Goal: Task Accomplishment & Management: Manage account settings

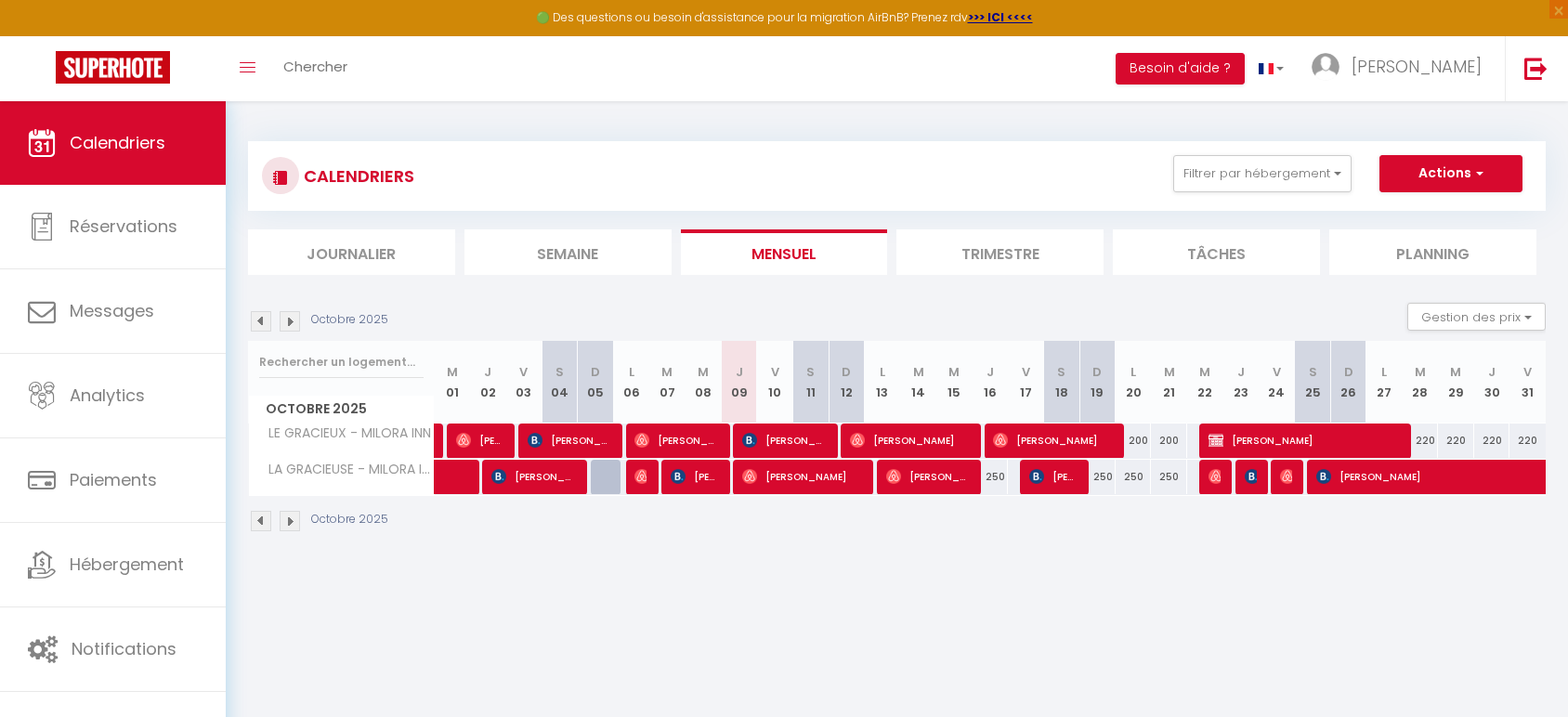
click at [1016, 246] on li "Trimestre" at bounding box center [999, 251] width 207 height 46
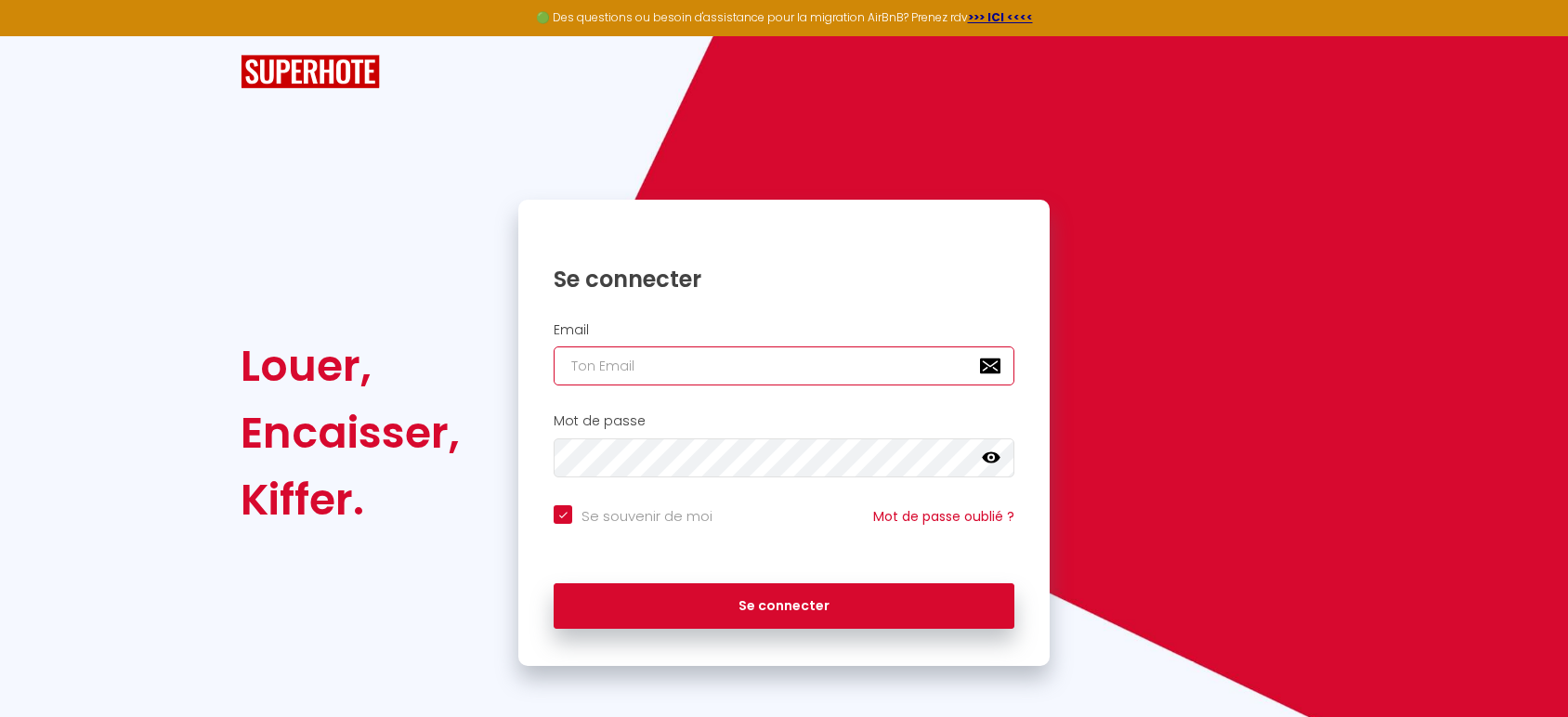
type input "[EMAIL_ADDRESS][DOMAIN_NAME]"
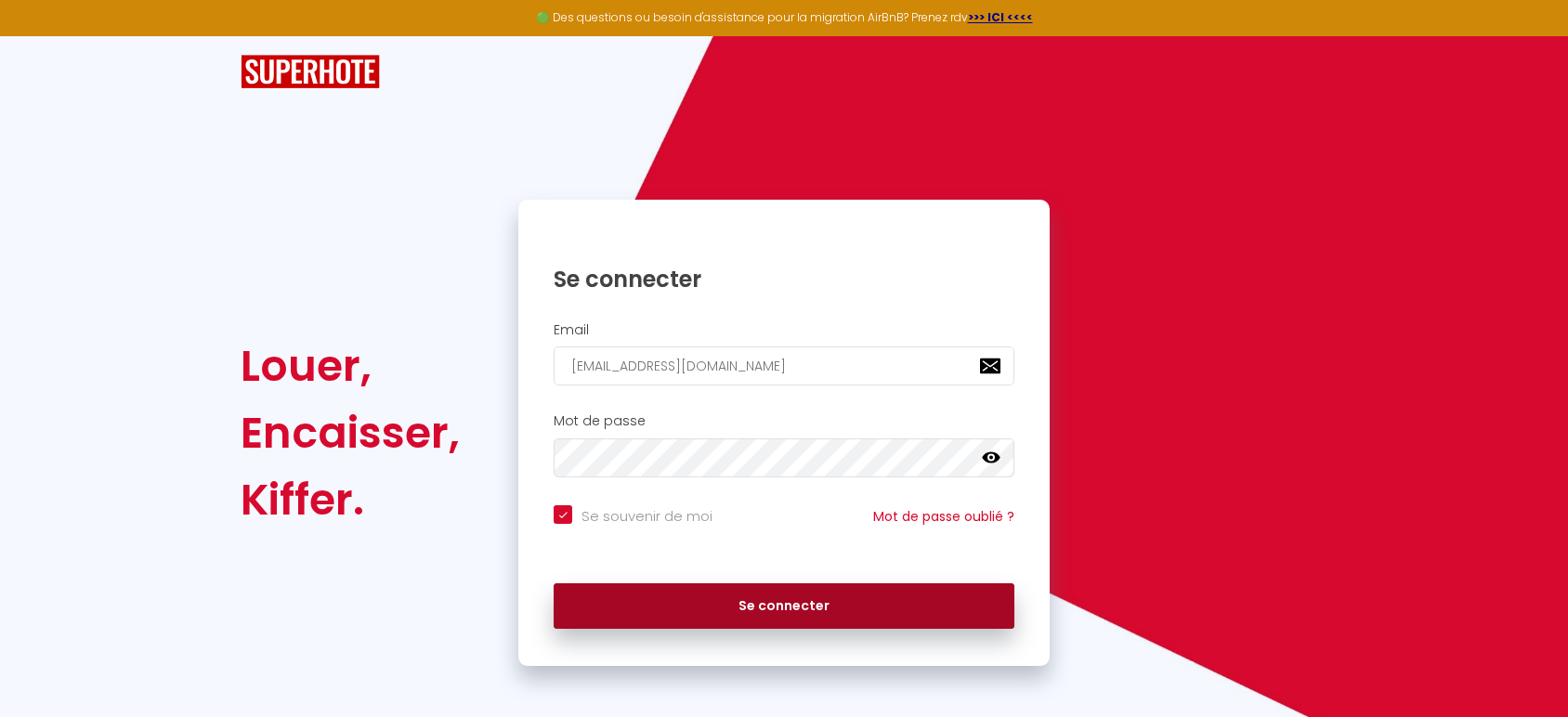
click at [720, 595] on button "Se connecter" at bounding box center [784, 606] width 461 height 47
checkbox input "true"
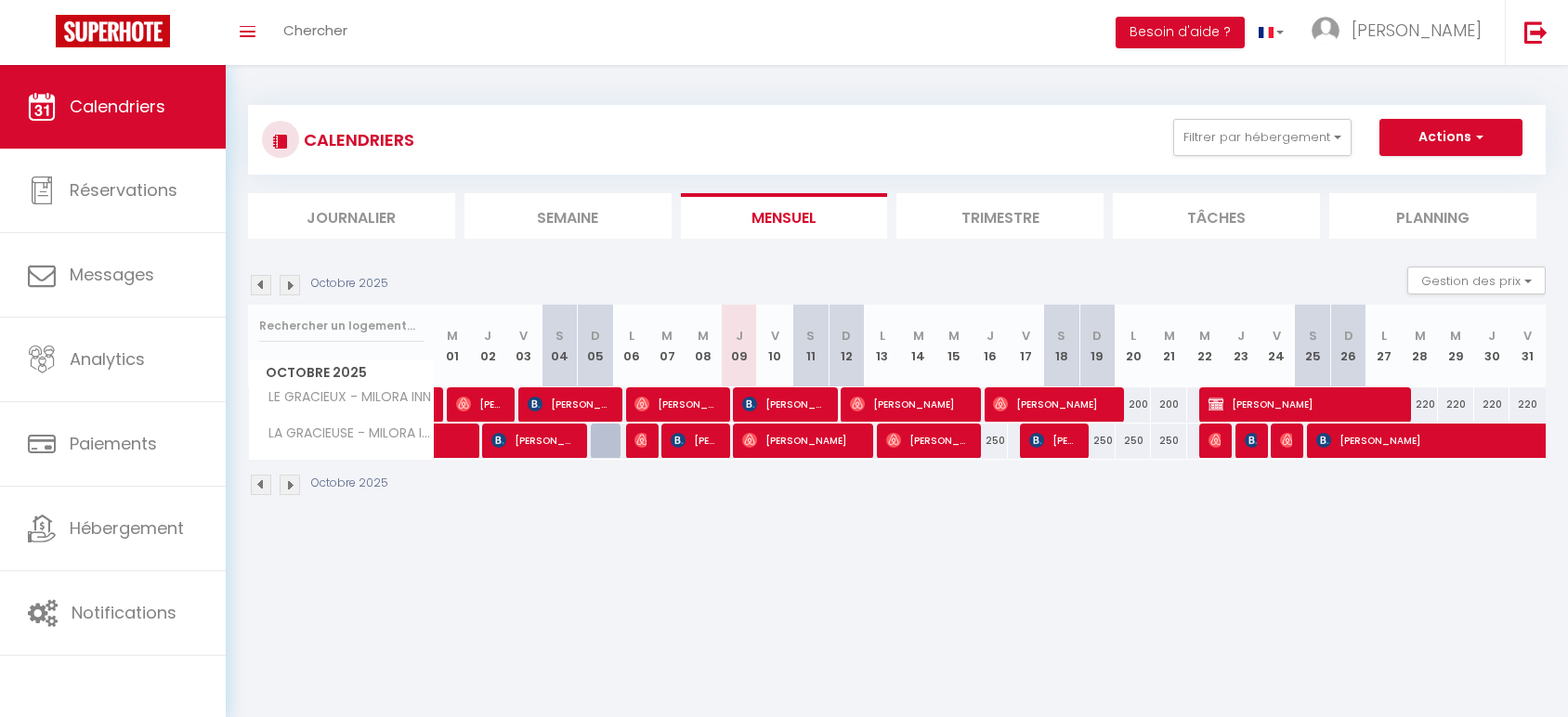
click at [1037, 215] on li "Trimestre" at bounding box center [999, 215] width 207 height 46
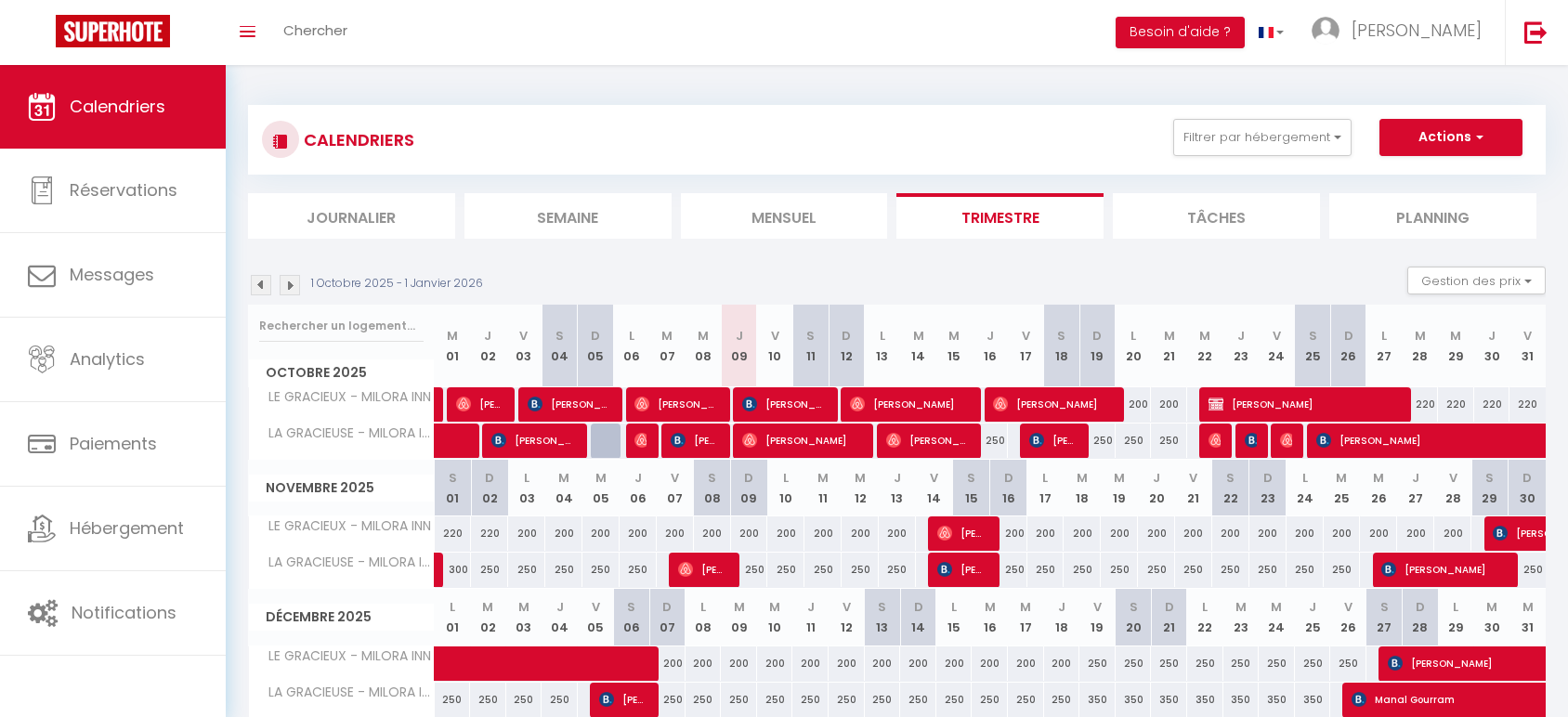
click at [298, 288] on img at bounding box center [289, 284] width 20 height 20
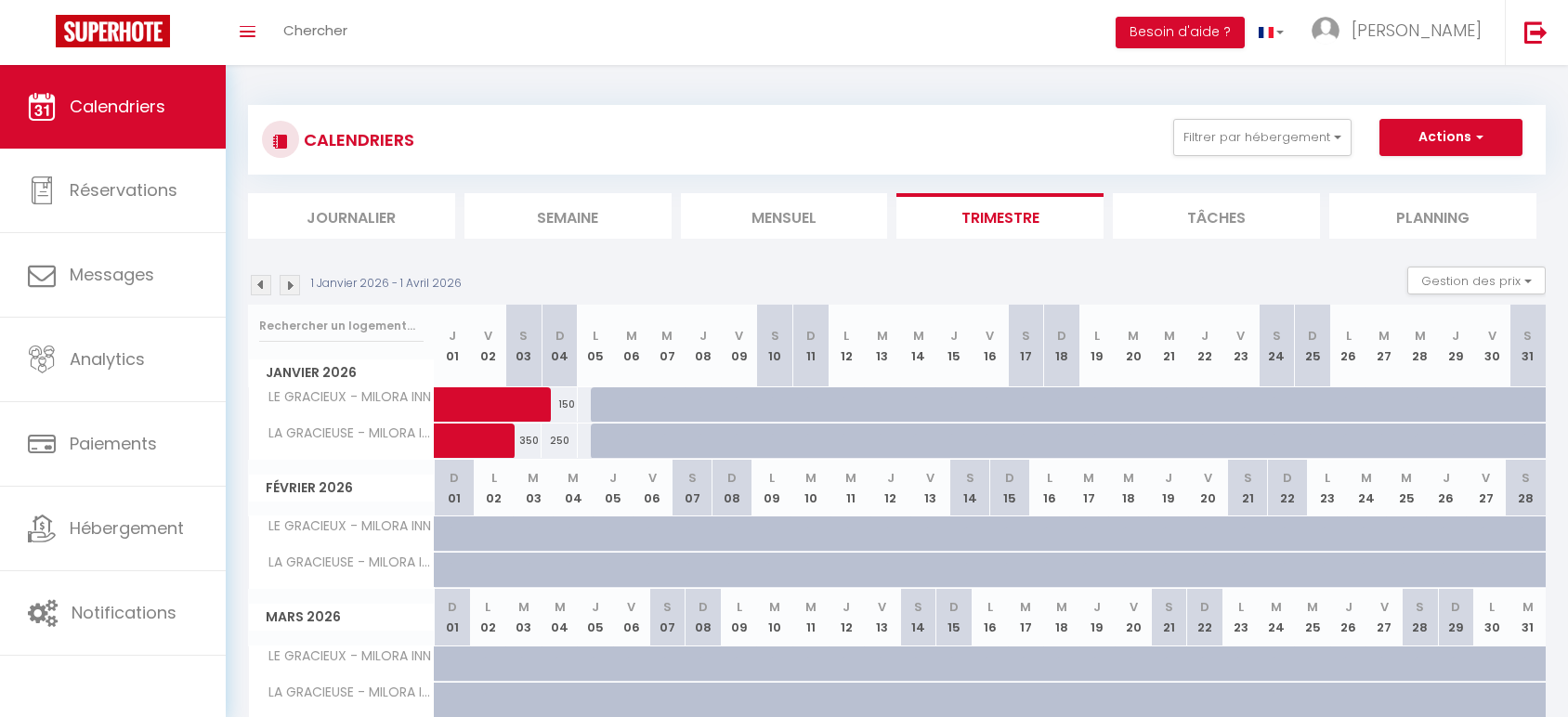
scroll to position [76, 0]
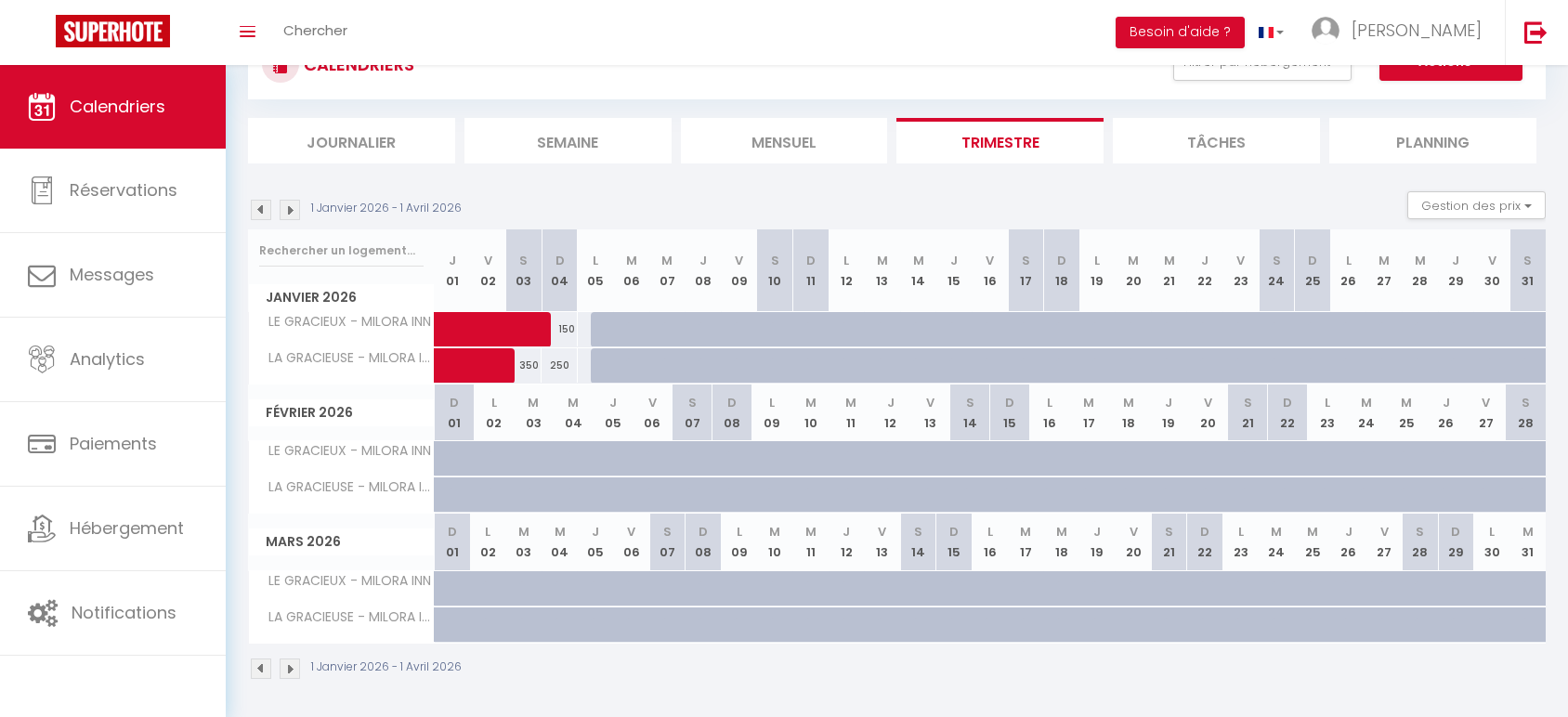
click at [287, 204] on img at bounding box center [289, 210] width 20 height 20
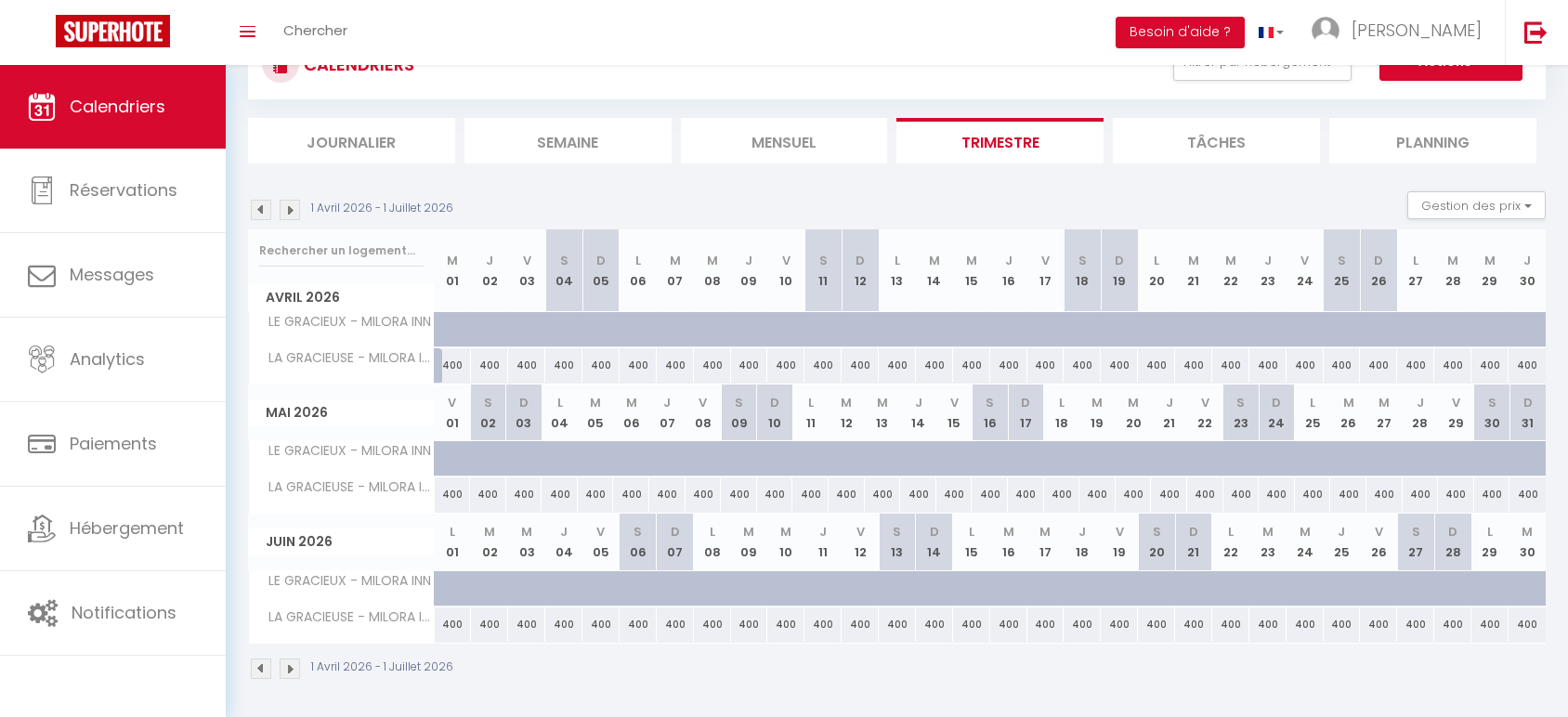
click at [287, 204] on img at bounding box center [289, 210] width 20 height 20
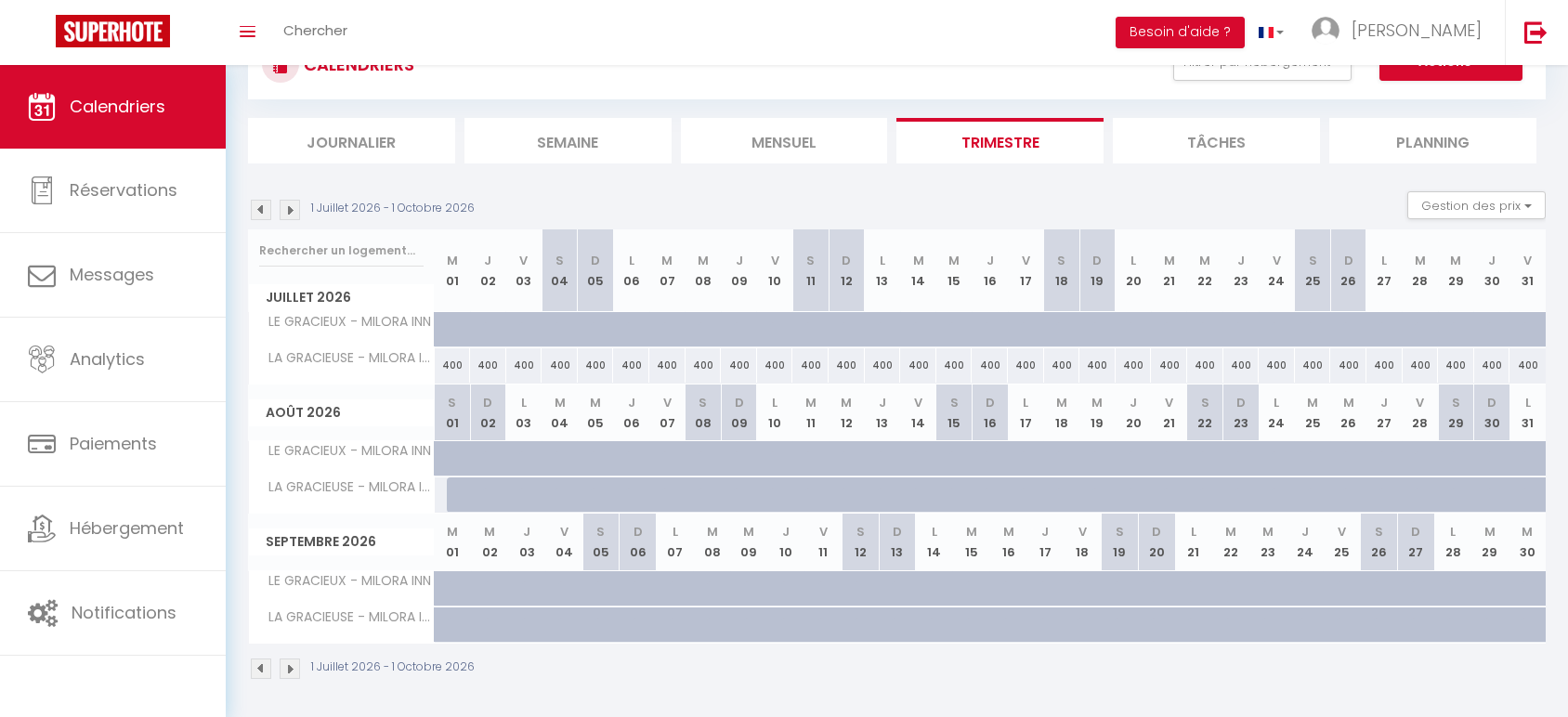
click at [287, 204] on img at bounding box center [289, 210] width 20 height 20
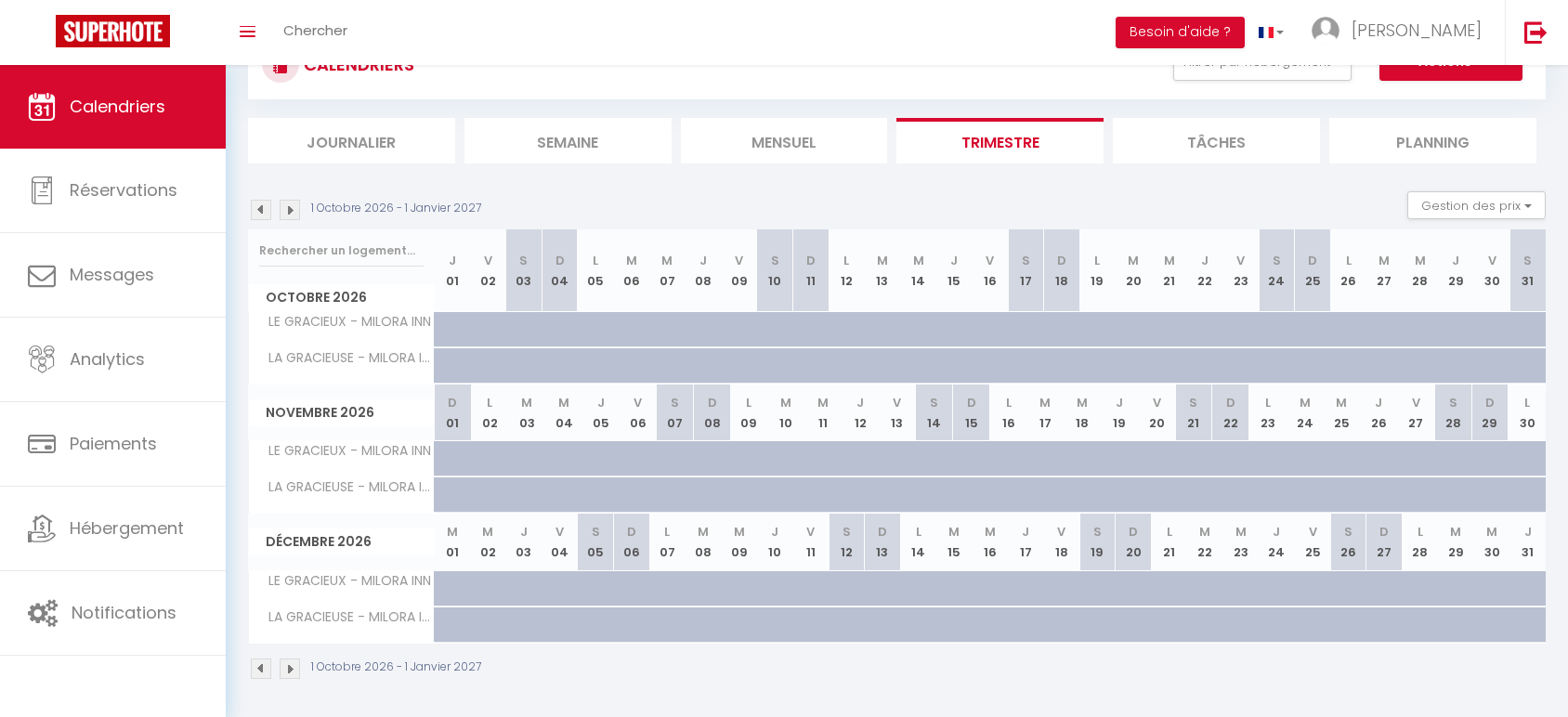
click at [287, 204] on img at bounding box center [289, 210] width 20 height 20
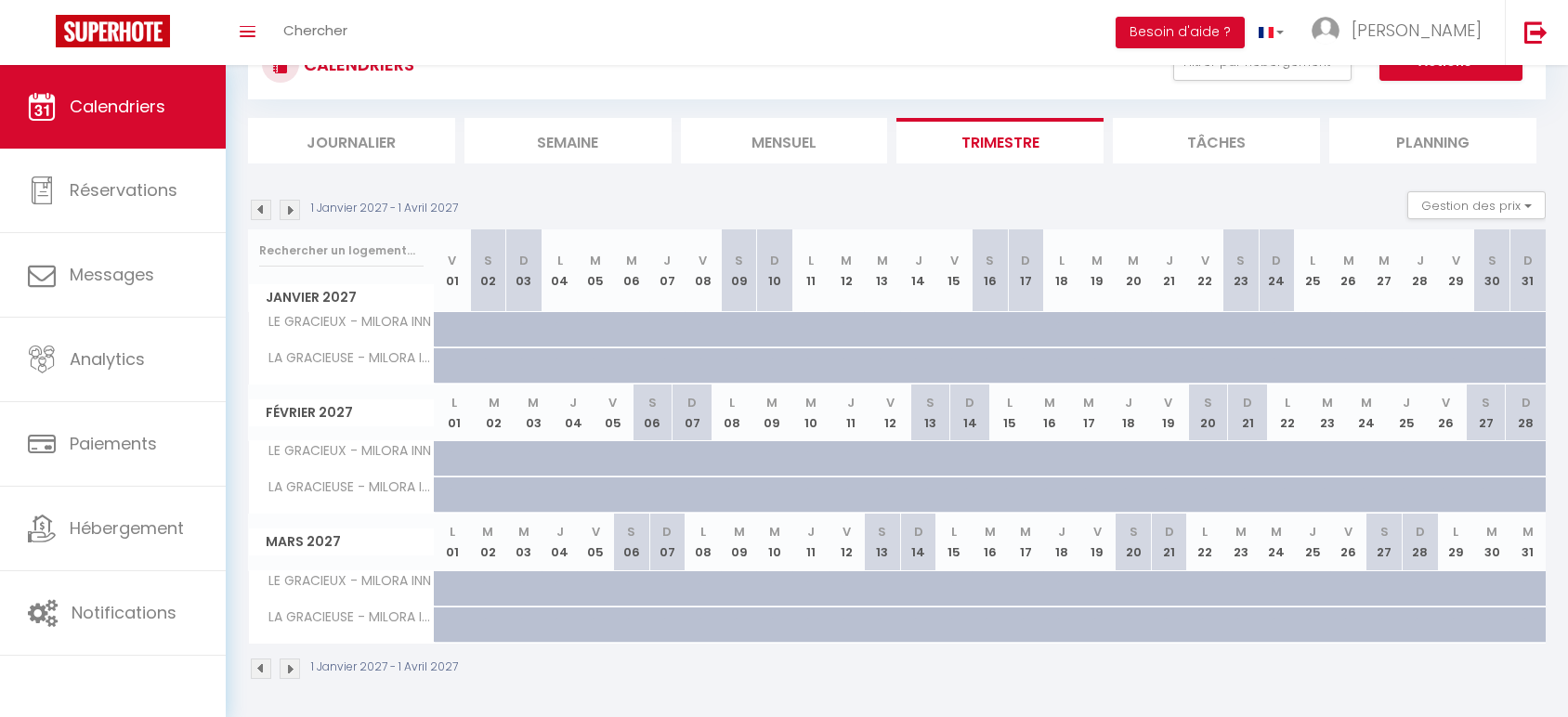
click at [287, 204] on img at bounding box center [289, 210] width 20 height 20
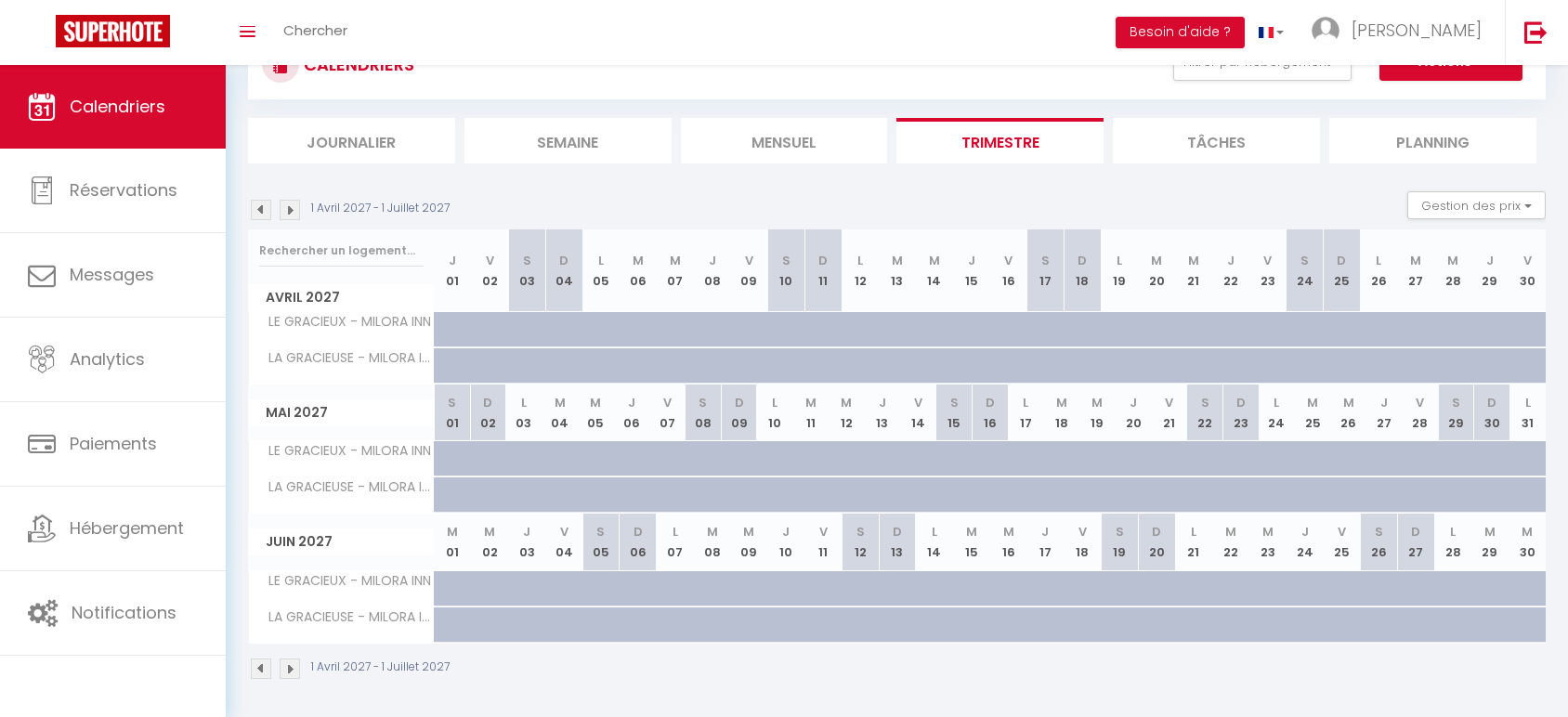
click at [290, 207] on img at bounding box center [289, 210] width 20 height 20
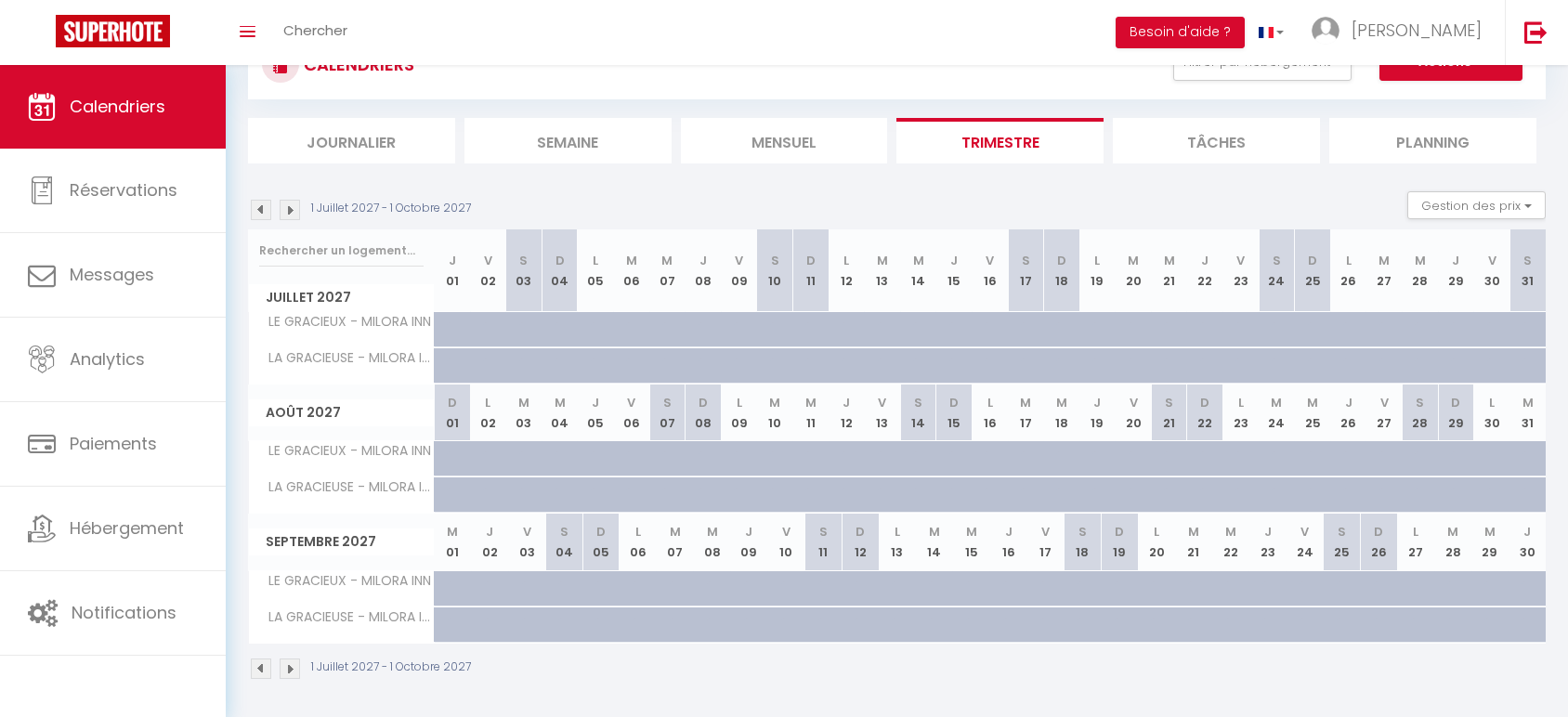
click at [262, 217] on img at bounding box center [260, 210] width 20 height 20
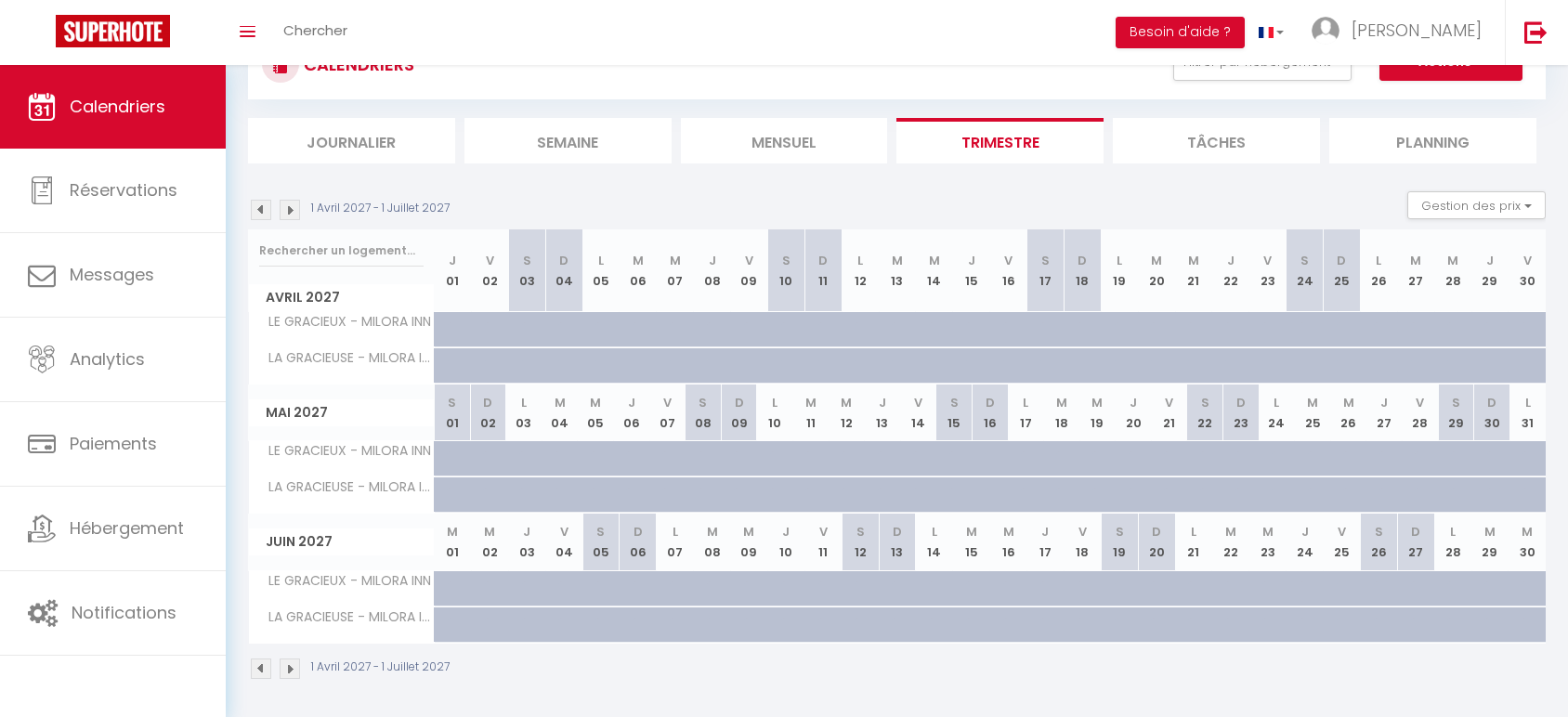
click at [262, 217] on img at bounding box center [260, 210] width 20 height 20
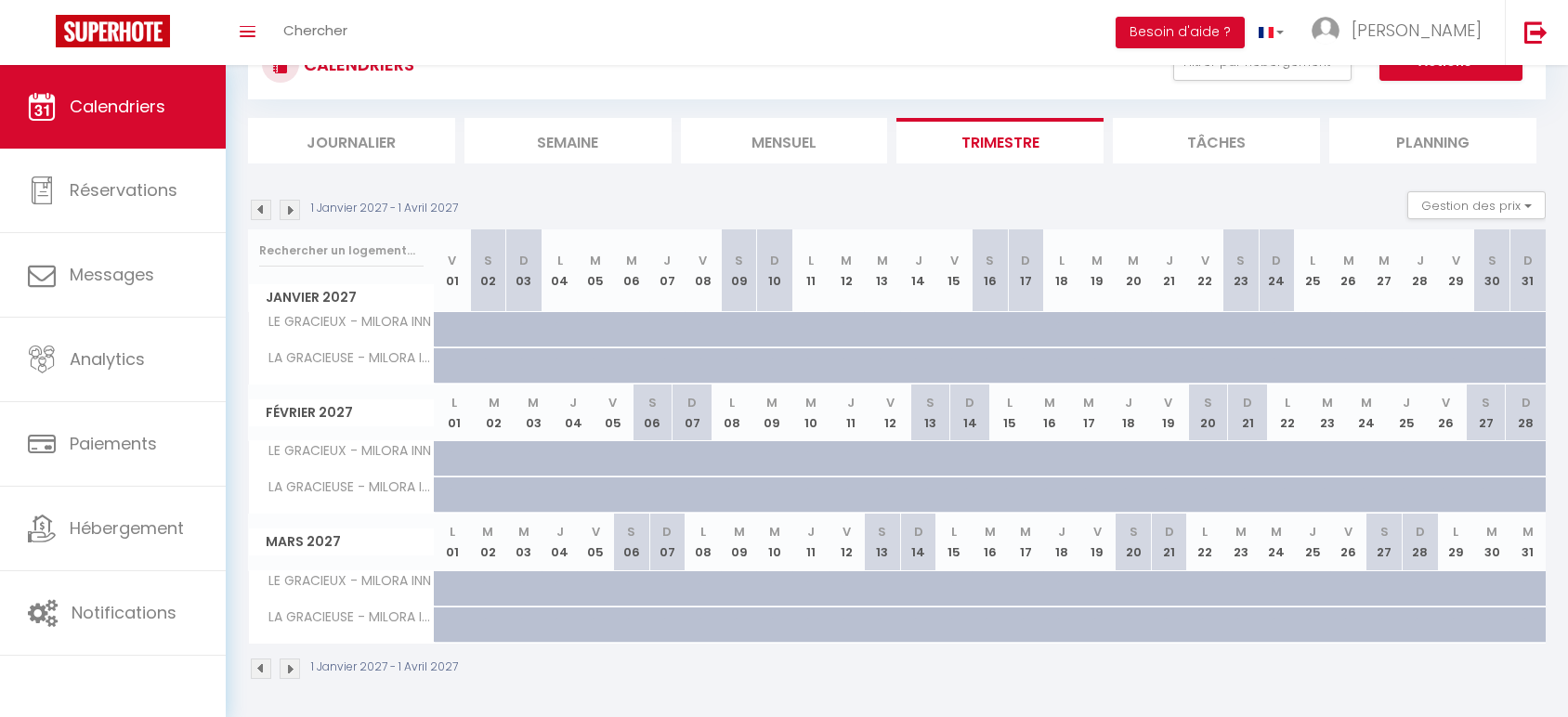
click at [262, 217] on img at bounding box center [260, 210] width 20 height 20
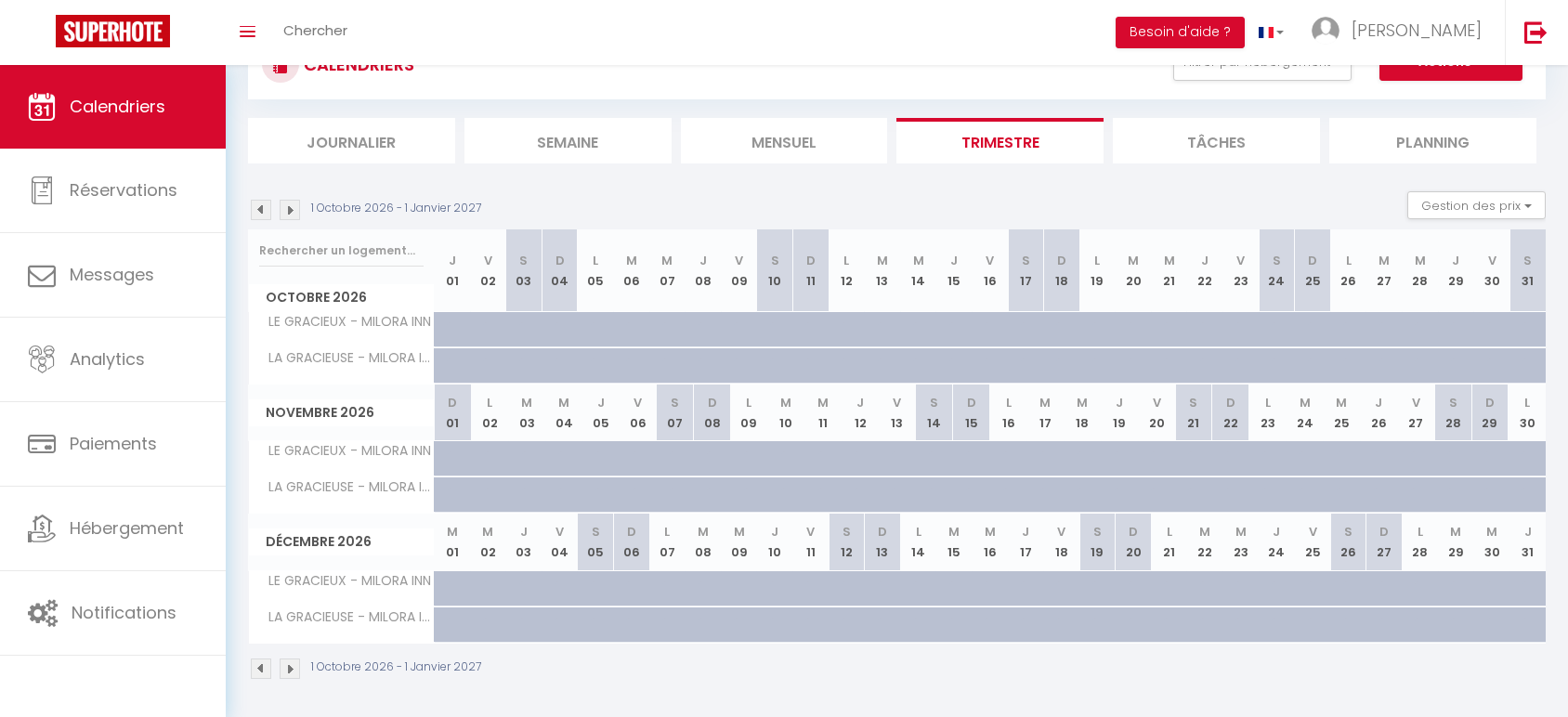
click at [262, 217] on img at bounding box center [260, 210] width 20 height 20
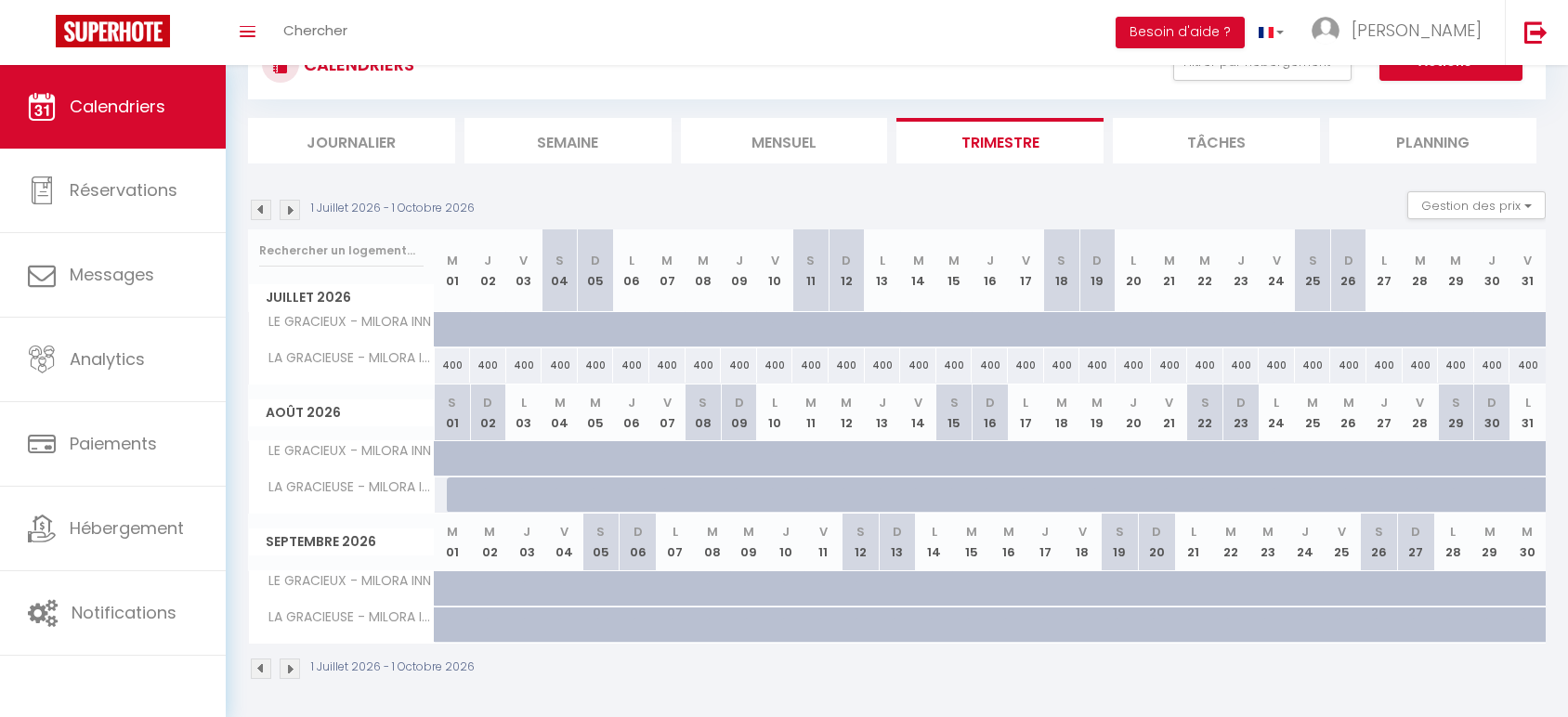
click at [262, 217] on img at bounding box center [260, 210] width 20 height 20
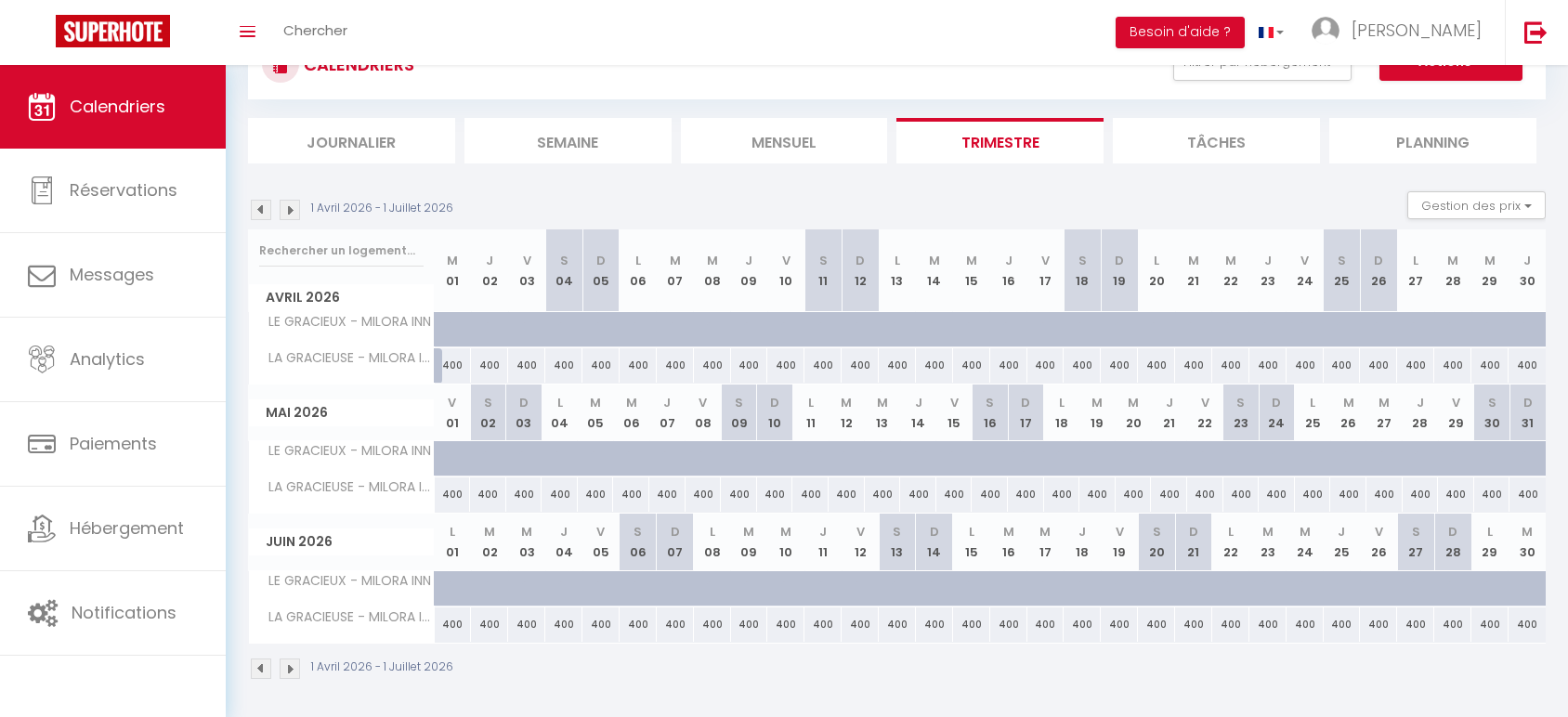
click at [262, 217] on img at bounding box center [260, 210] width 20 height 20
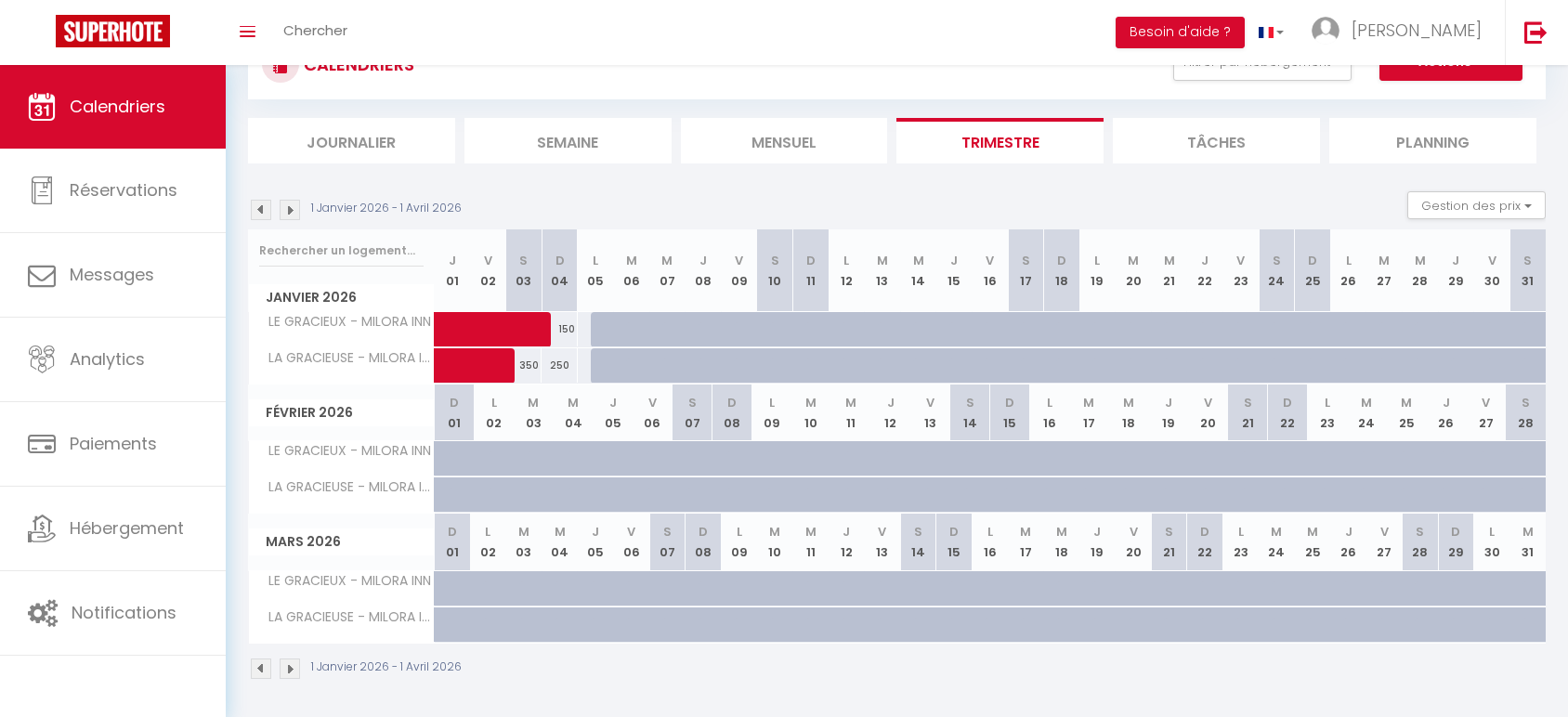
click at [296, 211] on img at bounding box center [289, 210] width 20 height 20
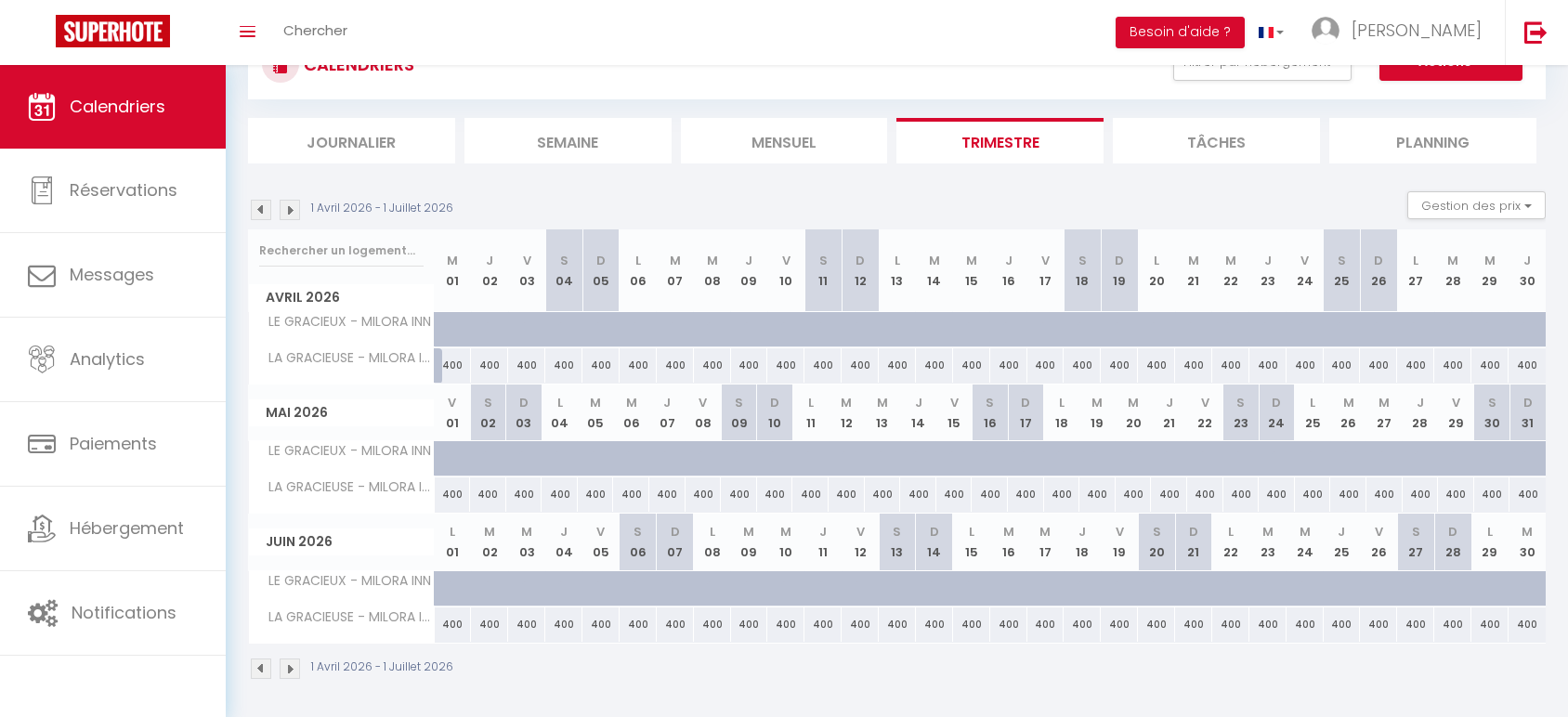
click at [296, 211] on img at bounding box center [289, 210] width 20 height 20
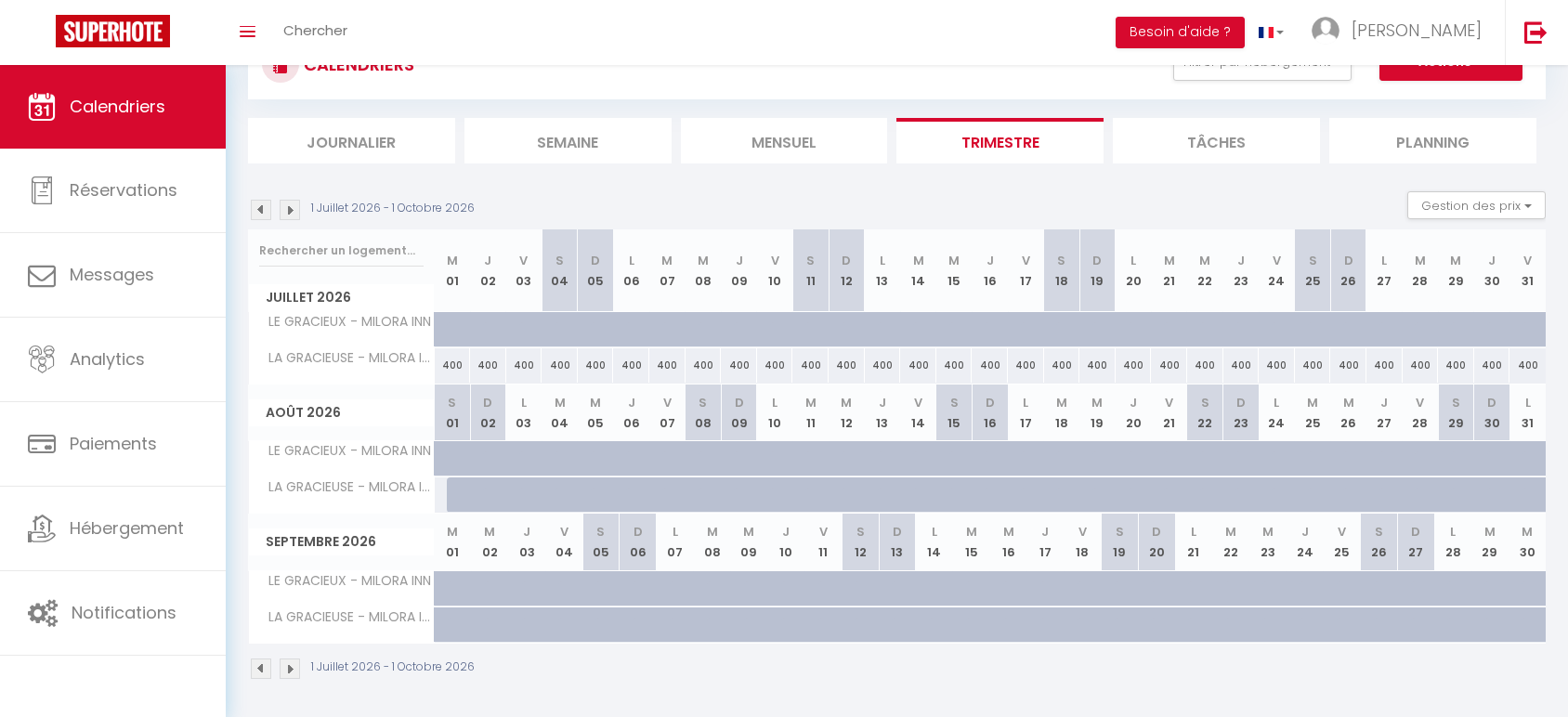
click at [259, 210] on img at bounding box center [260, 210] width 20 height 20
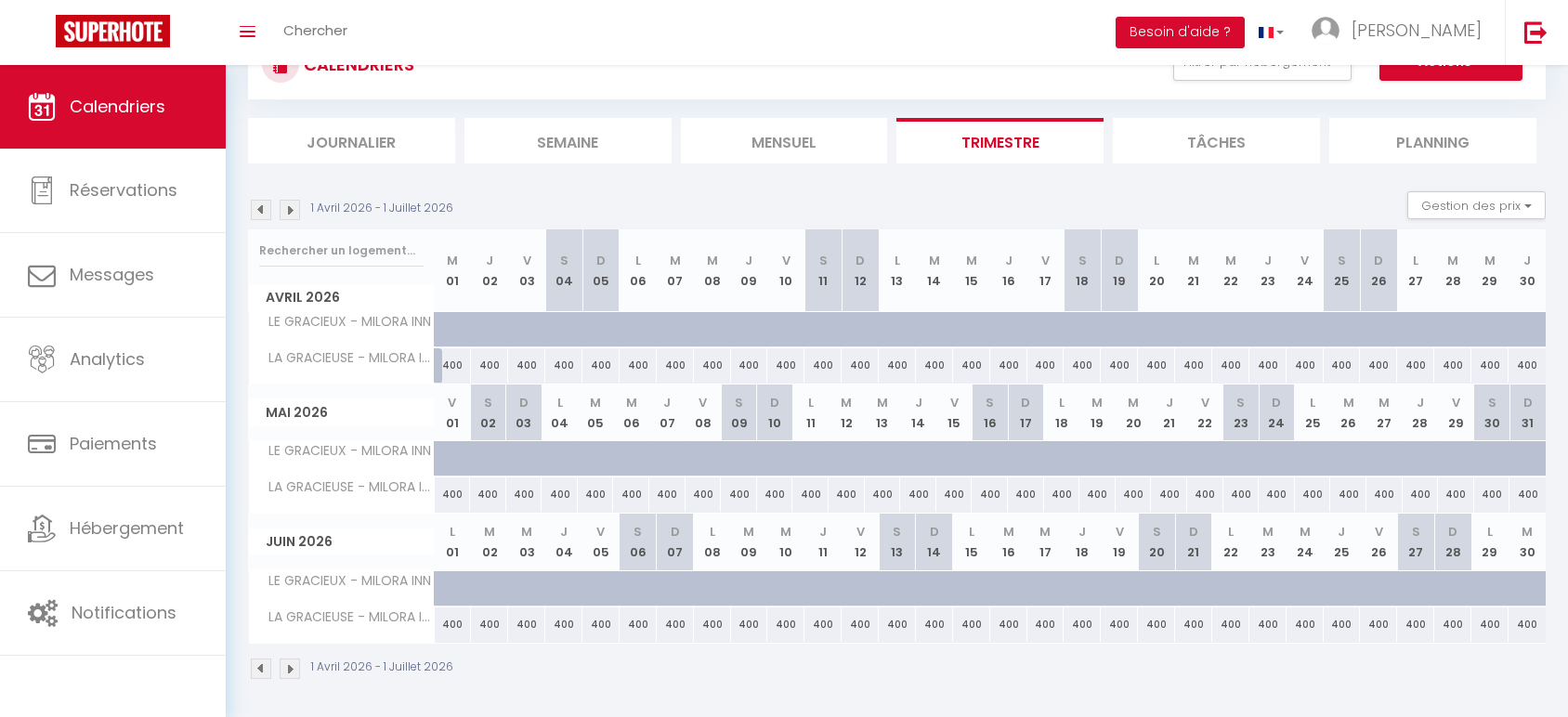
click at [259, 210] on img at bounding box center [260, 210] width 20 height 20
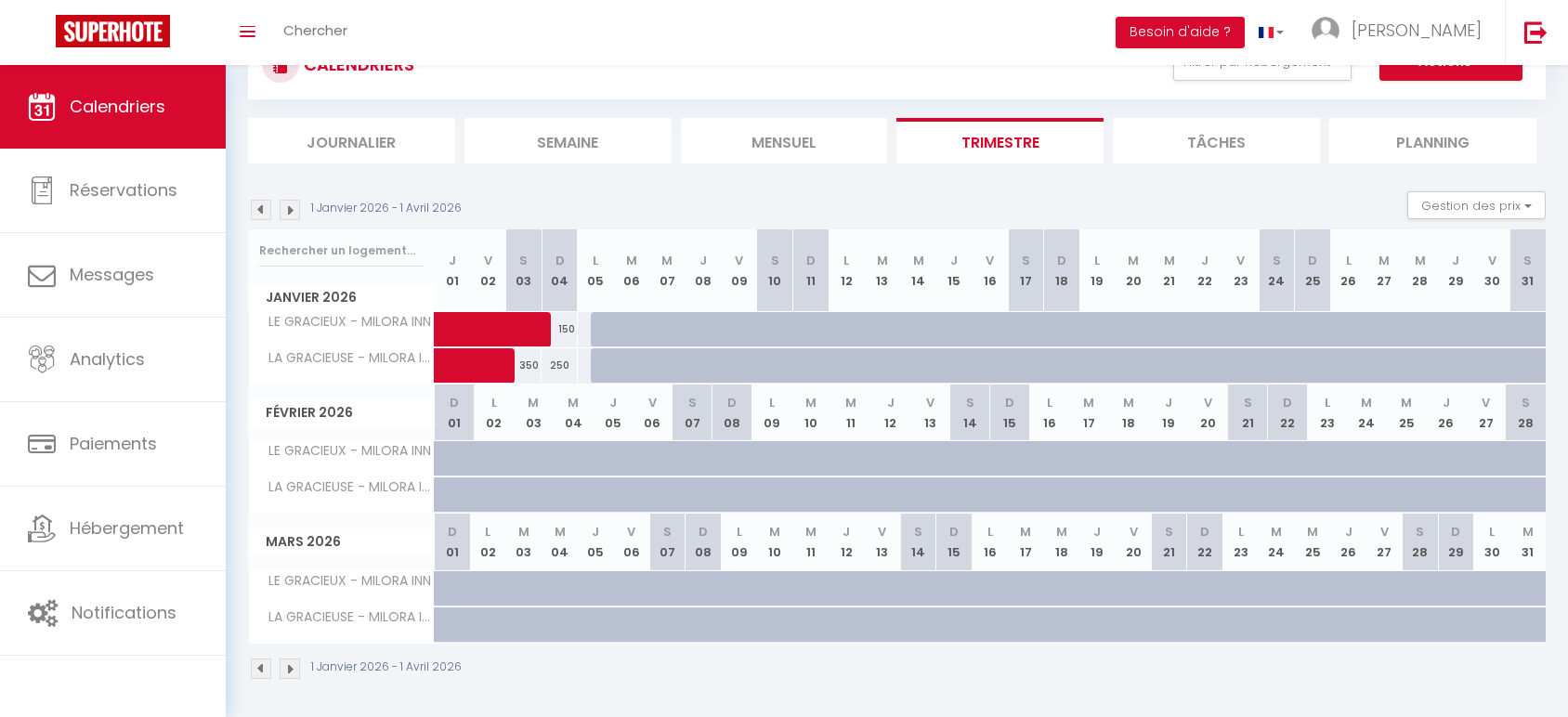
click at [599, 326] on div at bounding box center [609, 330] width 36 height 35
select select "1"
type input "Lun 05 Janvier 2026"
type input "[DATE]"
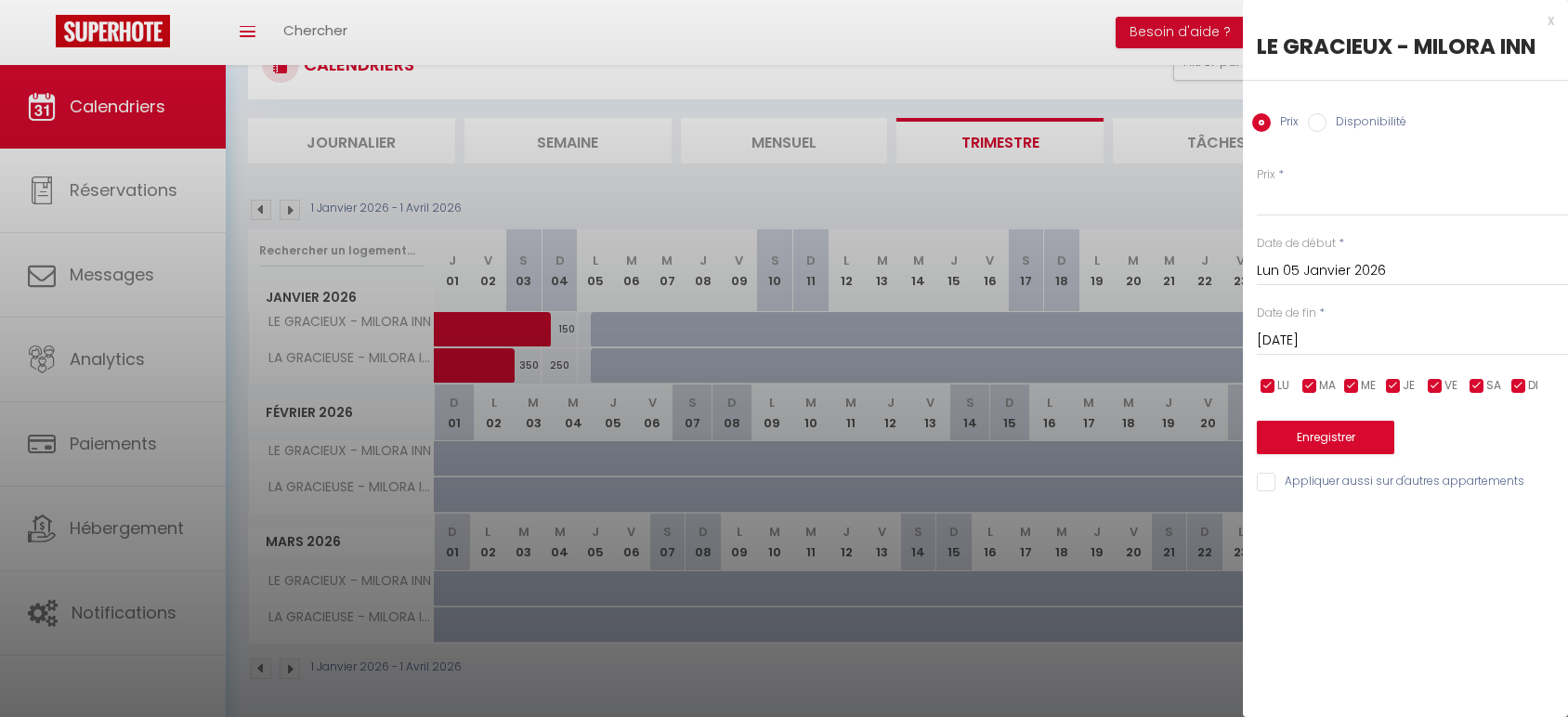
click at [1355, 124] on label "Disponibilité" at bounding box center [1366, 123] width 80 height 20
click at [1326, 124] on input "Disponibilité" at bounding box center [1317, 122] width 18 height 18
radio input "true"
radio input "false"
click at [1335, 336] on input "[DATE]" at bounding box center [1413, 342] width 312 height 24
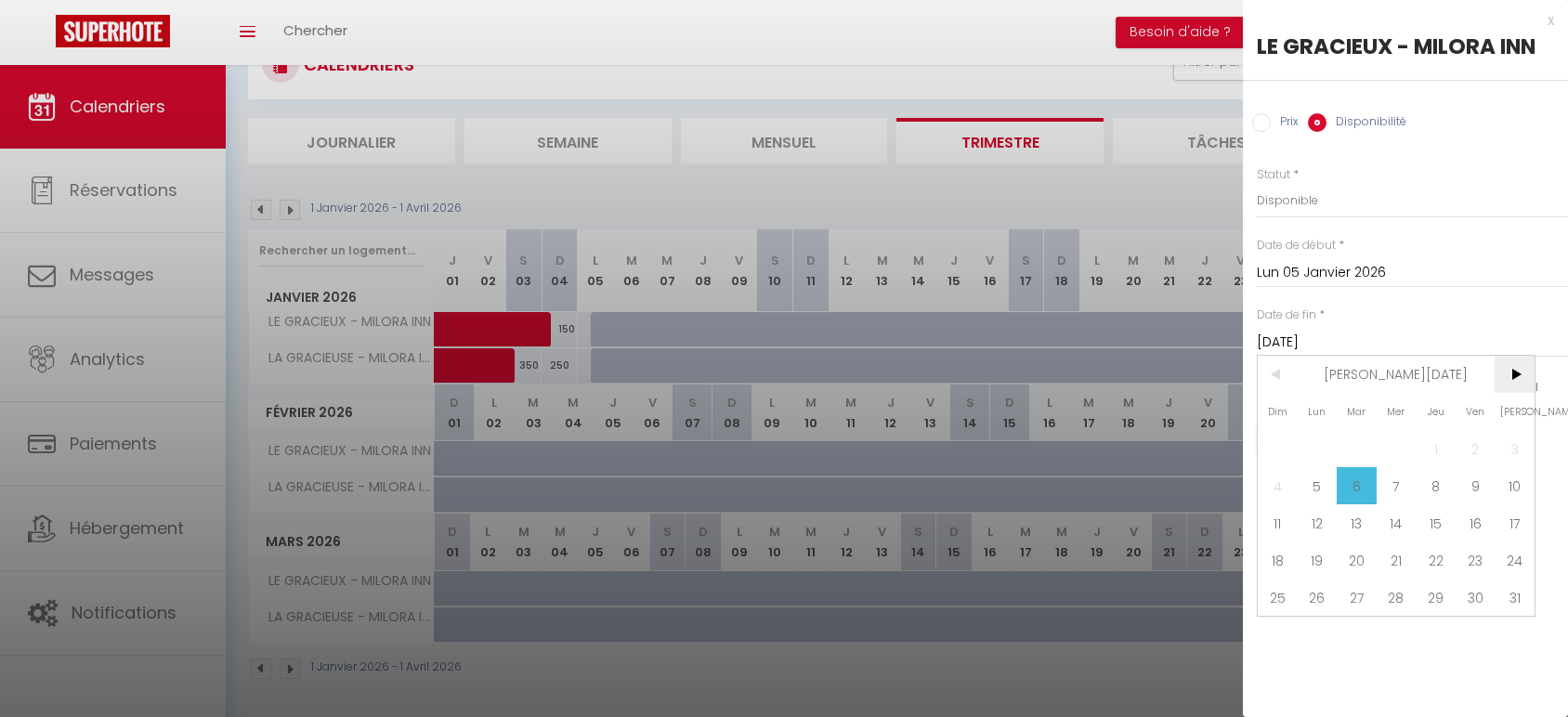
click at [1518, 376] on span ">" at bounding box center [1515, 374] width 40 height 37
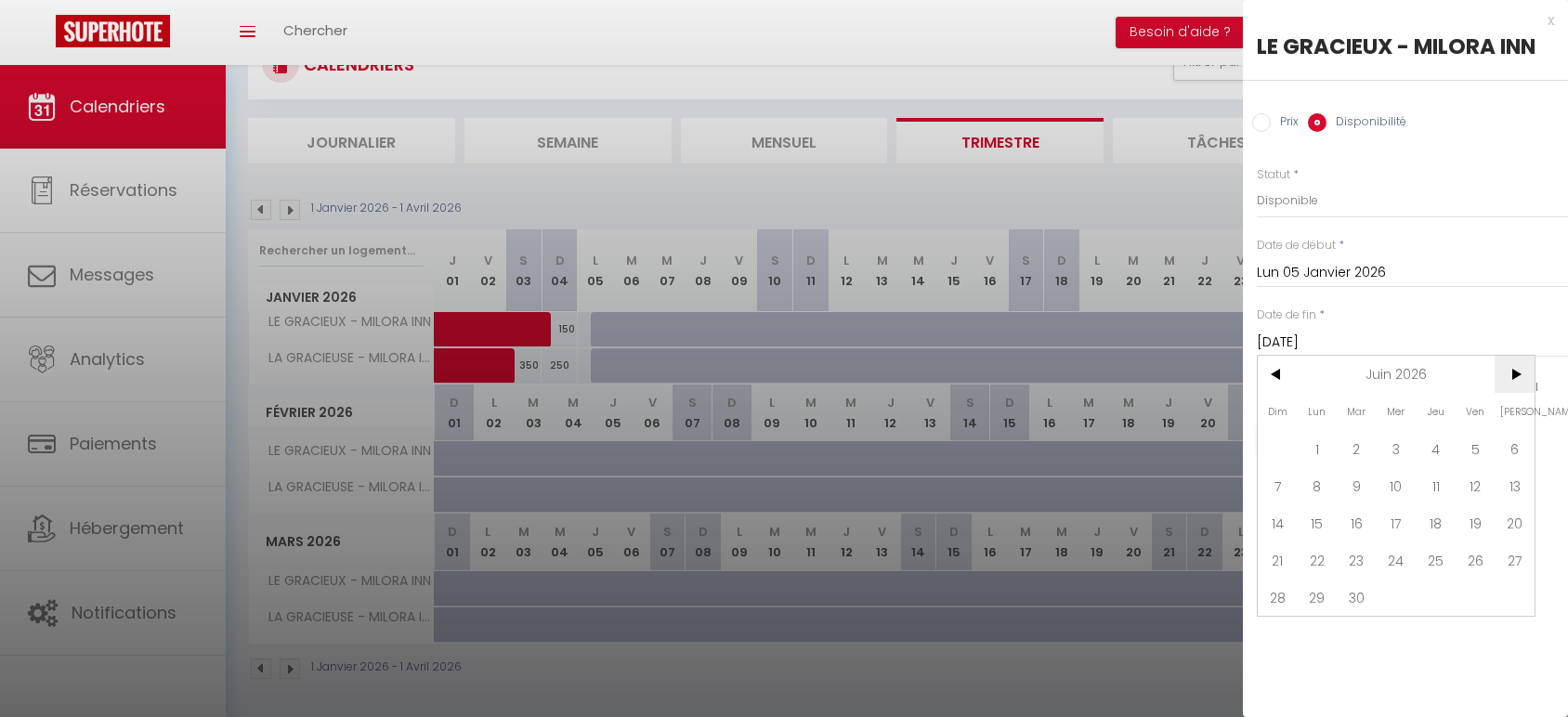
click at [1518, 376] on span ">" at bounding box center [1515, 374] width 40 height 37
click at [1385, 449] on span "2" at bounding box center [1396, 448] width 40 height 37
type input "Mer 02 Septembre 2026"
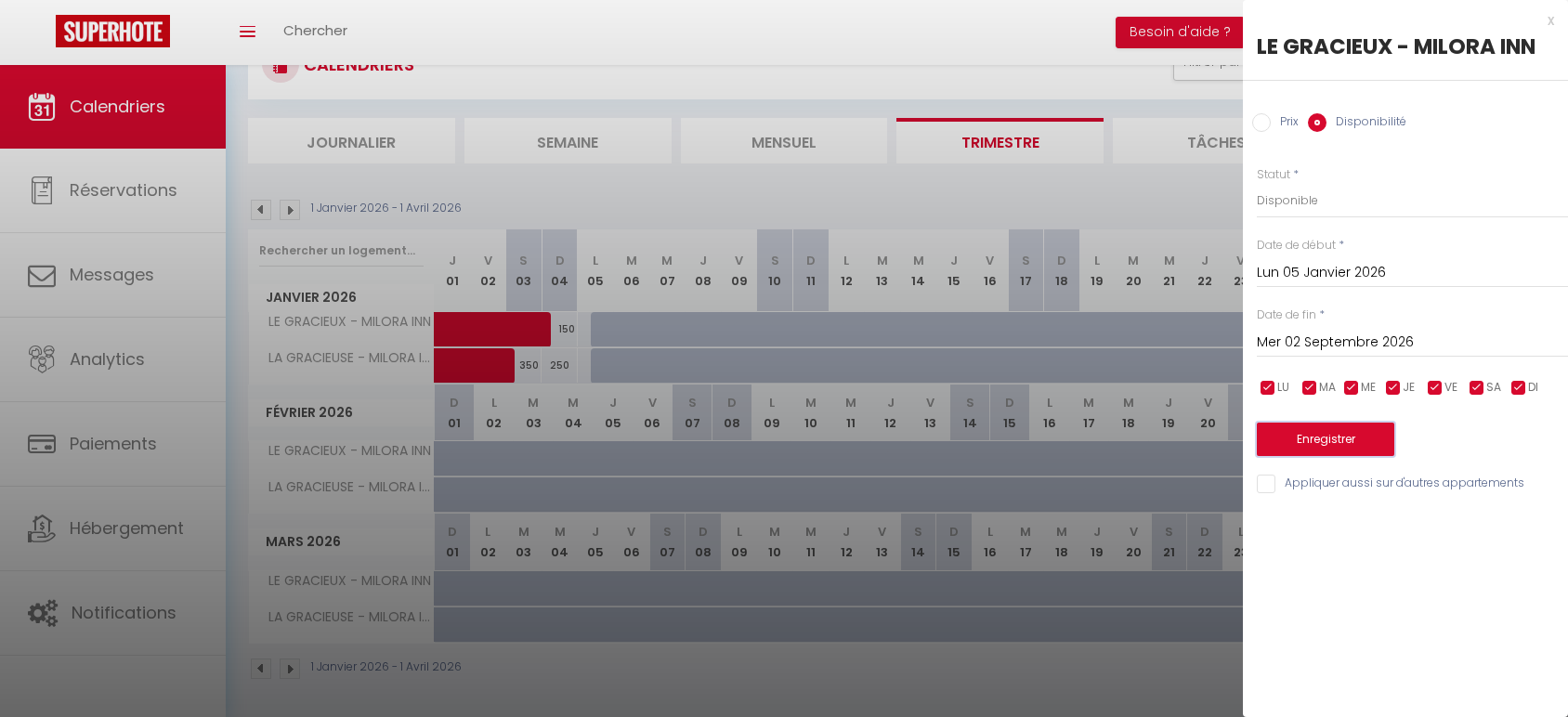
click at [1385, 449] on button "Enregistrer" at bounding box center [1326, 439] width 138 height 33
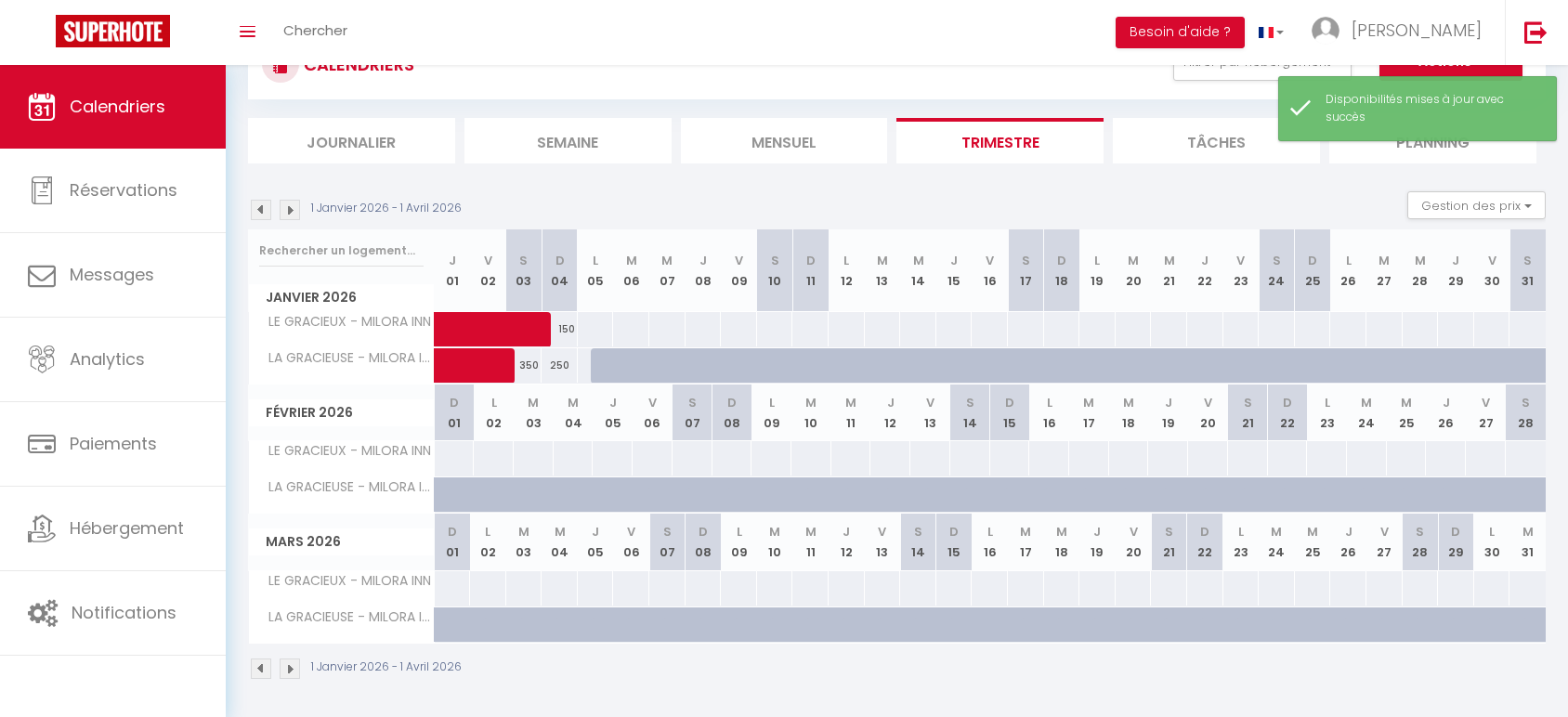
click at [601, 365] on div at bounding box center [609, 366] width 36 height 35
select select "1"
type input "Lun 05 Janvier 2026"
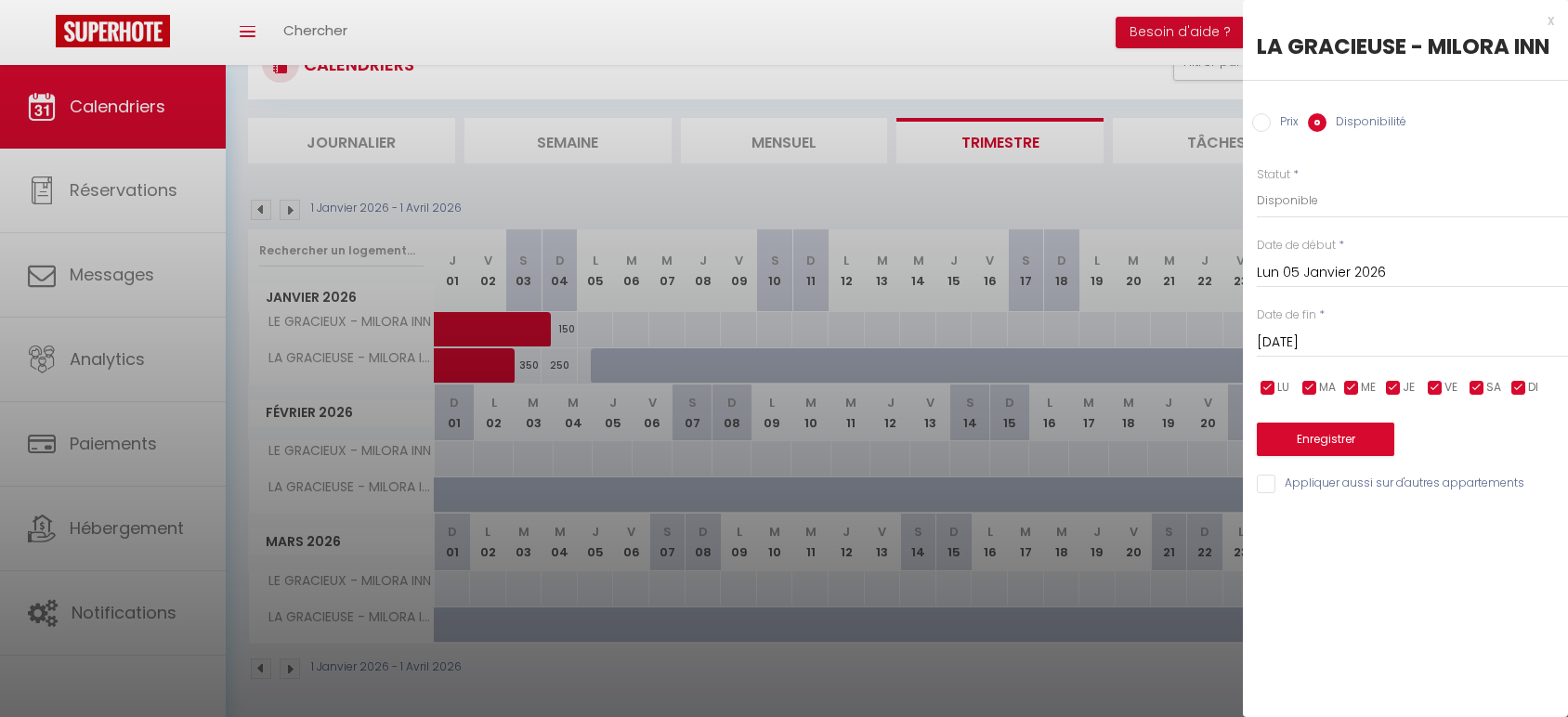
click at [1312, 331] on input "[DATE]" at bounding box center [1413, 342] width 312 height 24
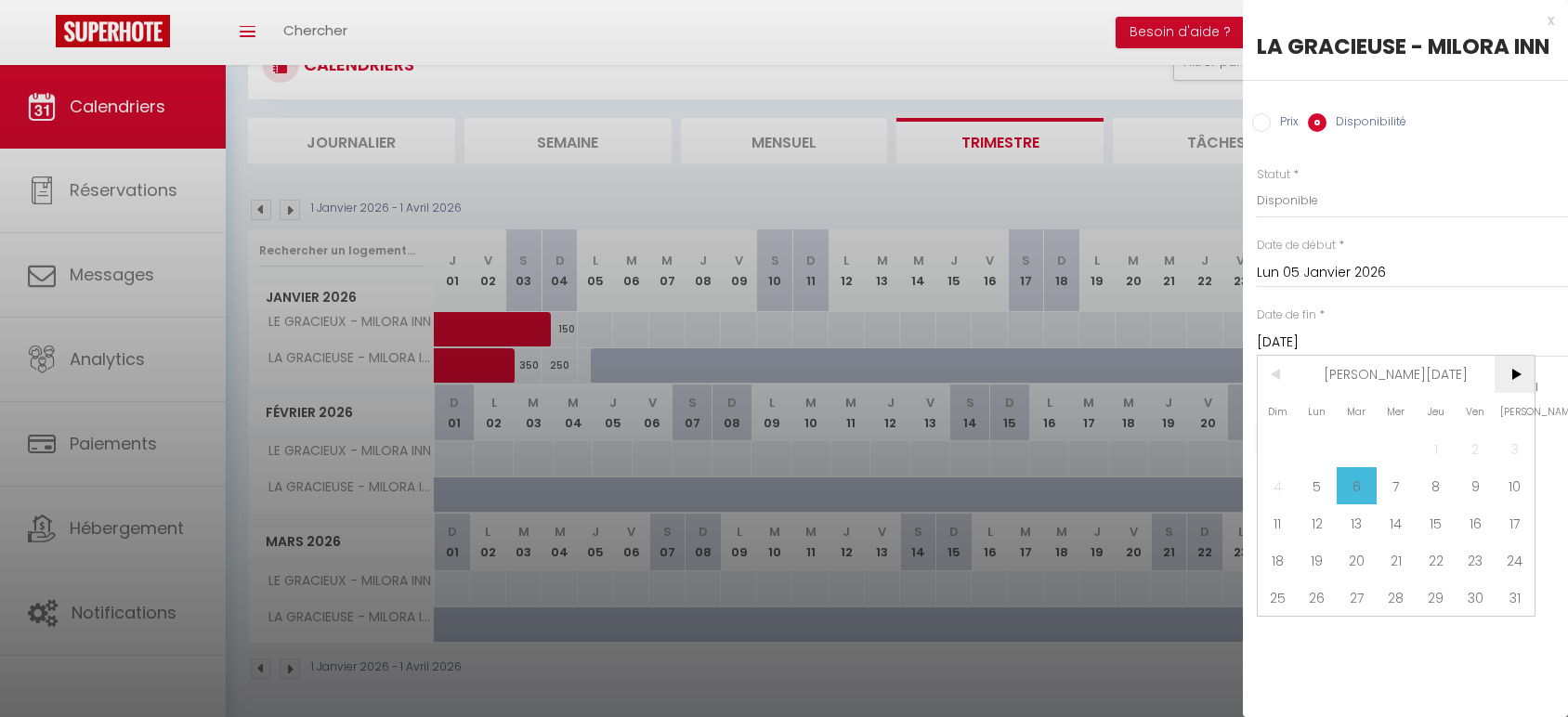
click at [1518, 372] on span ">" at bounding box center [1515, 374] width 40 height 37
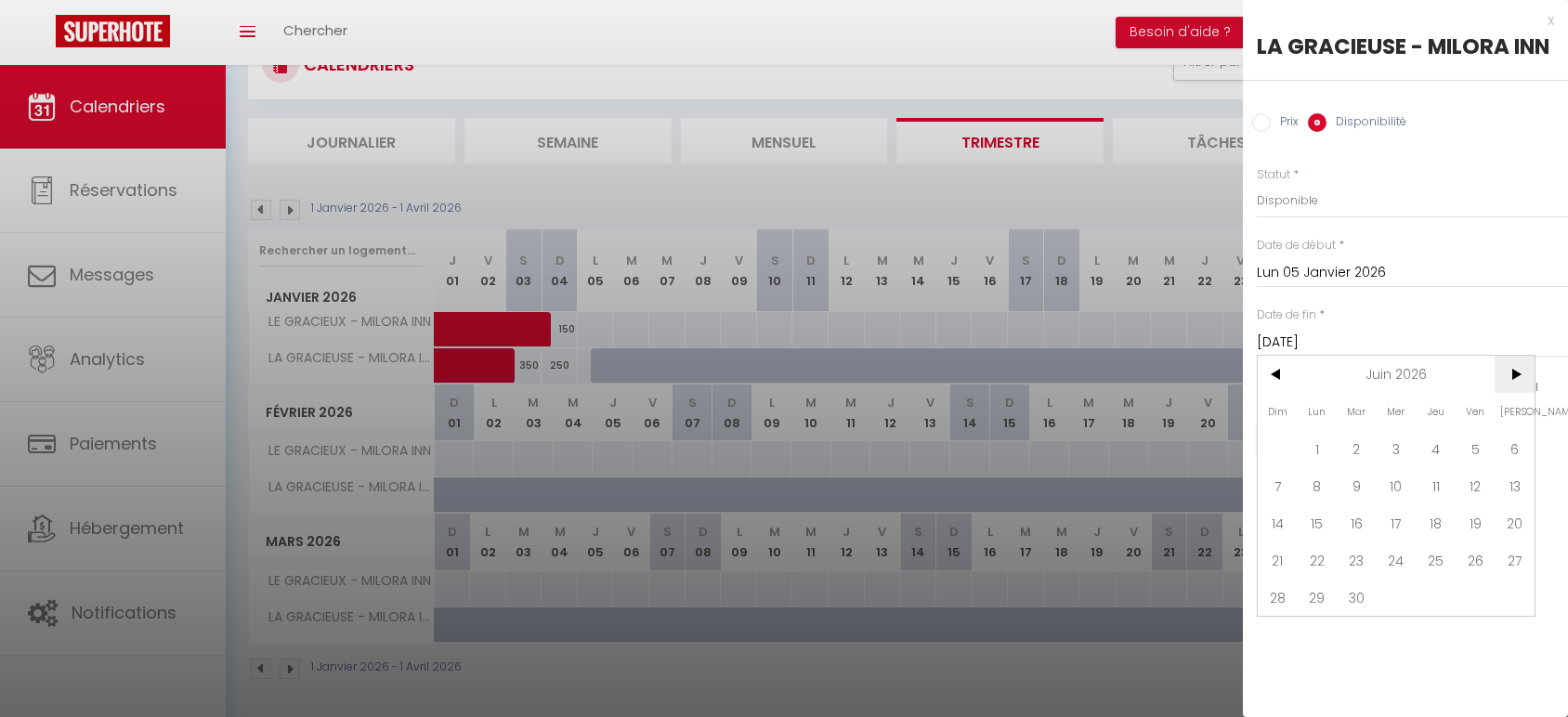
click at [1518, 372] on span ">" at bounding box center [1515, 374] width 40 height 37
click at [1387, 454] on span "2" at bounding box center [1396, 448] width 40 height 37
type input "Mer 02 Septembre 2026"
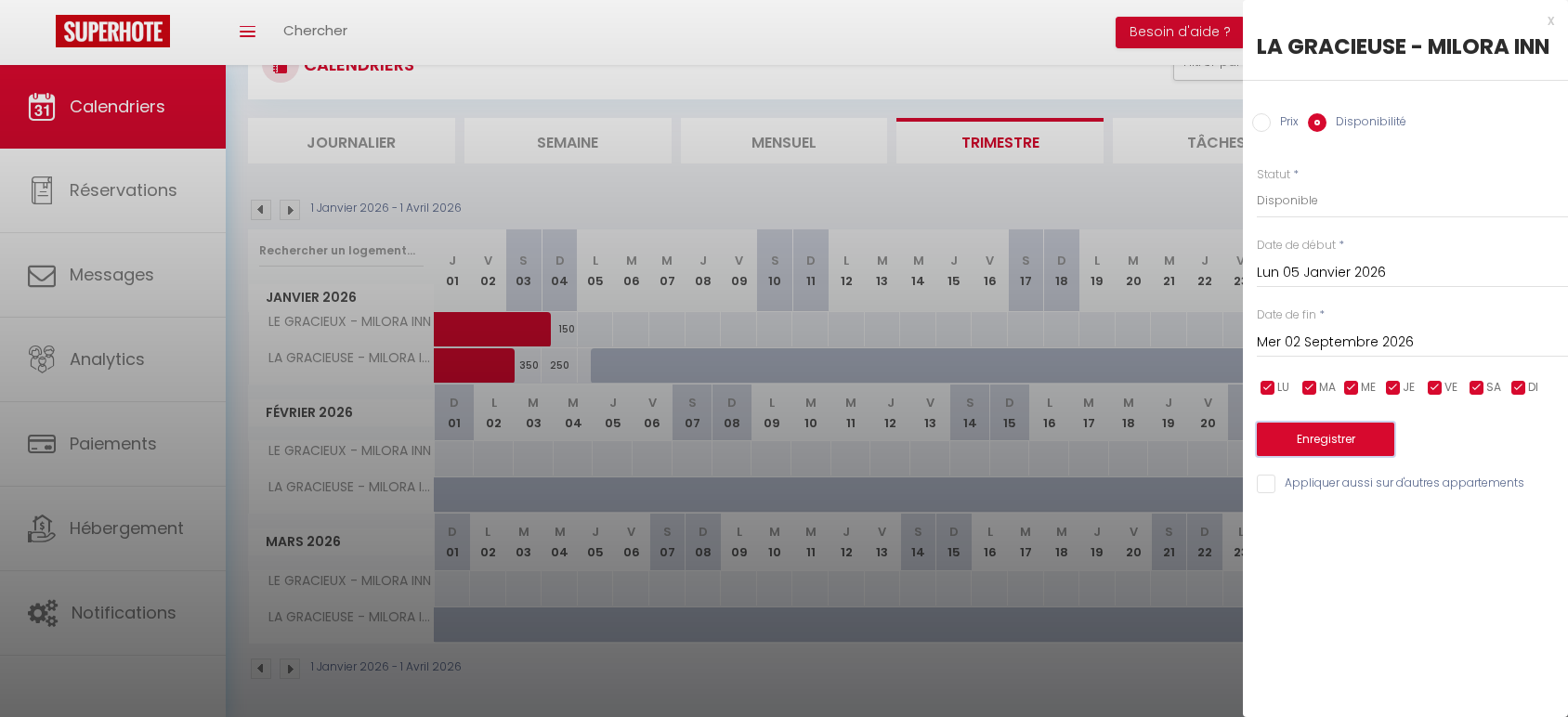
click at [1352, 445] on button "Enregistrer" at bounding box center [1326, 439] width 138 height 33
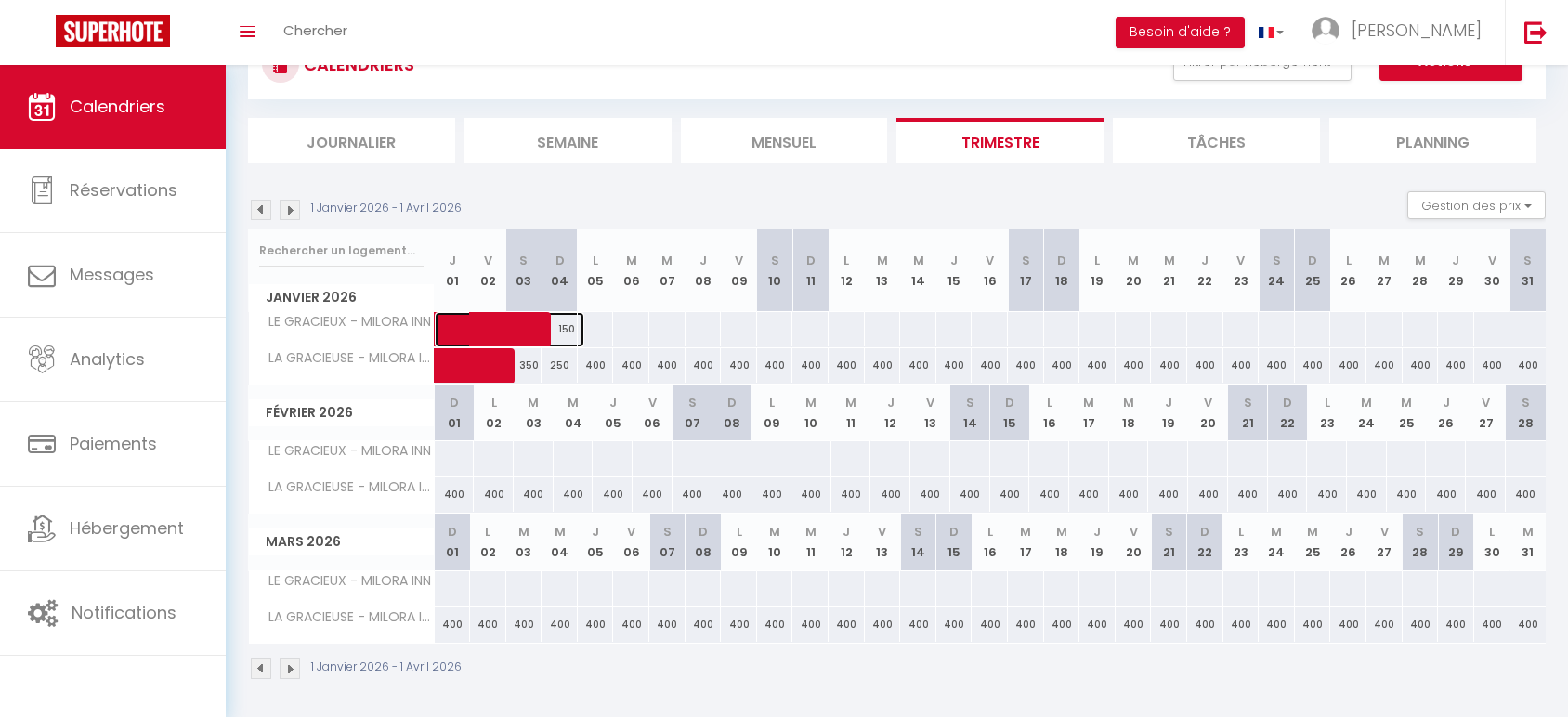
click at [565, 323] on span at bounding box center [520, 330] width 128 height 35
select select "OK"
select select "0"
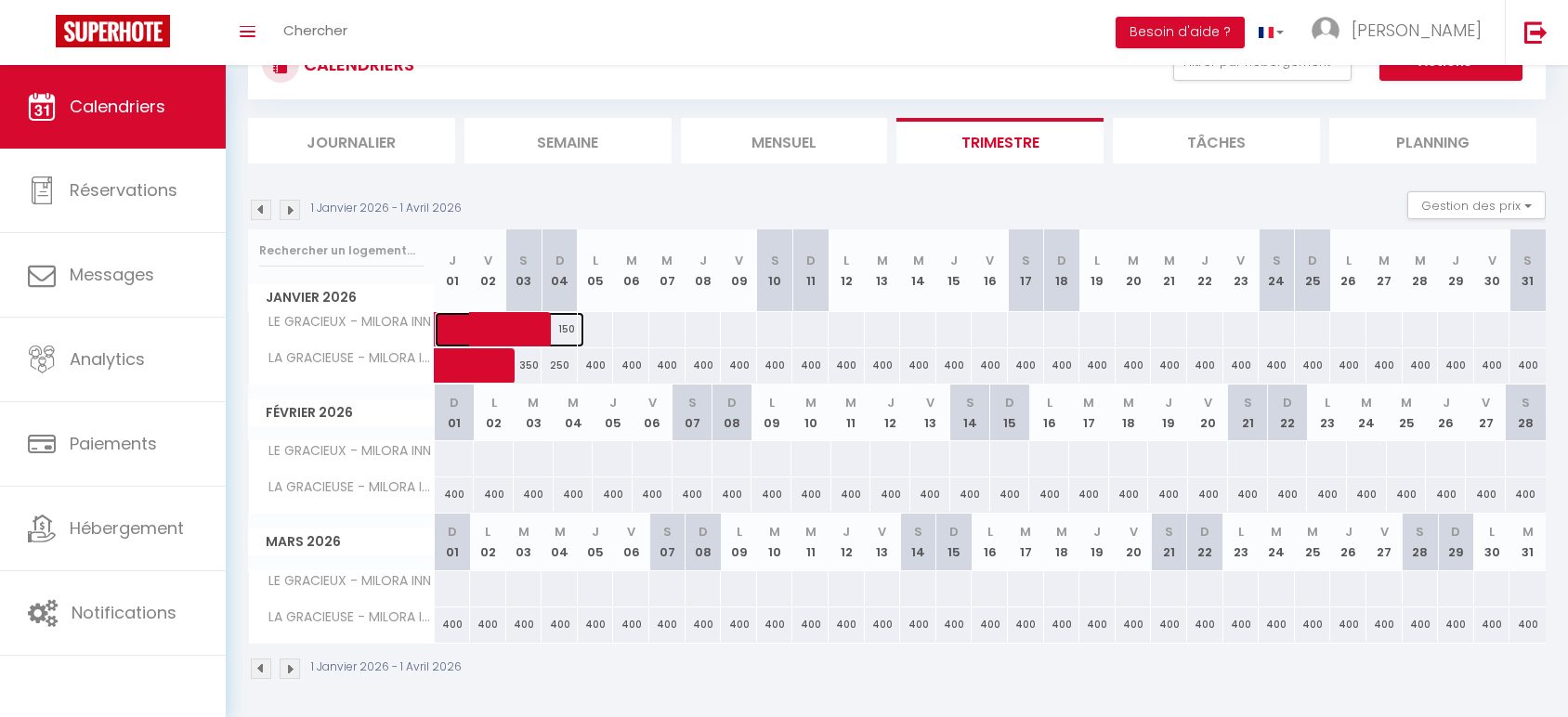
select select "1"
select select
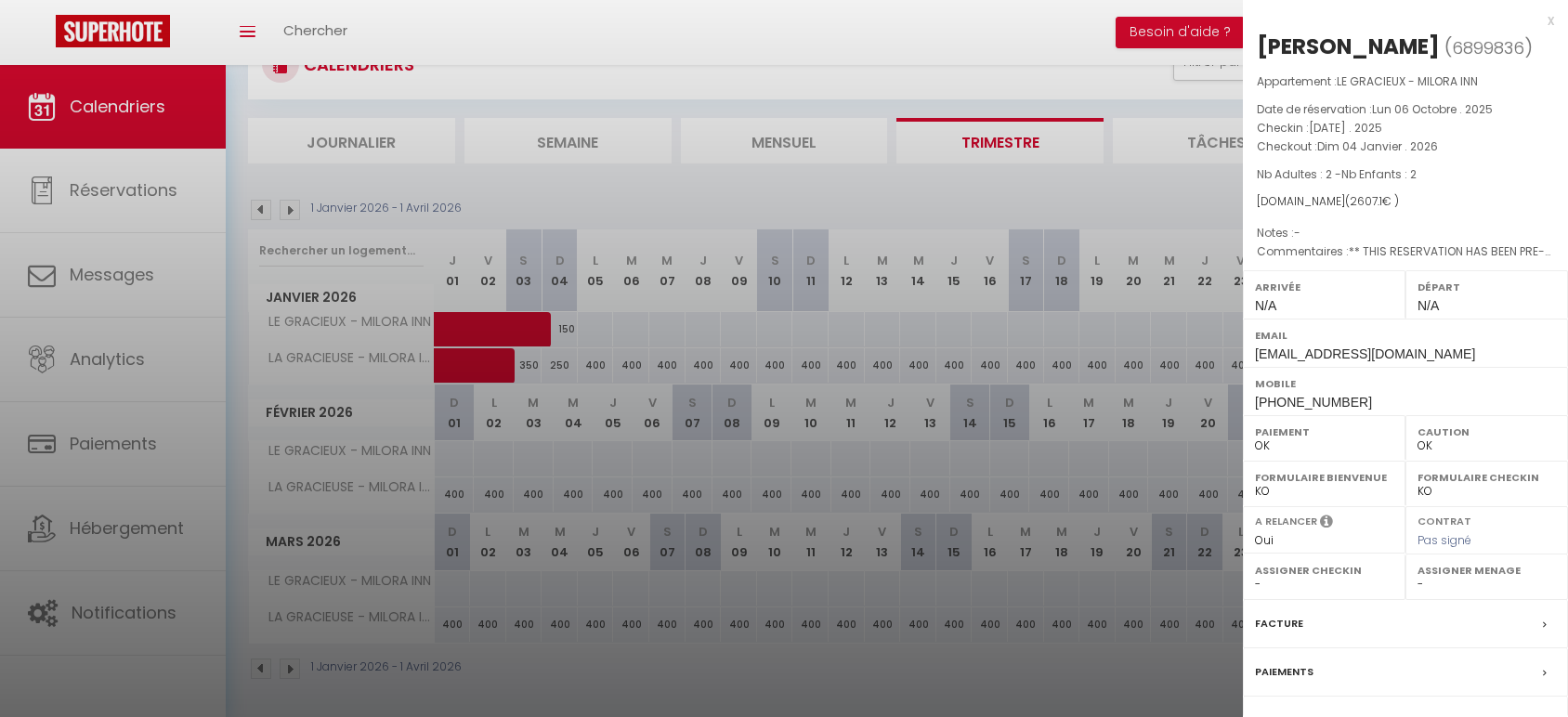
click at [1531, 21] on div "x" at bounding box center [1398, 20] width 312 height 22
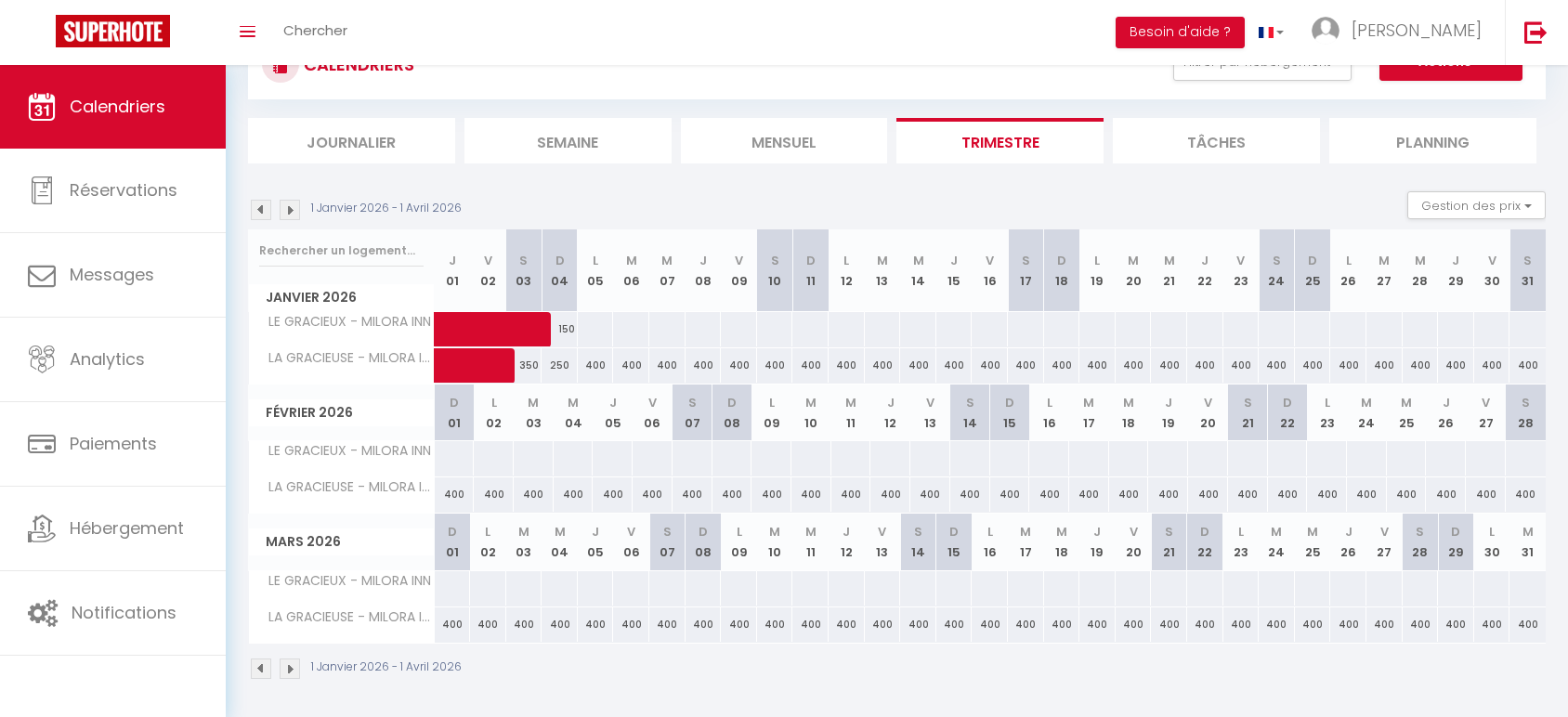
click at [591, 330] on div at bounding box center [595, 329] width 37 height 34
select select "1"
type input "Lun 05 Janvier 2026"
type input "[DATE]"
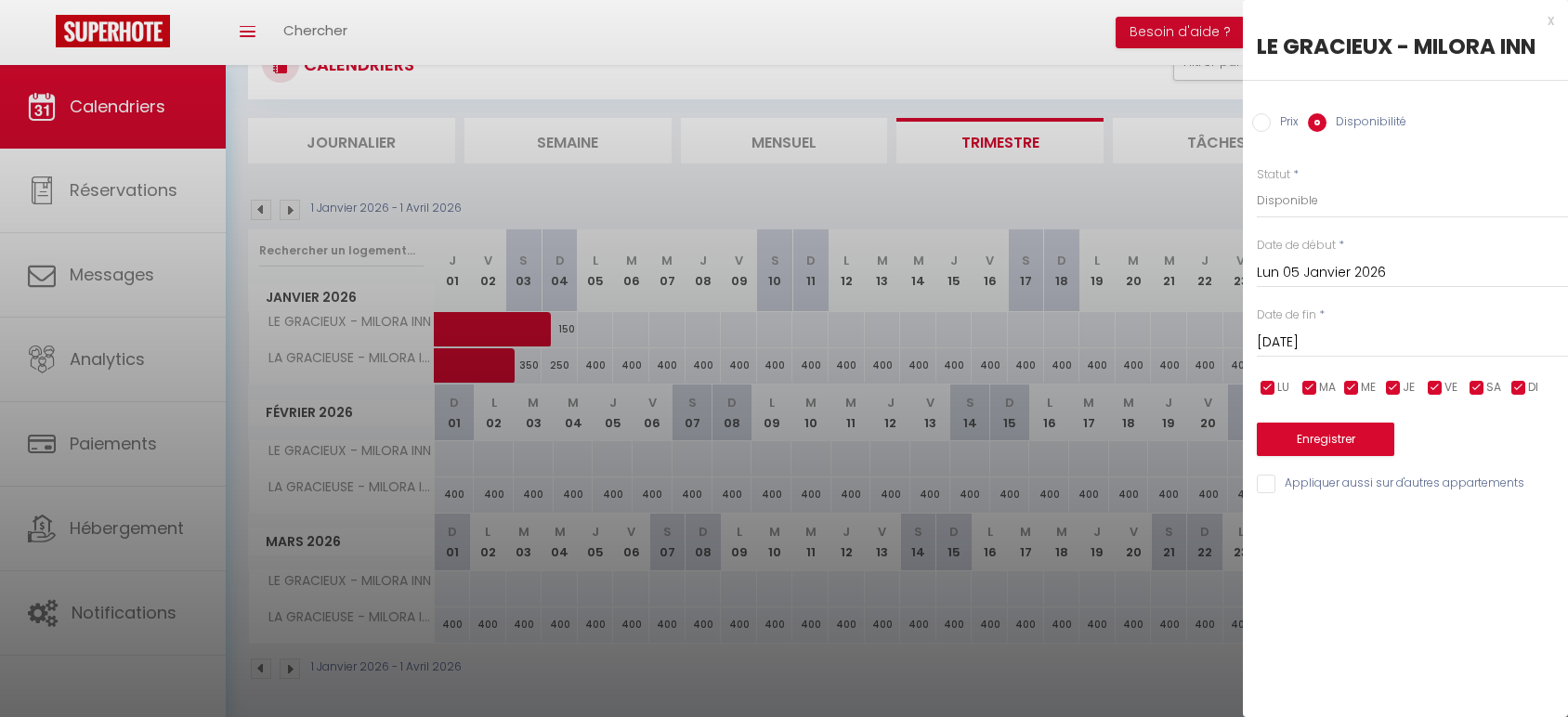
click at [1266, 123] on input "Prix" at bounding box center [1261, 122] width 18 height 18
radio input "true"
radio input "false"
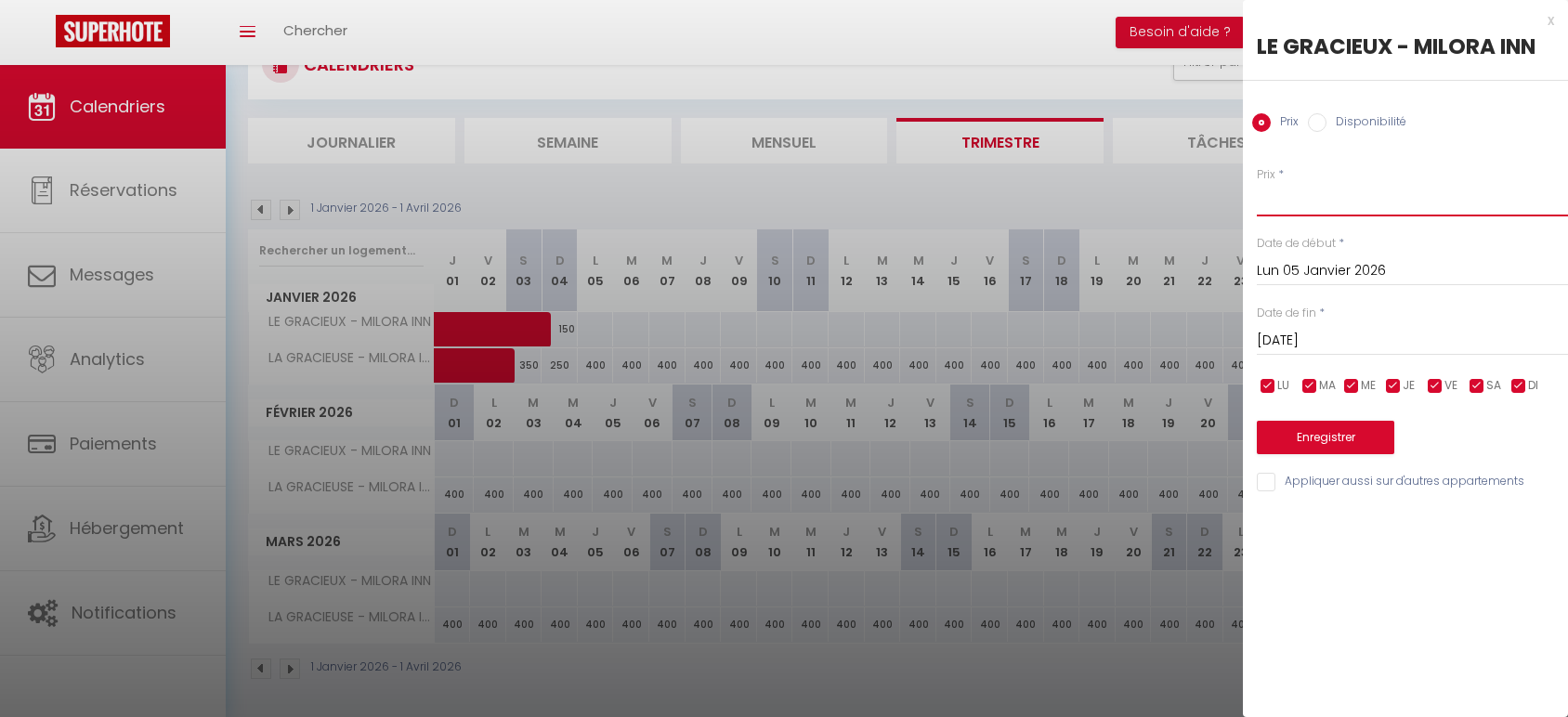
click at [1318, 199] on input "Prix" at bounding box center [1413, 200] width 312 height 33
type input "150"
click at [1328, 331] on input "[DATE]" at bounding box center [1413, 341] width 312 height 24
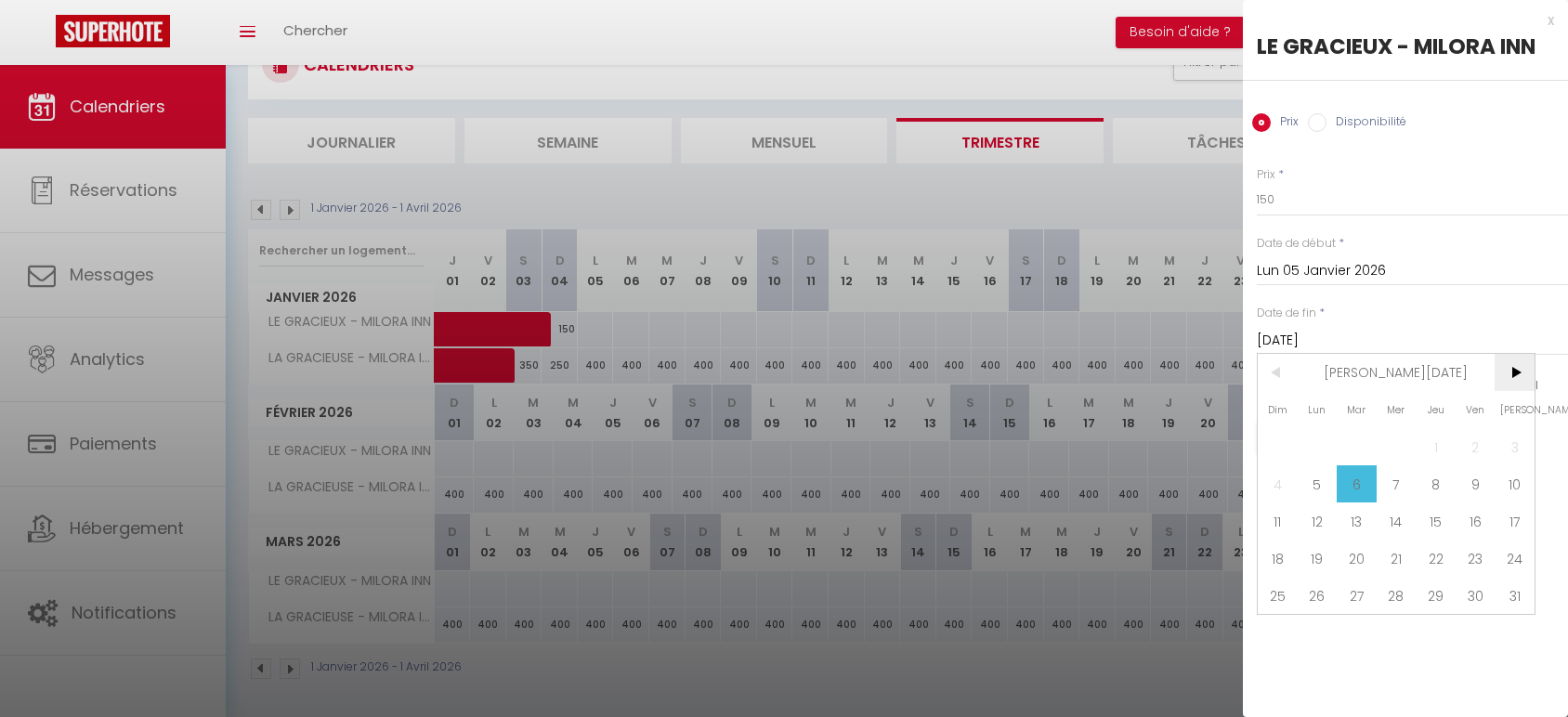
click at [1524, 377] on span ">" at bounding box center [1515, 373] width 40 height 37
click at [1470, 446] on span "6" at bounding box center [1475, 446] width 40 height 37
type input "Ven 06 Février 2026"
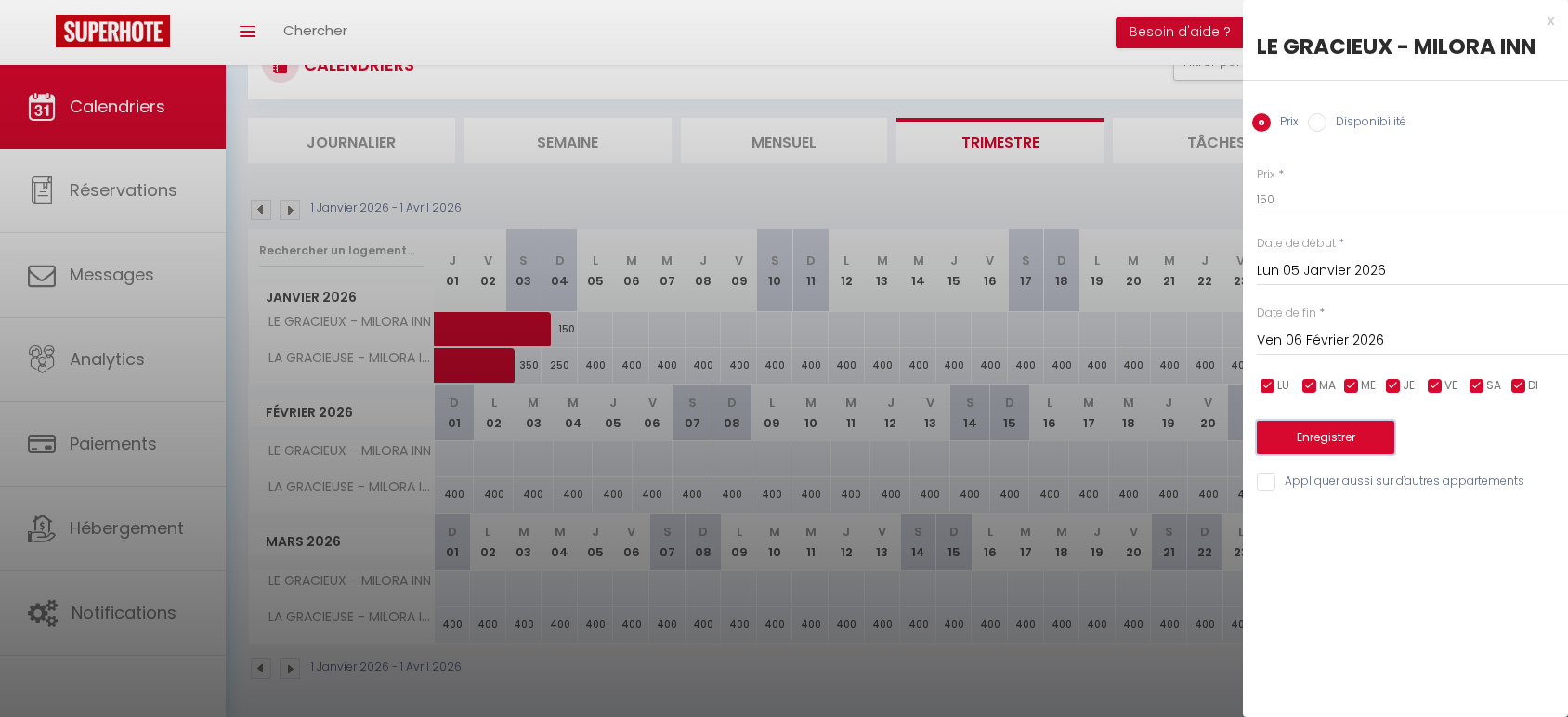
click at [1350, 428] on button "Enregistrer" at bounding box center [1326, 437] width 138 height 33
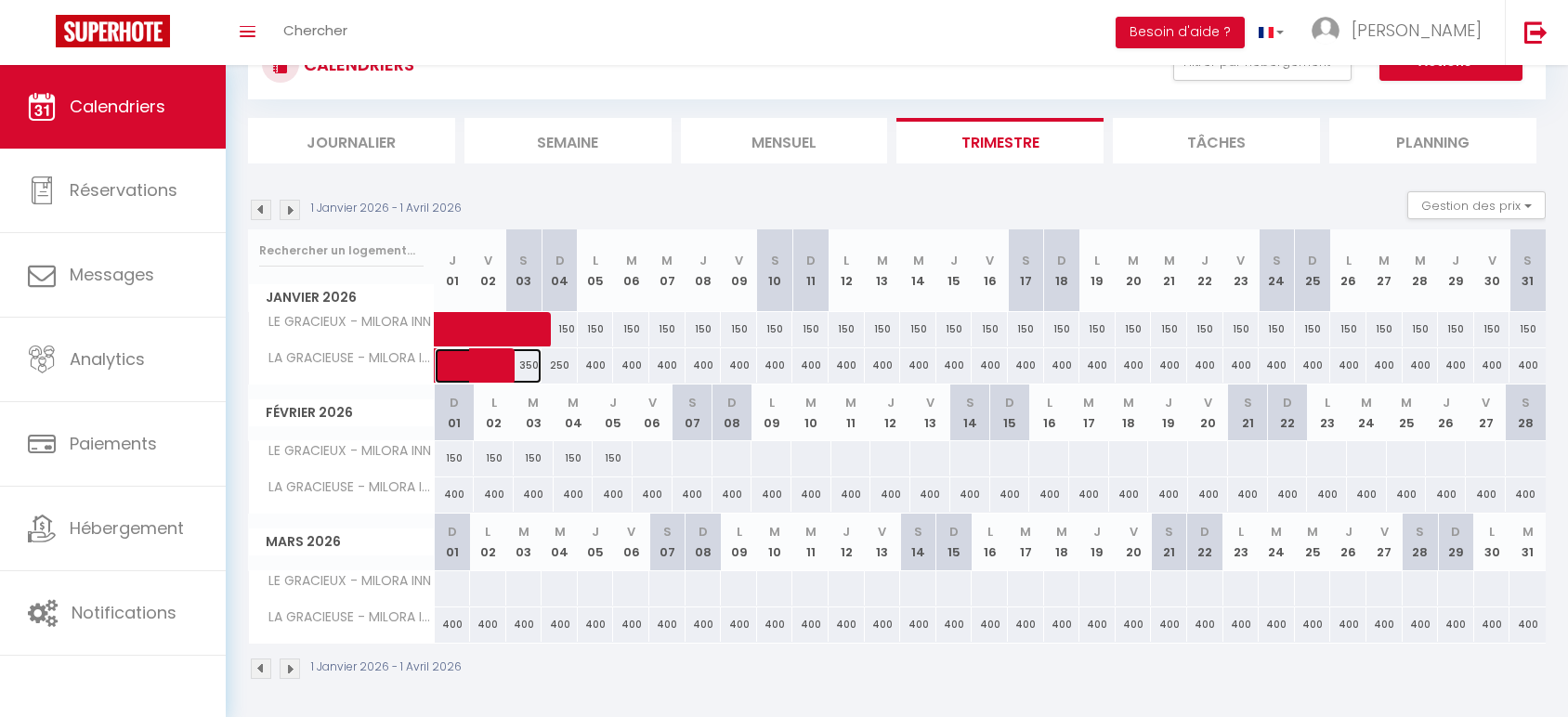
click at [527, 362] on span at bounding box center [499, 366] width 85 height 35
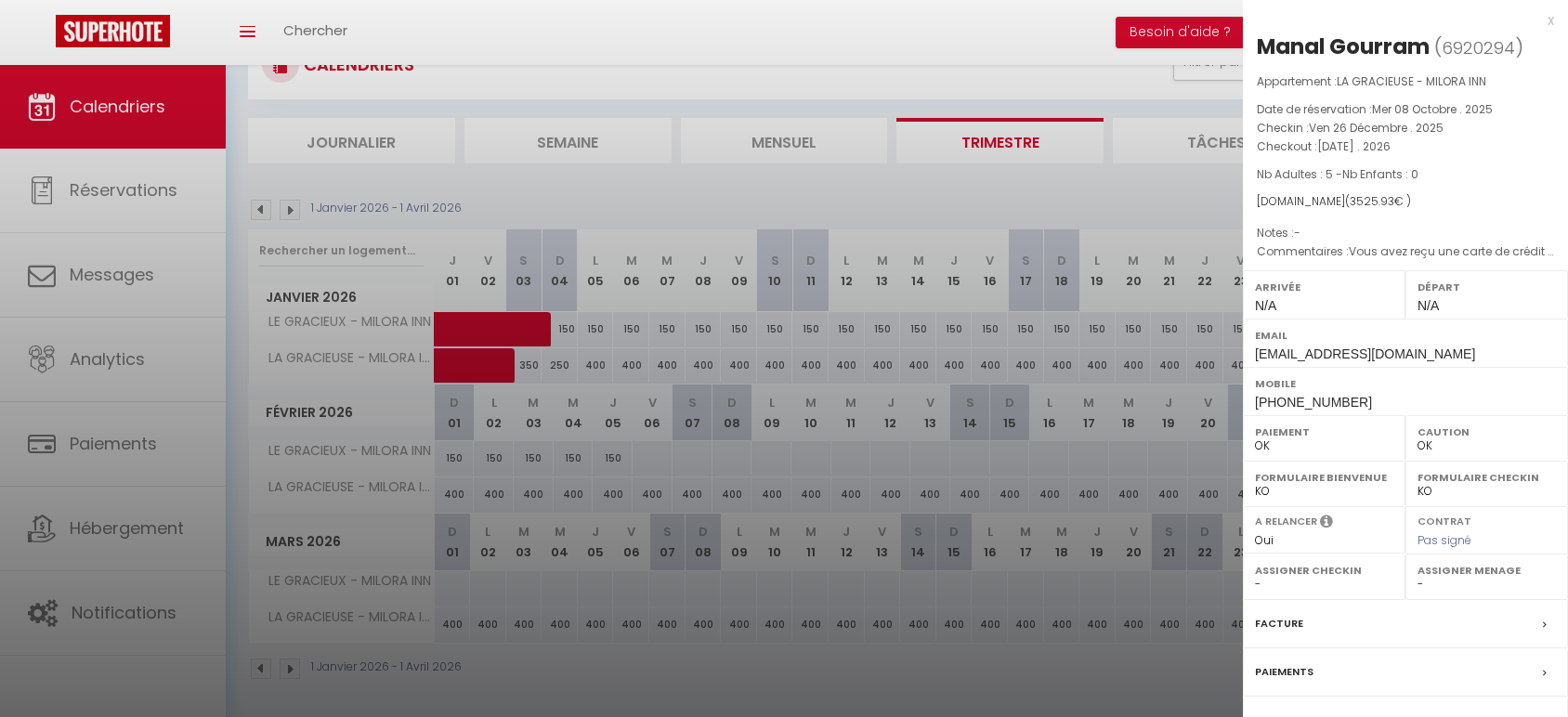
click at [1531, 21] on div "x" at bounding box center [1398, 20] width 312 height 22
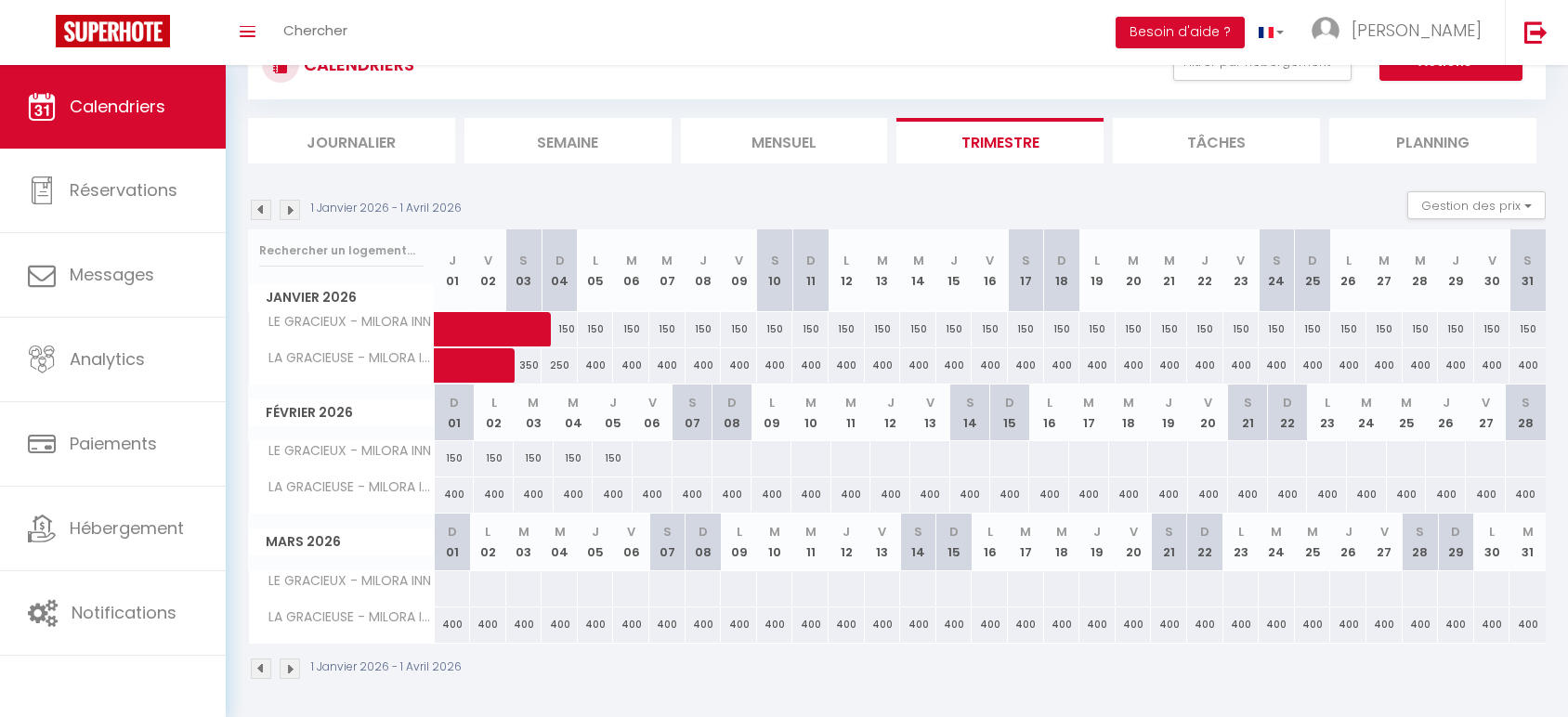
click at [563, 365] on div "250" at bounding box center [559, 365] width 36 height 34
type input "250"
type input "Dim 04 Janvier 2026"
type input "Lun 05 Janvier 2026"
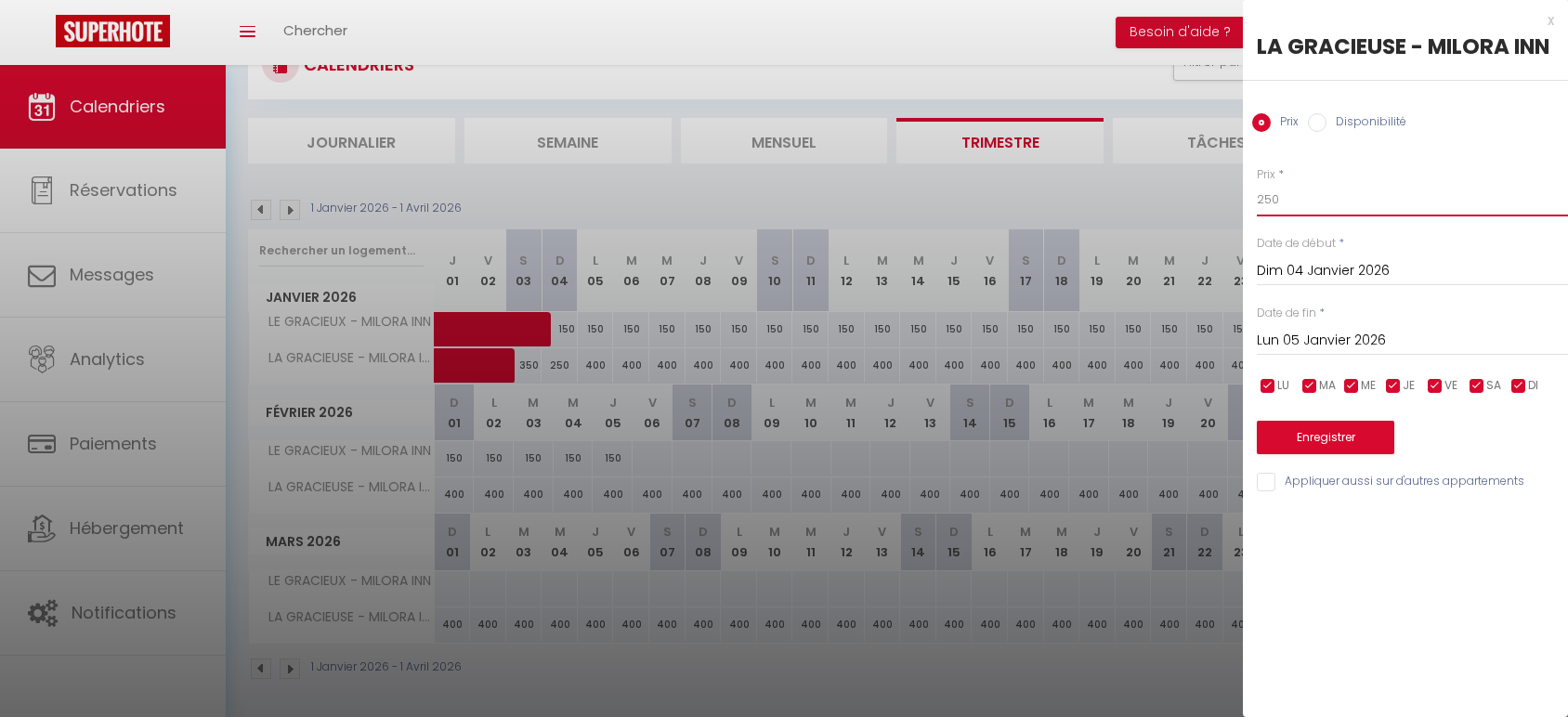
click at [1268, 199] on input "250" at bounding box center [1413, 200] width 312 height 33
type input "200"
click at [1310, 272] on input "Dim 04 Janvier 2026" at bounding box center [1413, 271] width 312 height 24
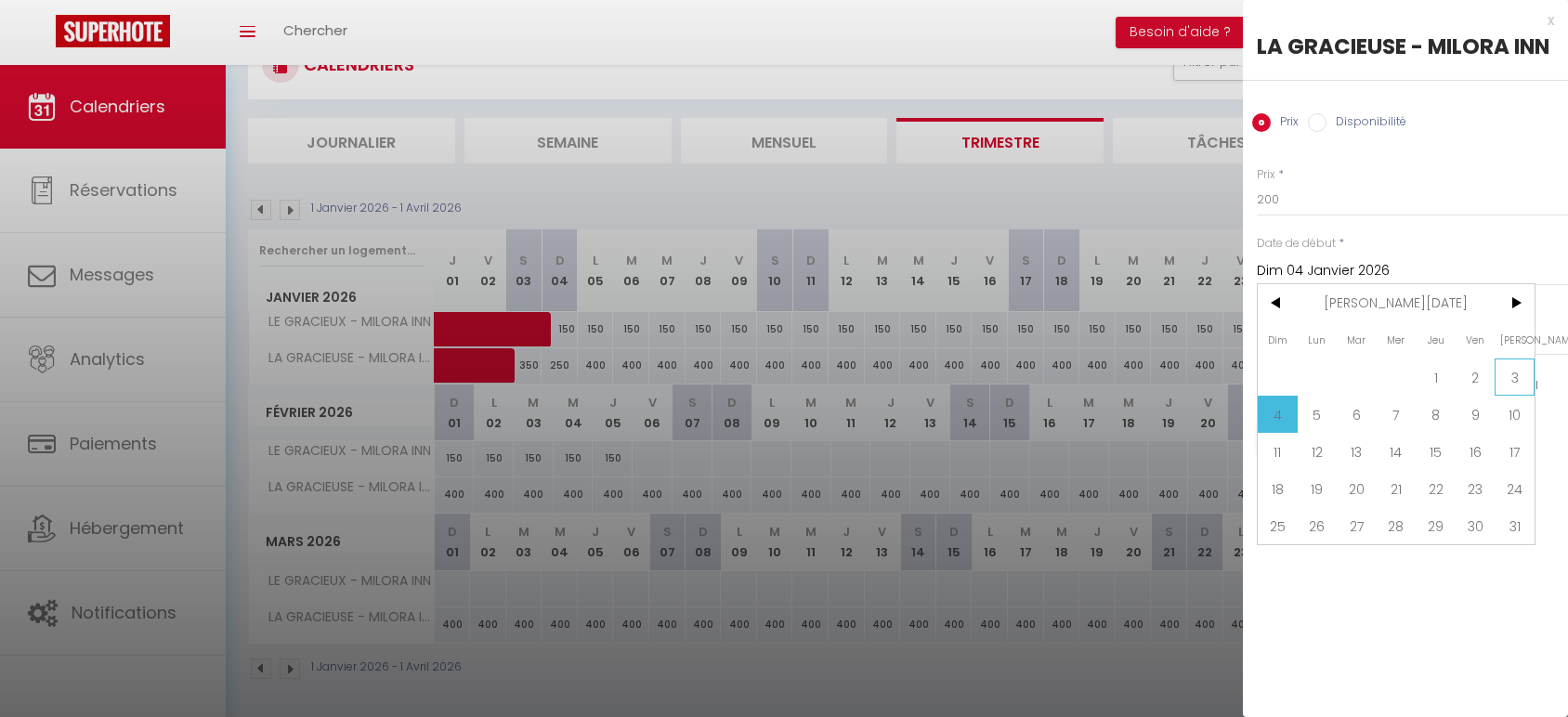
click at [1519, 370] on span "3" at bounding box center [1515, 376] width 40 height 37
type input "[DATE]"
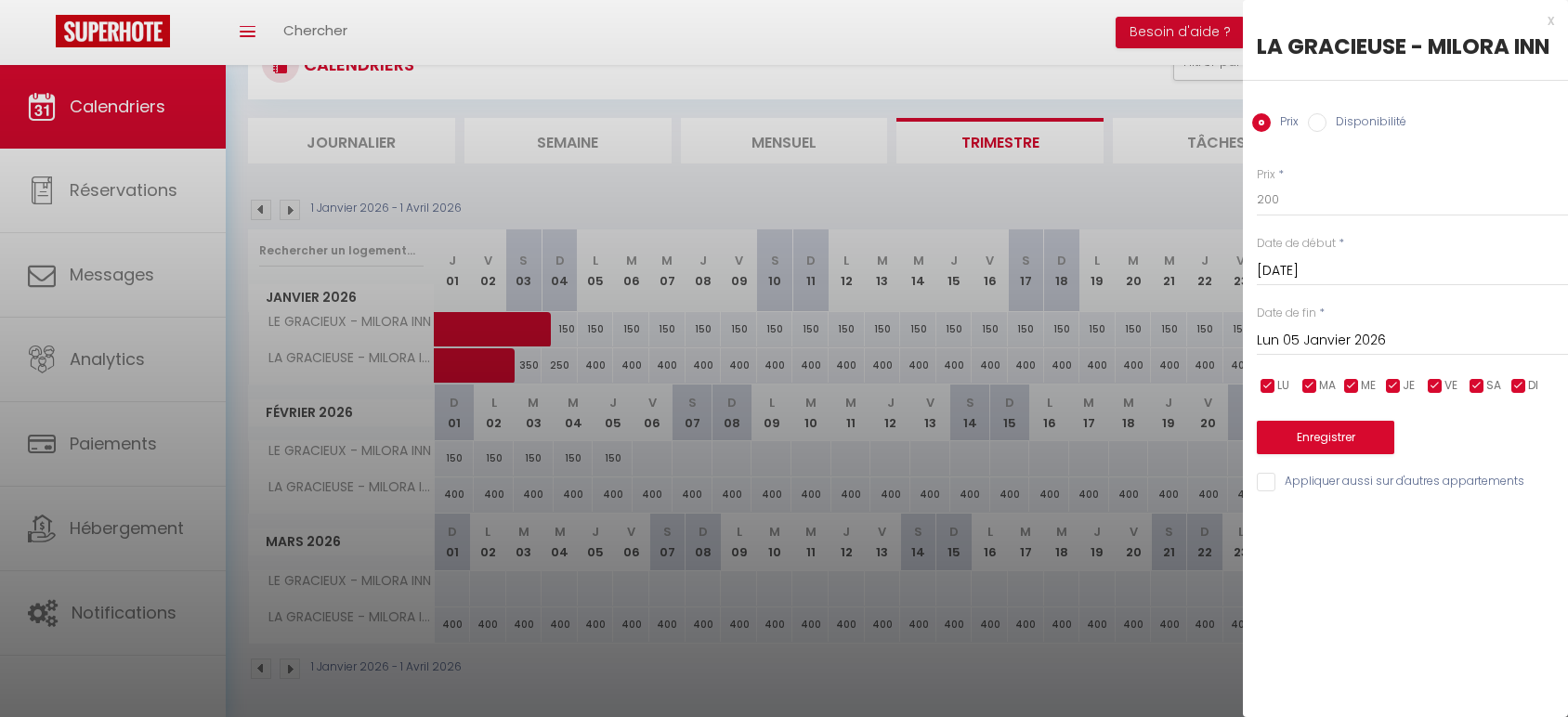
click at [1330, 340] on input "Lun 05 Janvier 2026" at bounding box center [1413, 341] width 312 height 24
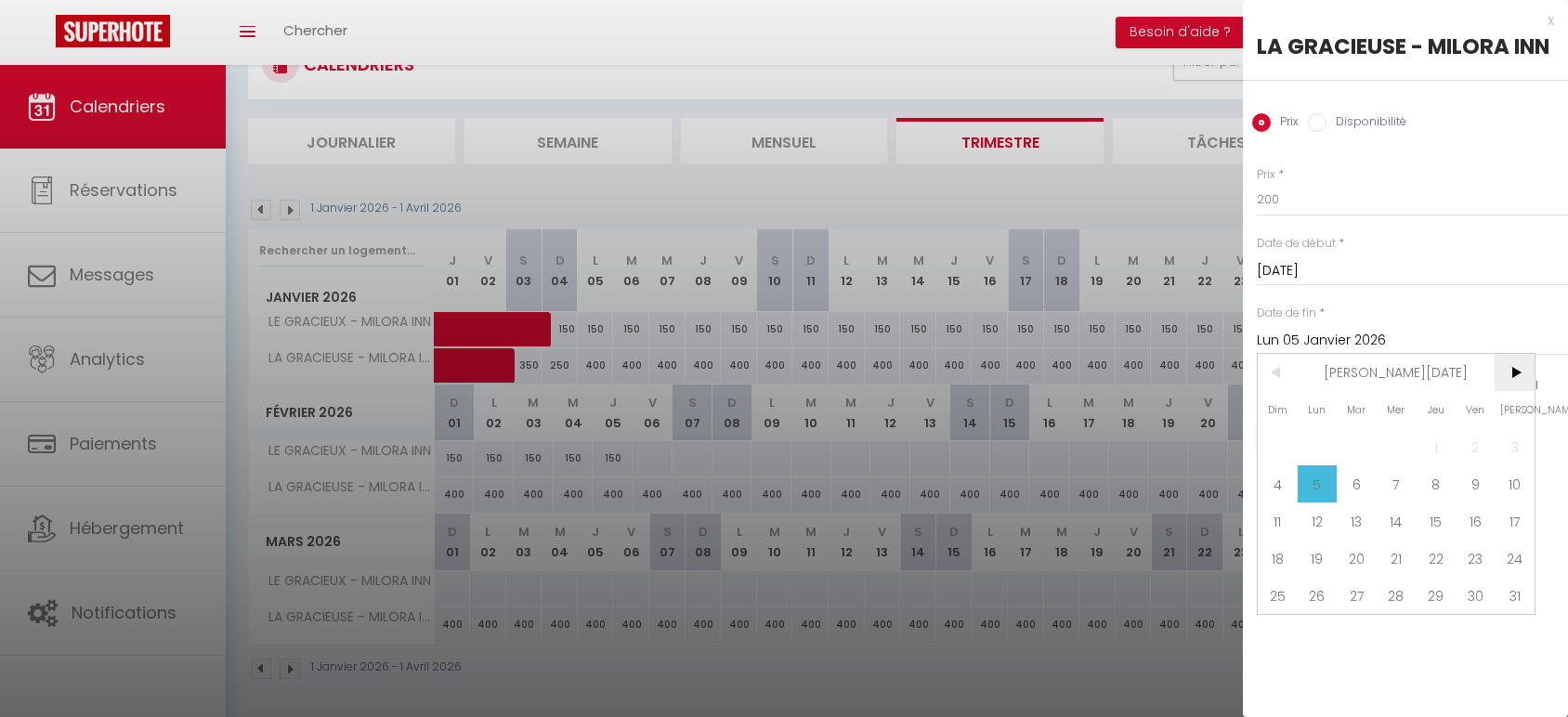
click at [1513, 370] on span ">" at bounding box center [1515, 373] width 40 height 37
click at [1435, 446] on span "5" at bounding box center [1435, 446] width 40 height 37
type input "Jeu 05 Février 2026"
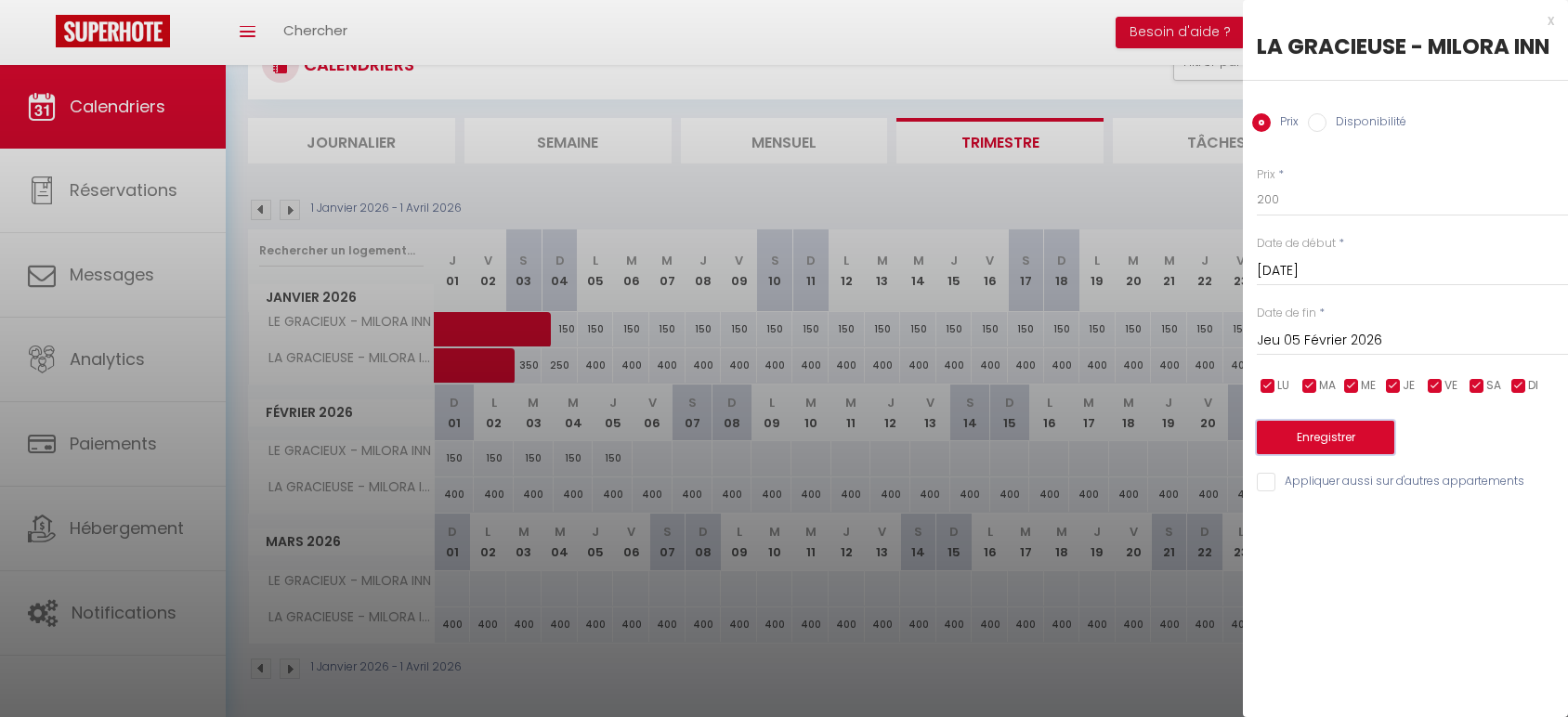
click at [1365, 446] on button "Enregistrer" at bounding box center [1326, 437] width 138 height 33
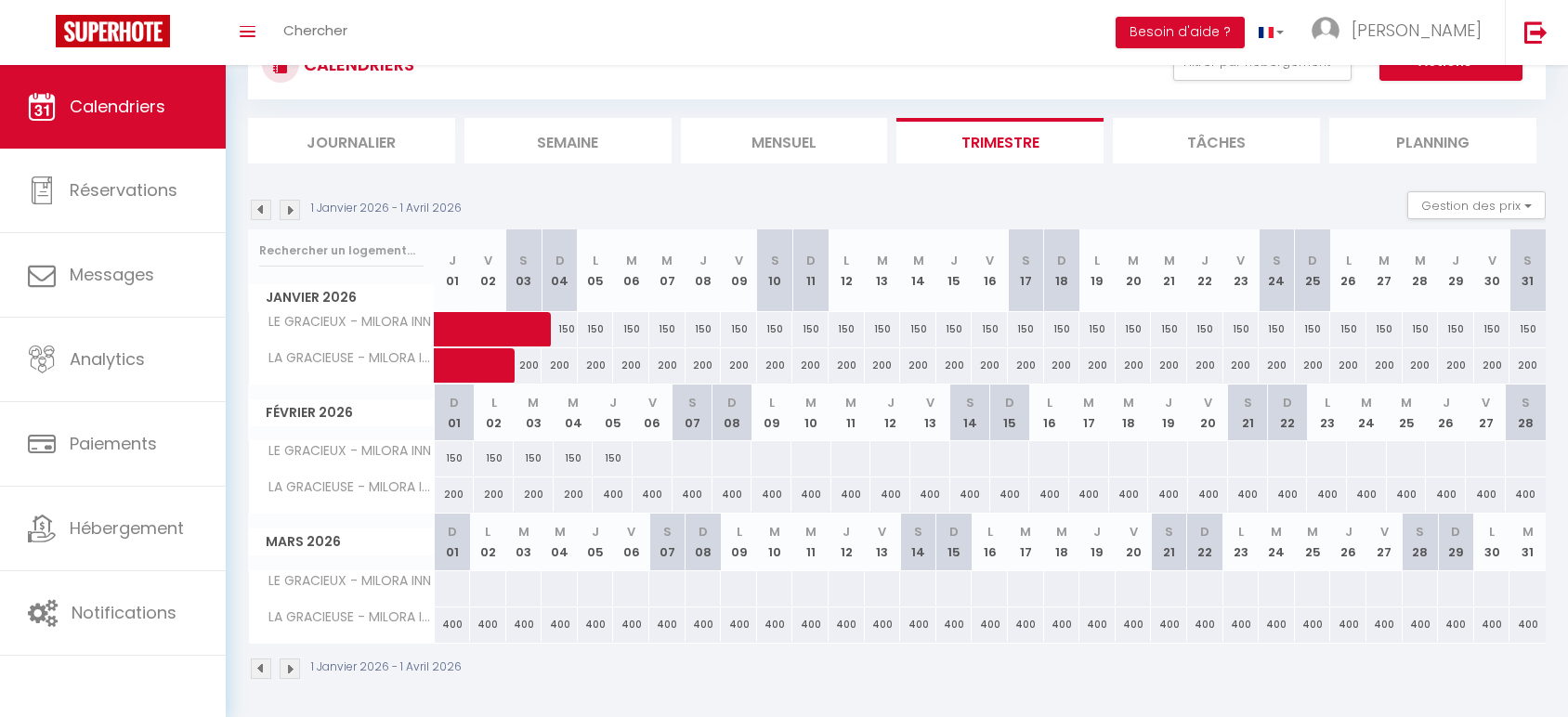
click at [648, 459] on div at bounding box center [652, 458] width 41 height 34
type input "Ven 06 Février 2026"
type input "[DATE]"
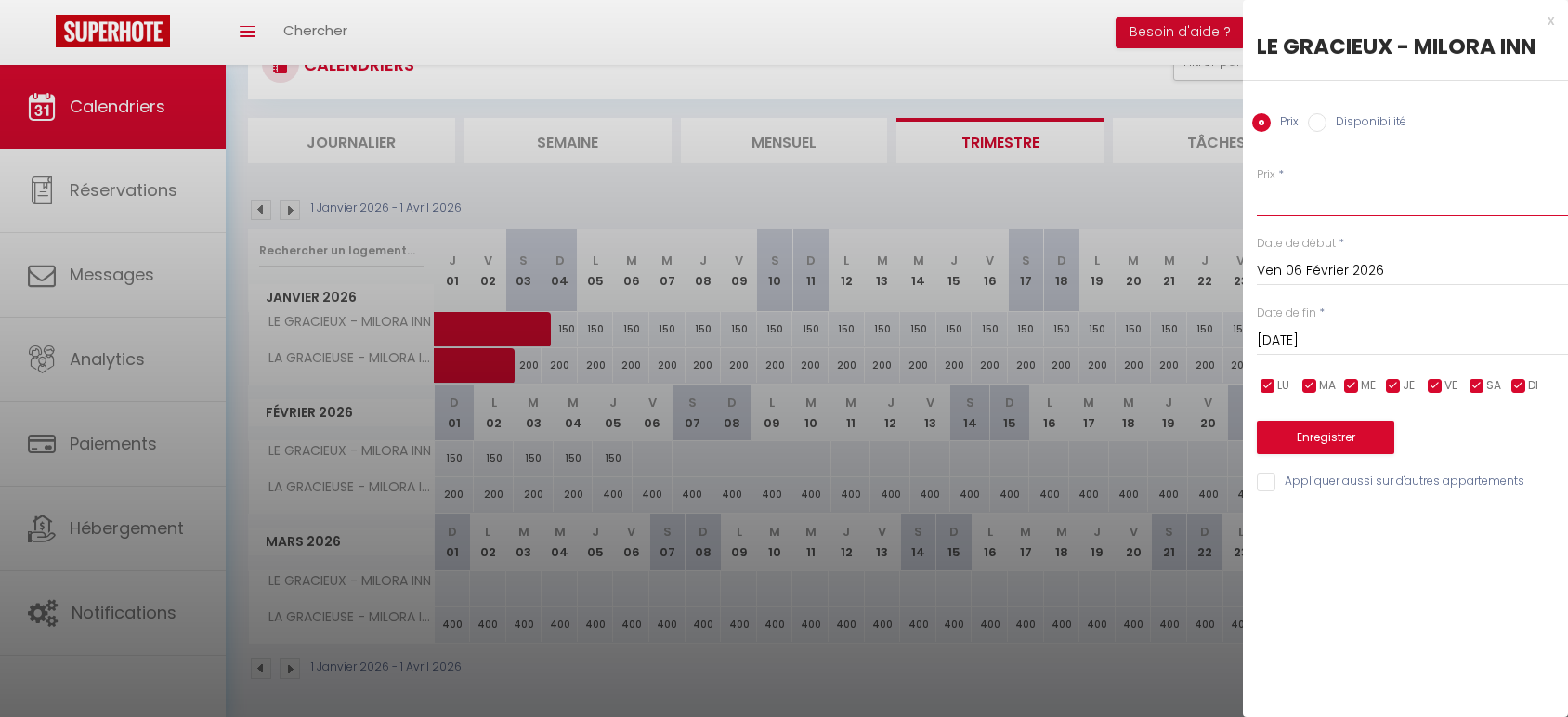
click at [1269, 200] on input "Prix" at bounding box center [1413, 200] width 312 height 33
type input "200"
click at [1353, 338] on input "[DATE]" at bounding box center [1413, 341] width 312 height 24
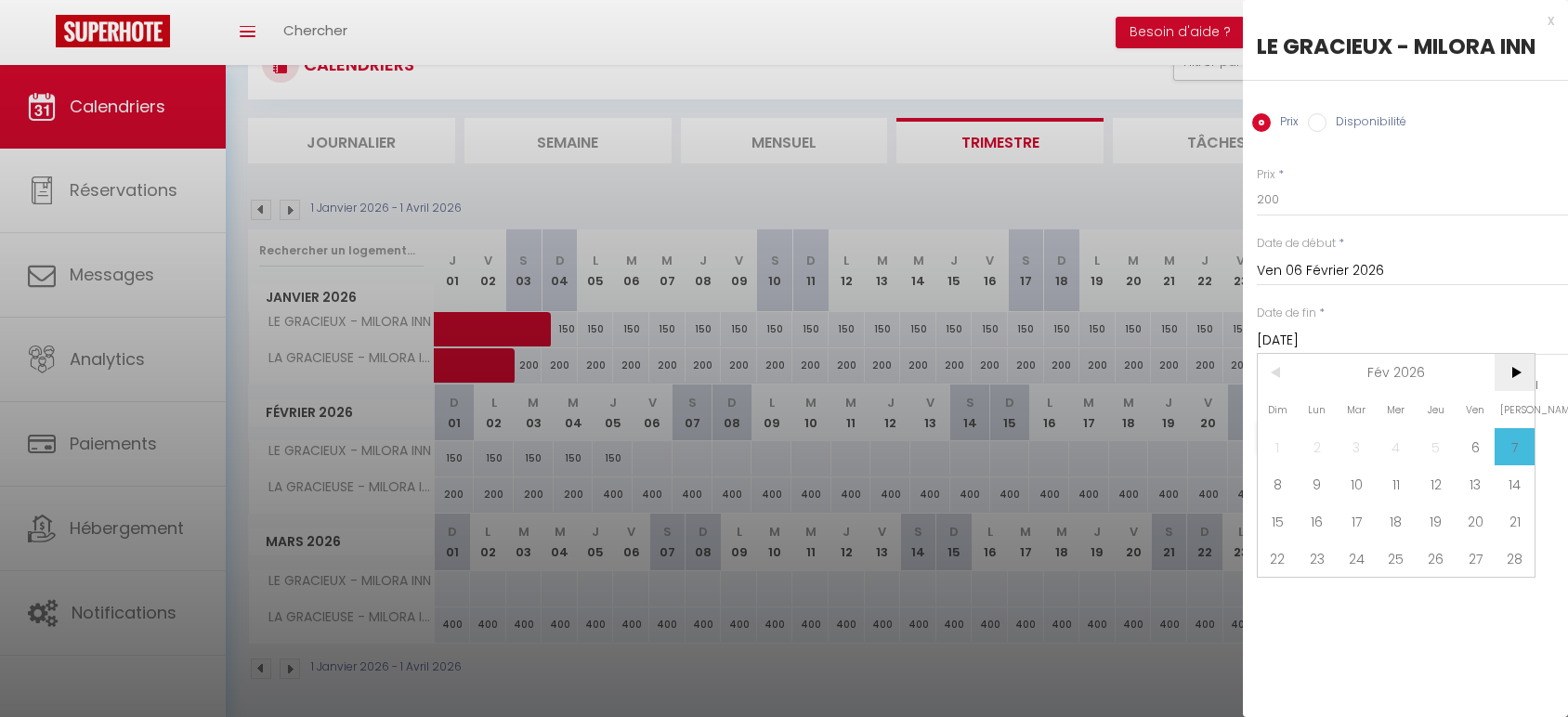
click at [1519, 378] on span ">" at bounding box center [1515, 373] width 40 height 37
click at [1527, 363] on span ">" at bounding box center [1515, 373] width 40 height 37
click at [1265, 375] on span "<" at bounding box center [1278, 373] width 40 height 37
click at [1471, 447] on span "3" at bounding box center [1475, 446] width 40 height 37
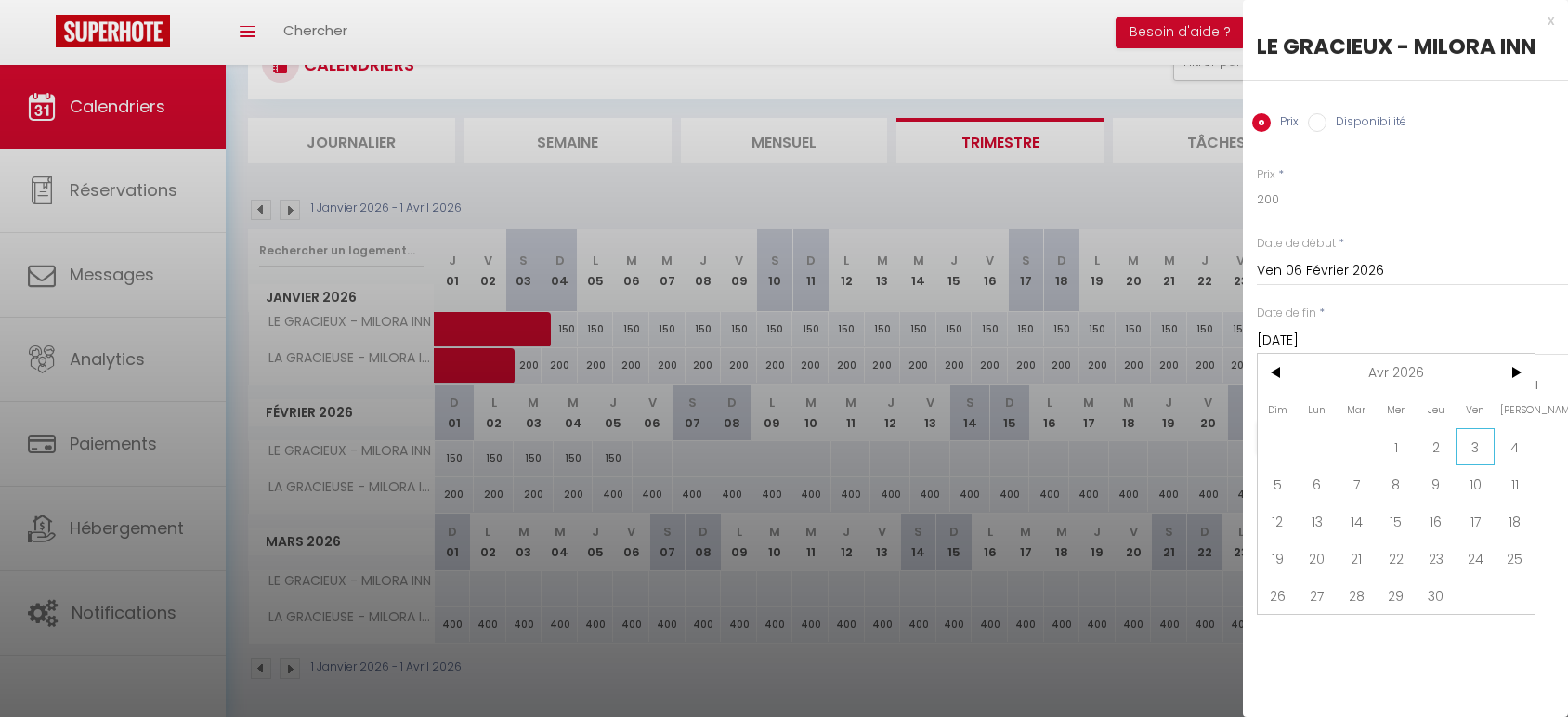
type input "Ven 03 Avril 2026"
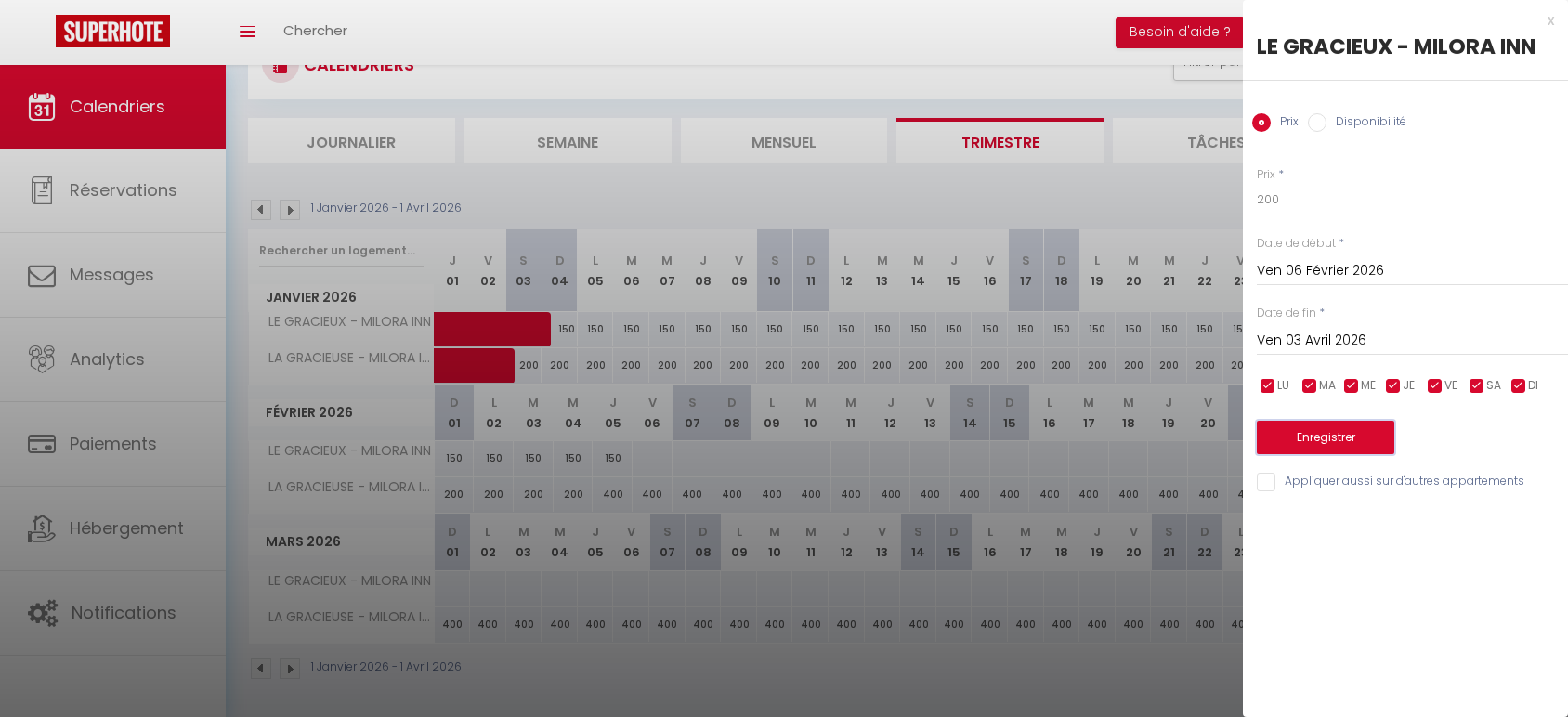
click at [1325, 437] on button "Enregistrer" at bounding box center [1326, 437] width 138 height 33
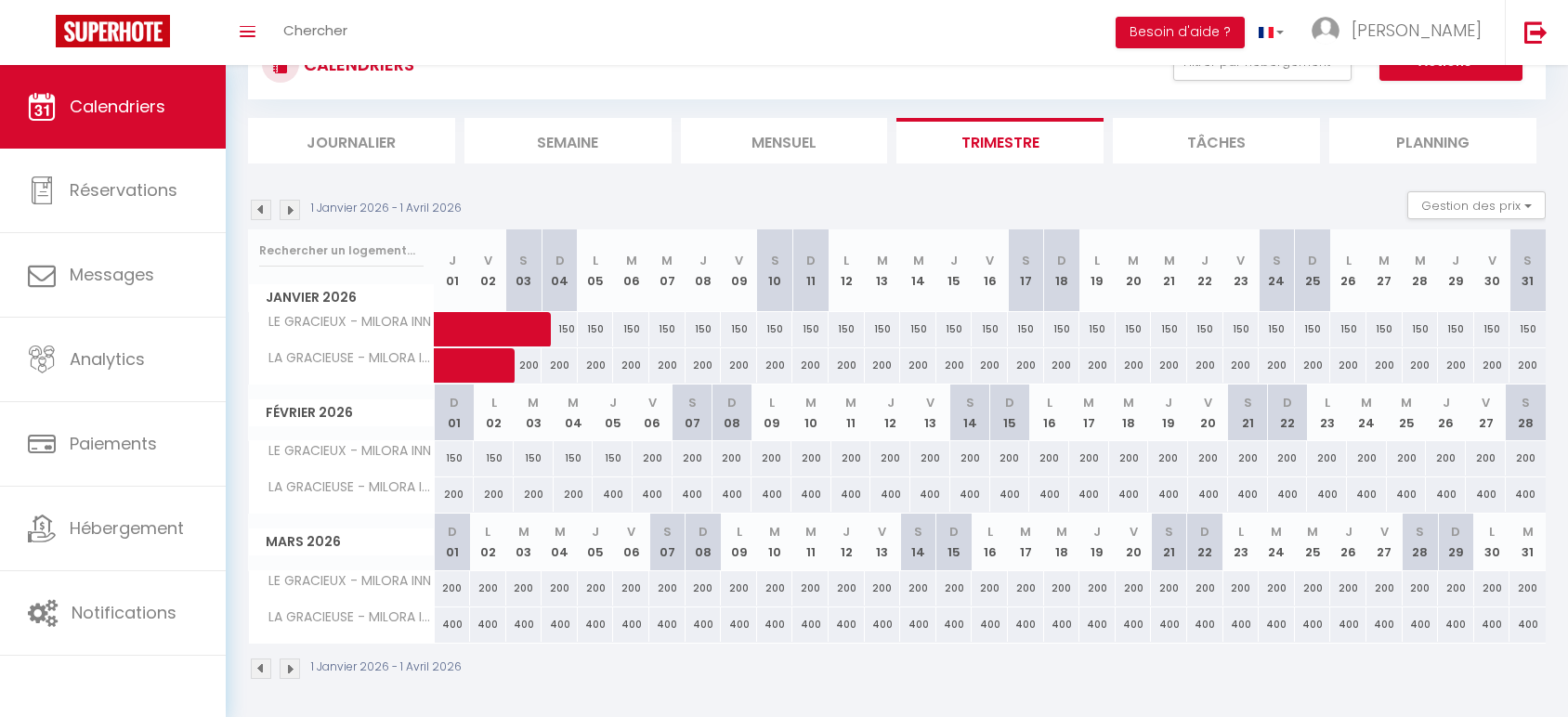
click at [610, 495] on div "400" at bounding box center [613, 494] width 40 height 34
type input "400"
type input "Jeu 05 Février 2026"
type input "Ven 06 Février 2026"
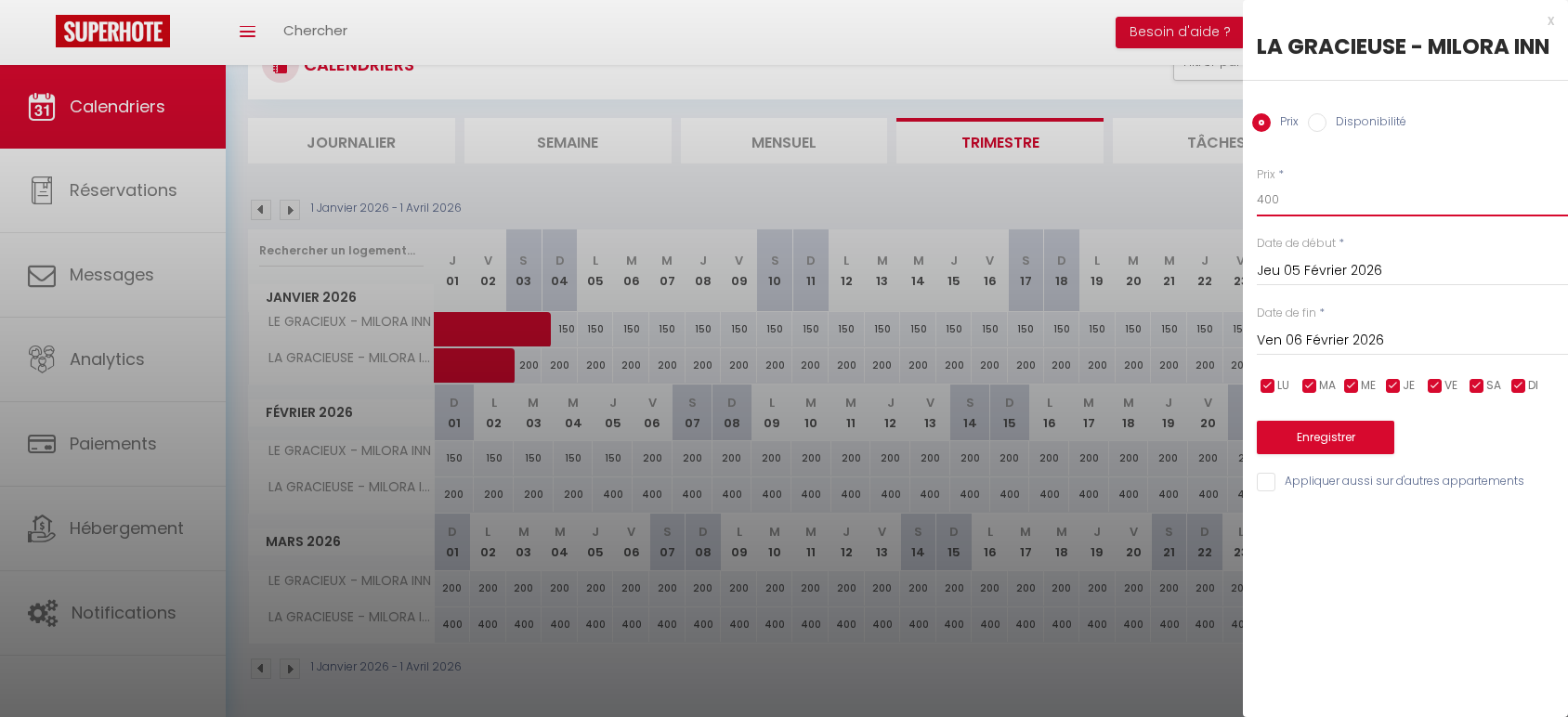
click at [1262, 194] on input "400" at bounding box center [1413, 200] width 312 height 33
type input "200"
click at [1320, 447] on button "Enregistrer" at bounding box center [1326, 437] width 138 height 33
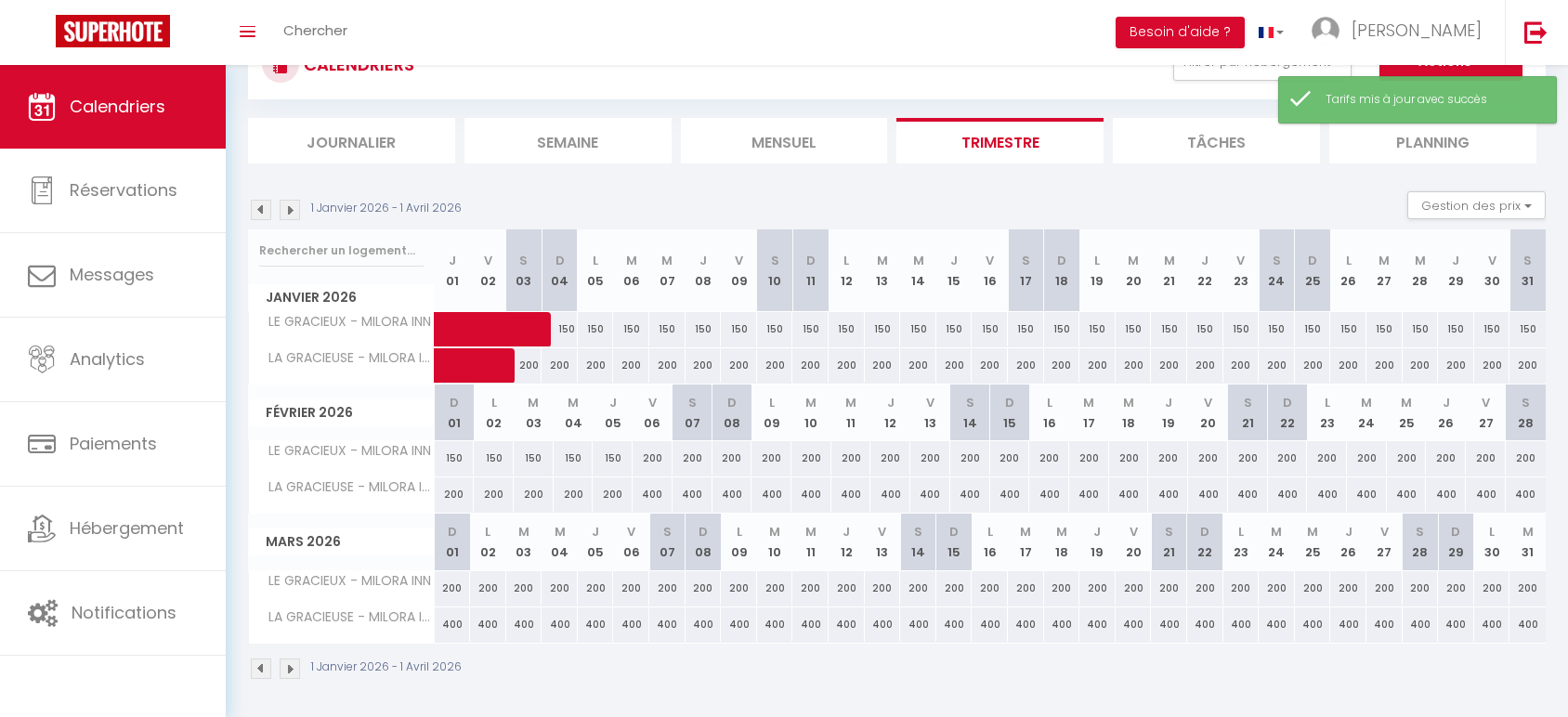
click at [648, 497] on div "400" at bounding box center [652, 494] width 40 height 34
type input "400"
type input "Ven 06 Février 2026"
type input "[DATE]"
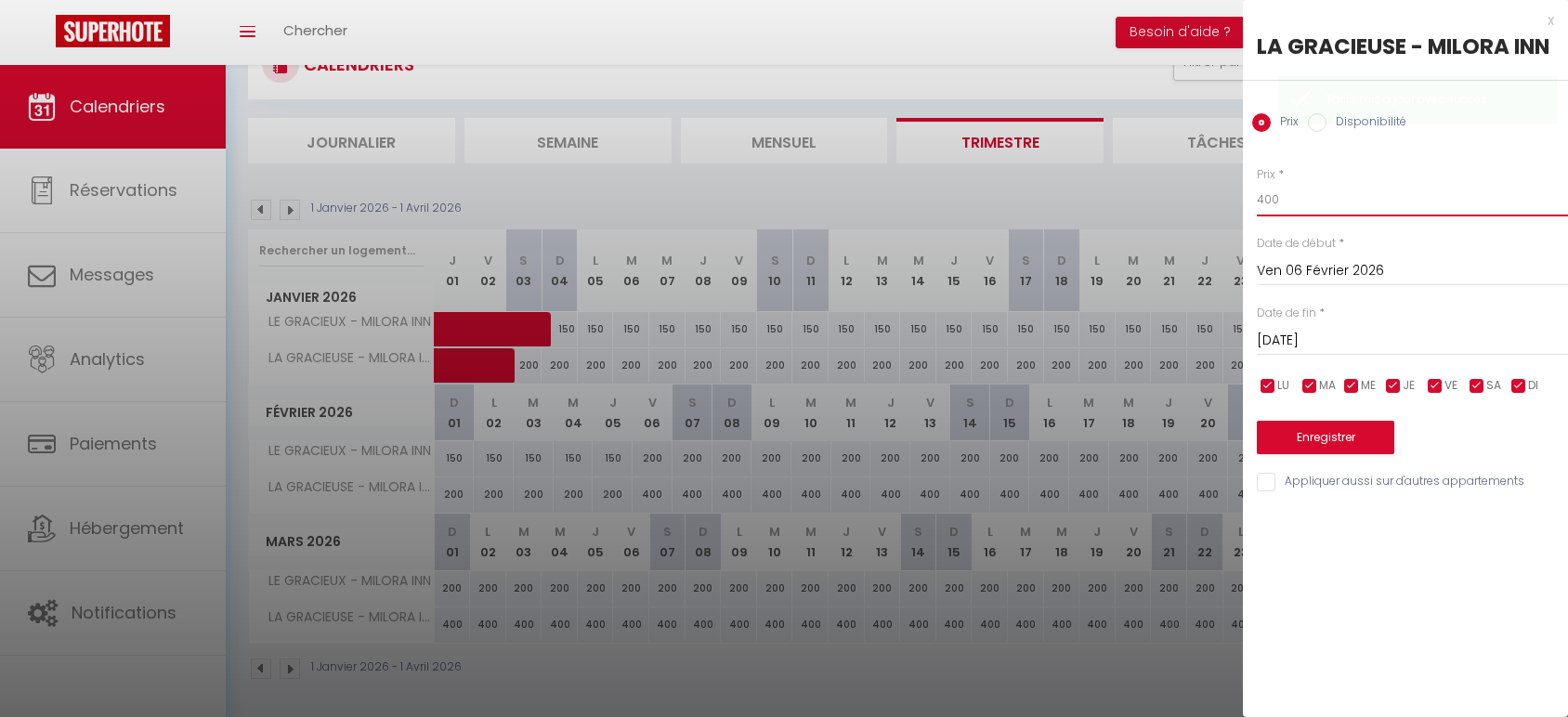
drag, startPoint x: 1272, startPoint y: 206, endPoint x: 1218, endPoint y: 207, distance: 54.0
click at [1218, 207] on body "🟢 Des questions ou besoin d'assistance pour la migration AirBnB? Prenez rdv >>>…" at bounding box center [784, 354] width 1568 height 731
type input "250"
click at [1352, 341] on input "[DATE]" at bounding box center [1413, 341] width 312 height 24
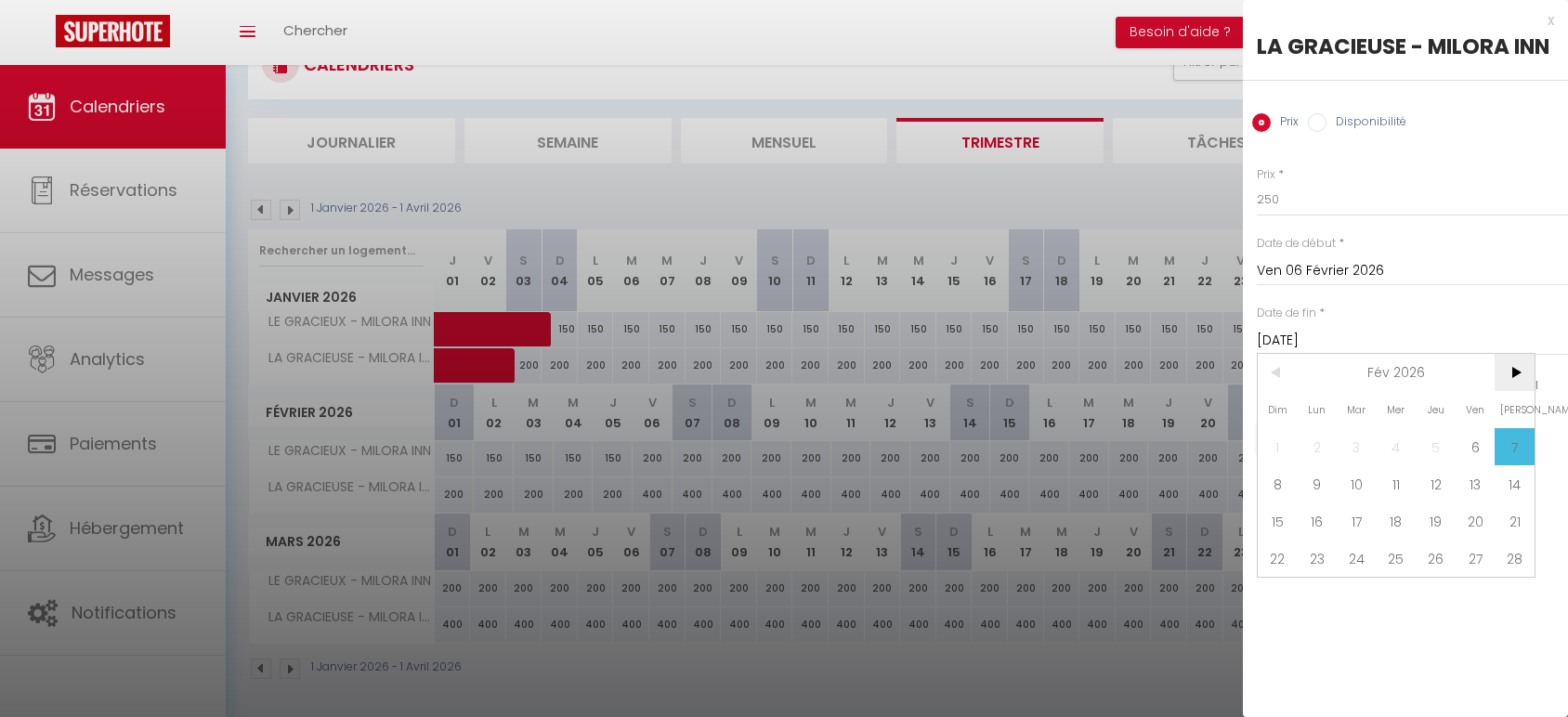
click at [1503, 371] on span ">" at bounding box center [1515, 373] width 40 height 37
click at [1486, 441] on span "3" at bounding box center [1475, 446] width 40 height 37
type input "Ven 03 Avril 2026"
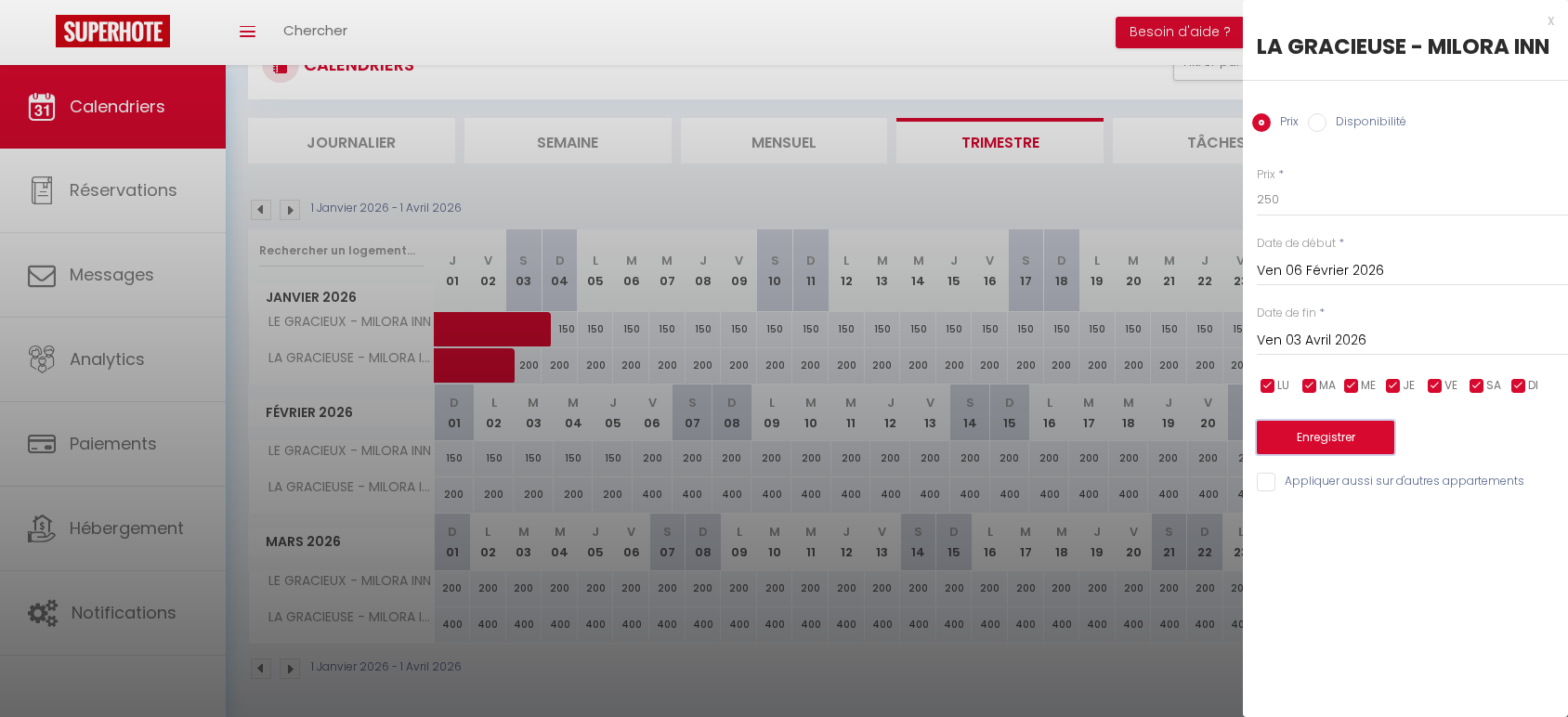
click at [1361, 437] on button "Enregistrer" at bounding box center [1326, 437] width 138 height 33
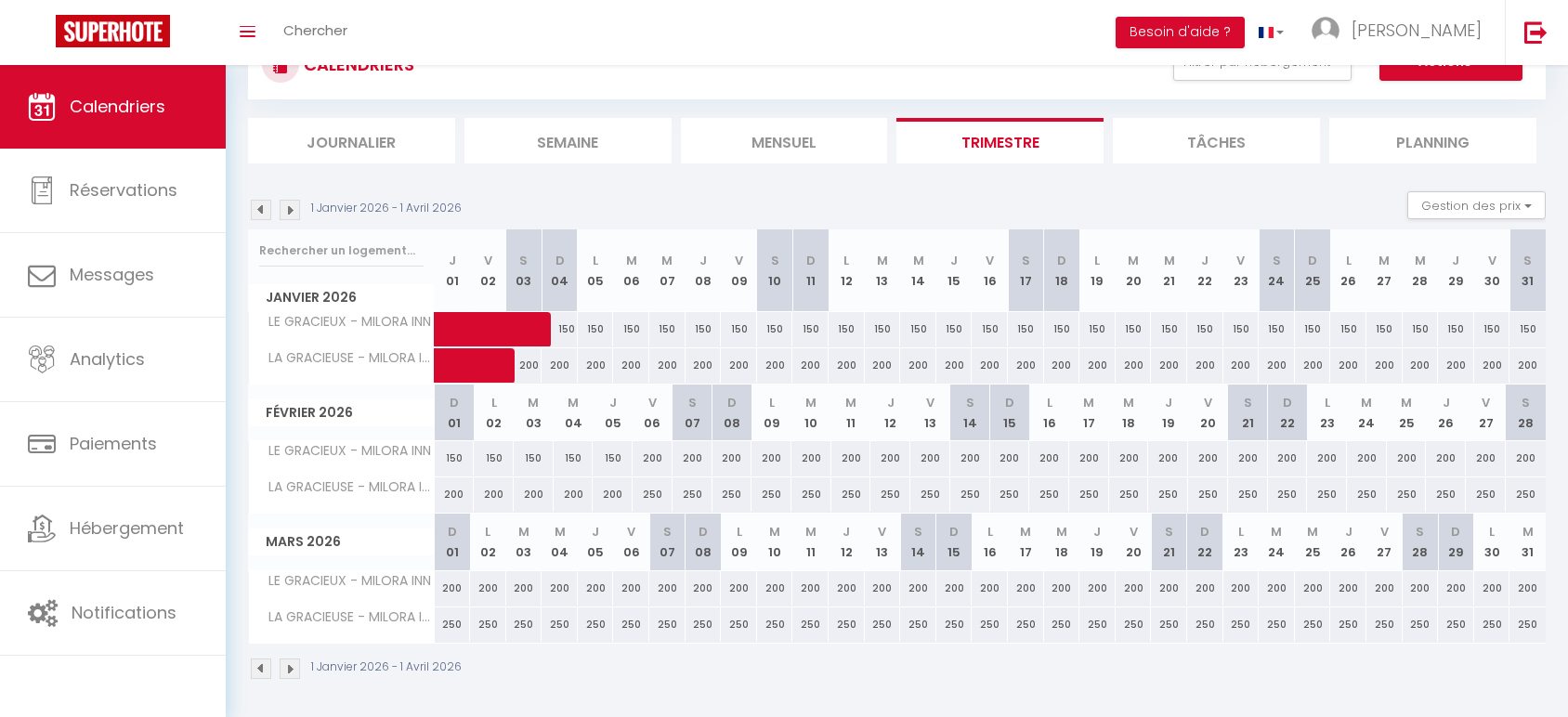
click at [291, 209] on img at bounding box center [289, 210] width 20 height 20
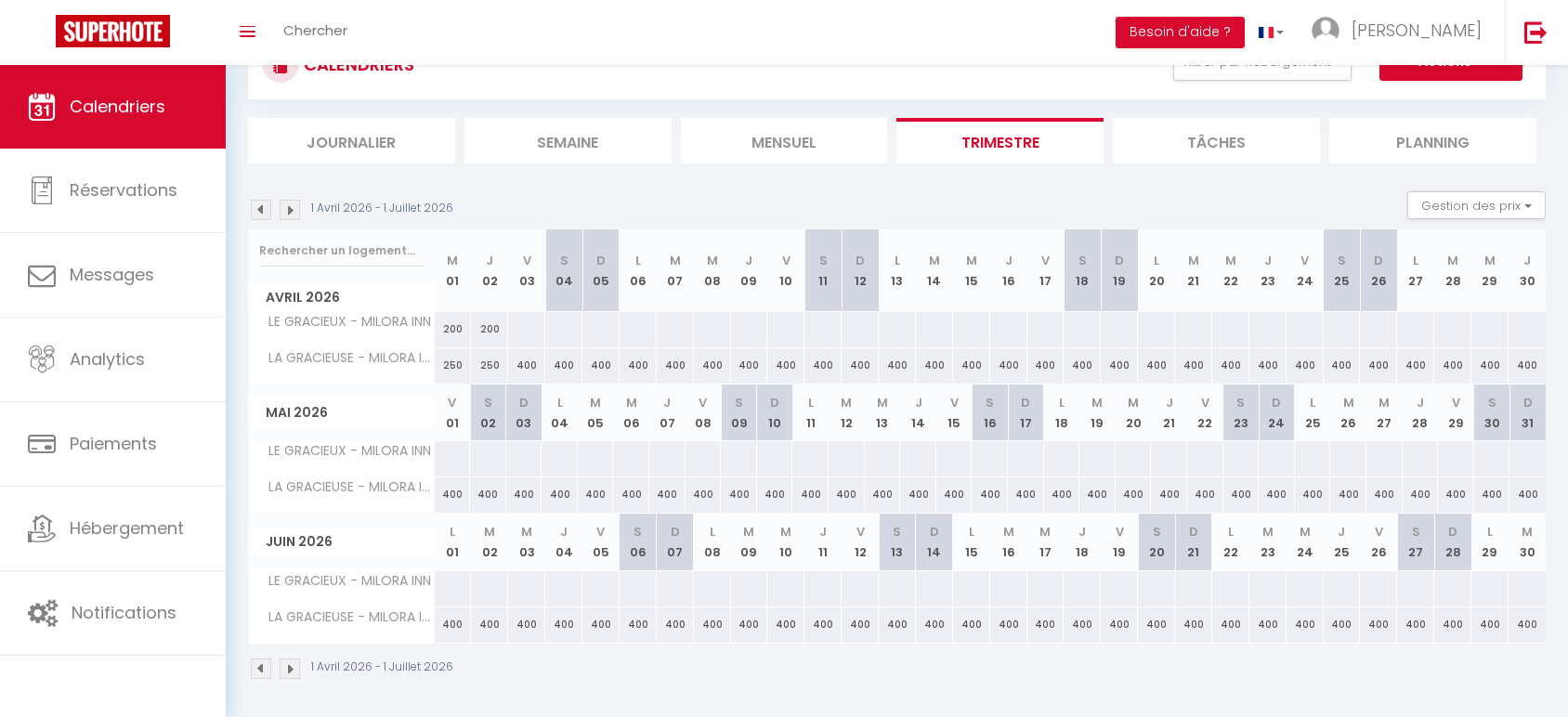
click at [526, 327] on div at bounding box center [525, 329] width 38 height 34
type input "Ven 03 Avril 2026"
type input "[DATE]"
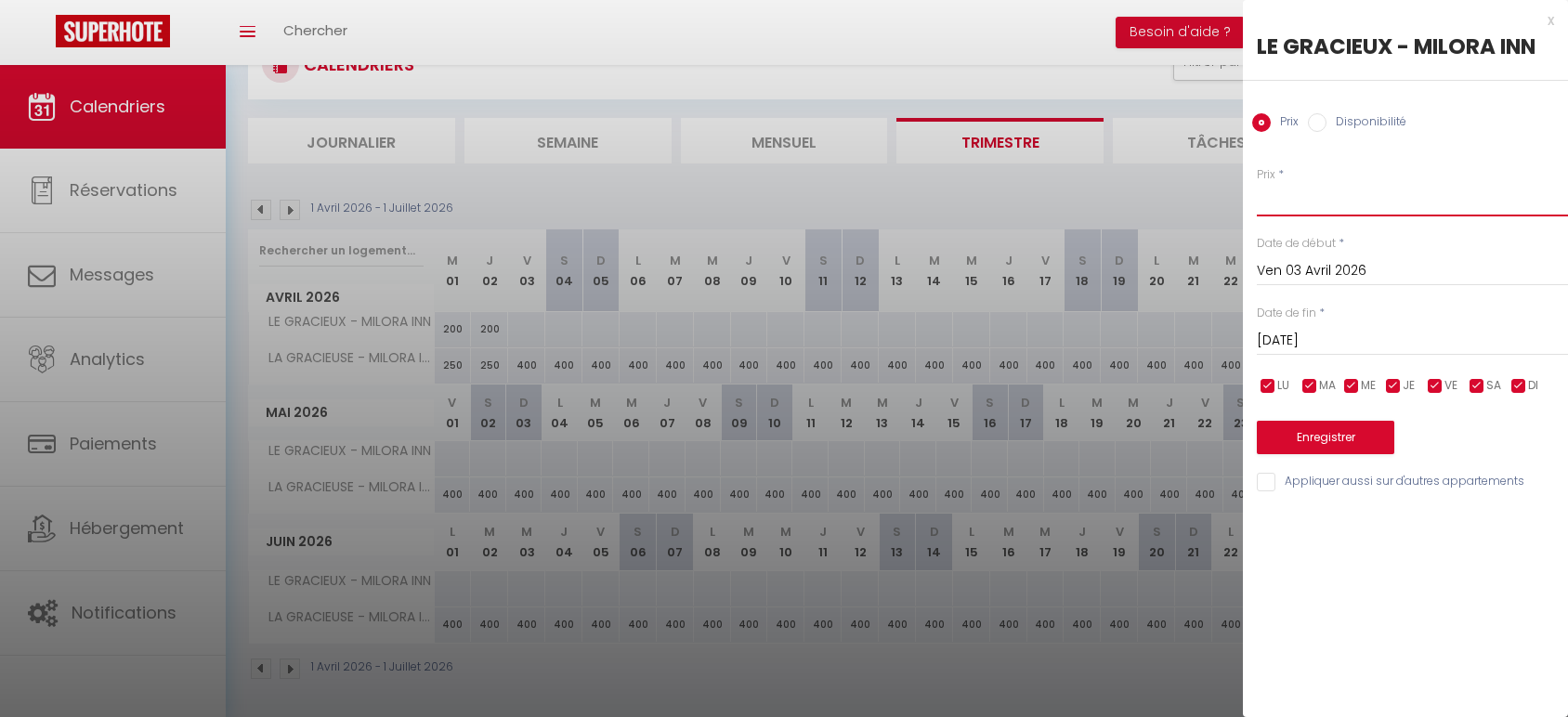
click at [1289, 206] on input "Prix" at bounding box center [1413, 200] width 312 height 33
type input "220"
click at [1332, 330] on input "[DATE]" at bounding box center [1413, 341] width 312 height 24
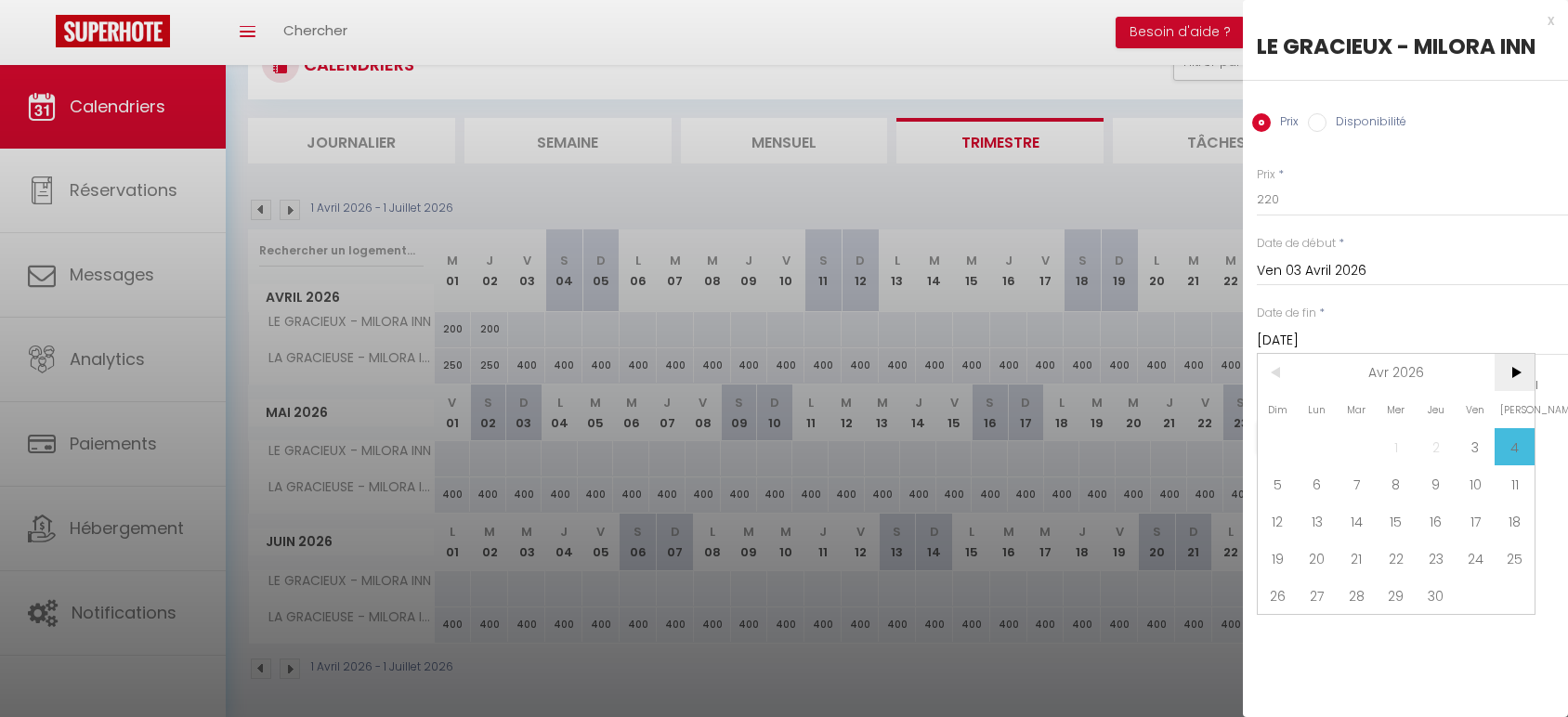
click at [1501, 377] on span ">" at bounding box center [1515, 373] width 40 height 37
click at [1283, 632] on span "31" at bounding box center [1278, 633] width 40 height 37
type input "Dim 31 Mai 2026"
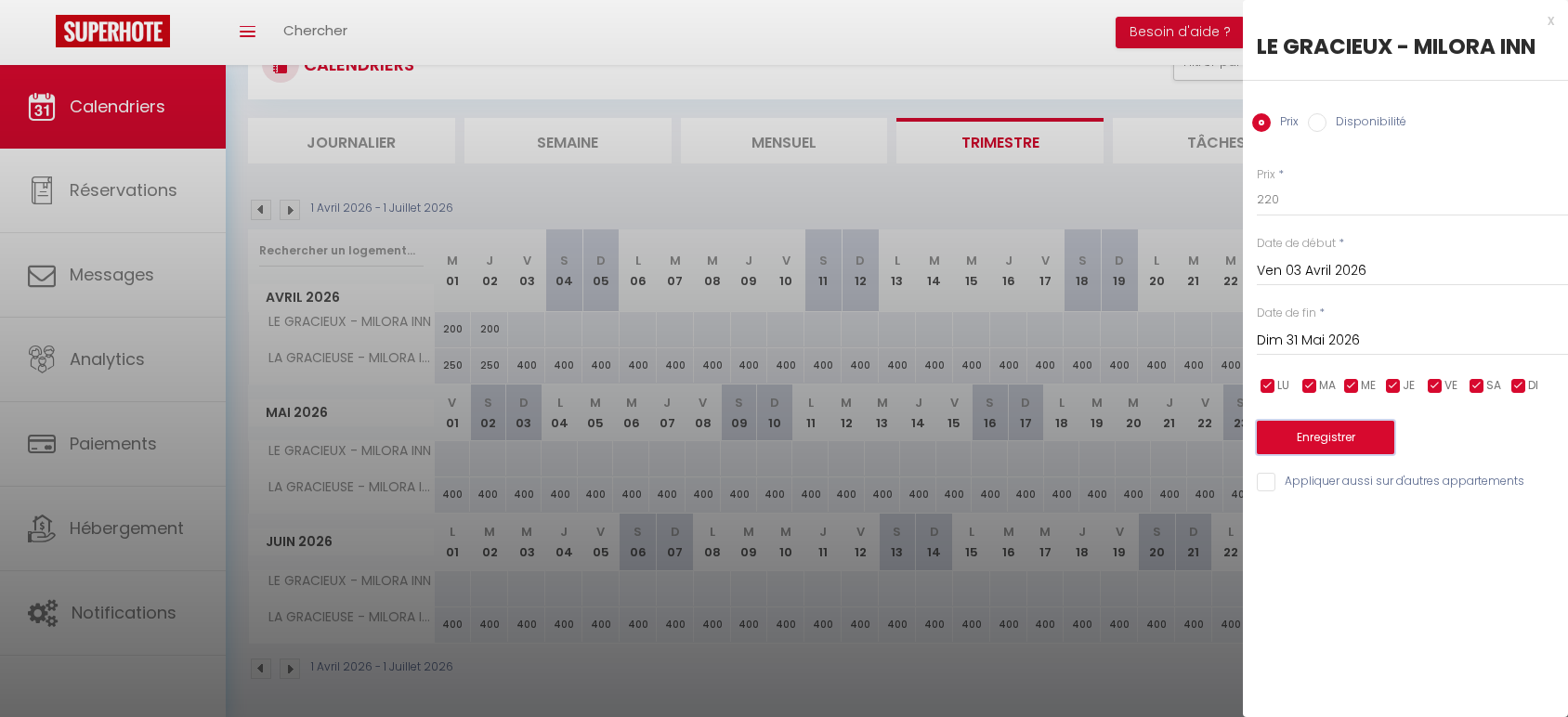
click at [1327, 438] on button "Enregistrer" at bounding box center [1326, 437] width 138 height 33
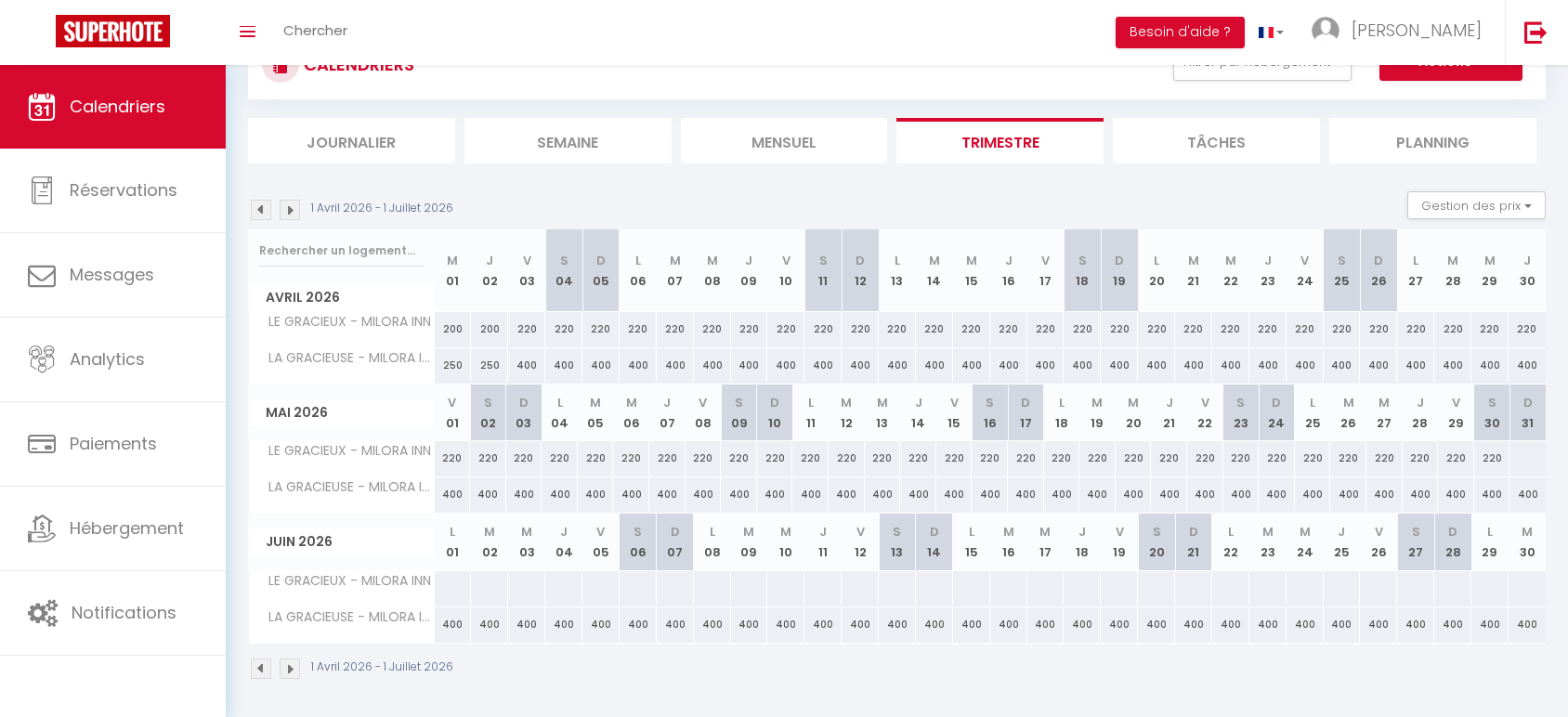
click at [528, 361] on div "400" at bounding box center [526, 365] width 37 height 34
type input "400"
type input "Ven 03 Avril 2026"
type input "[DATE]"
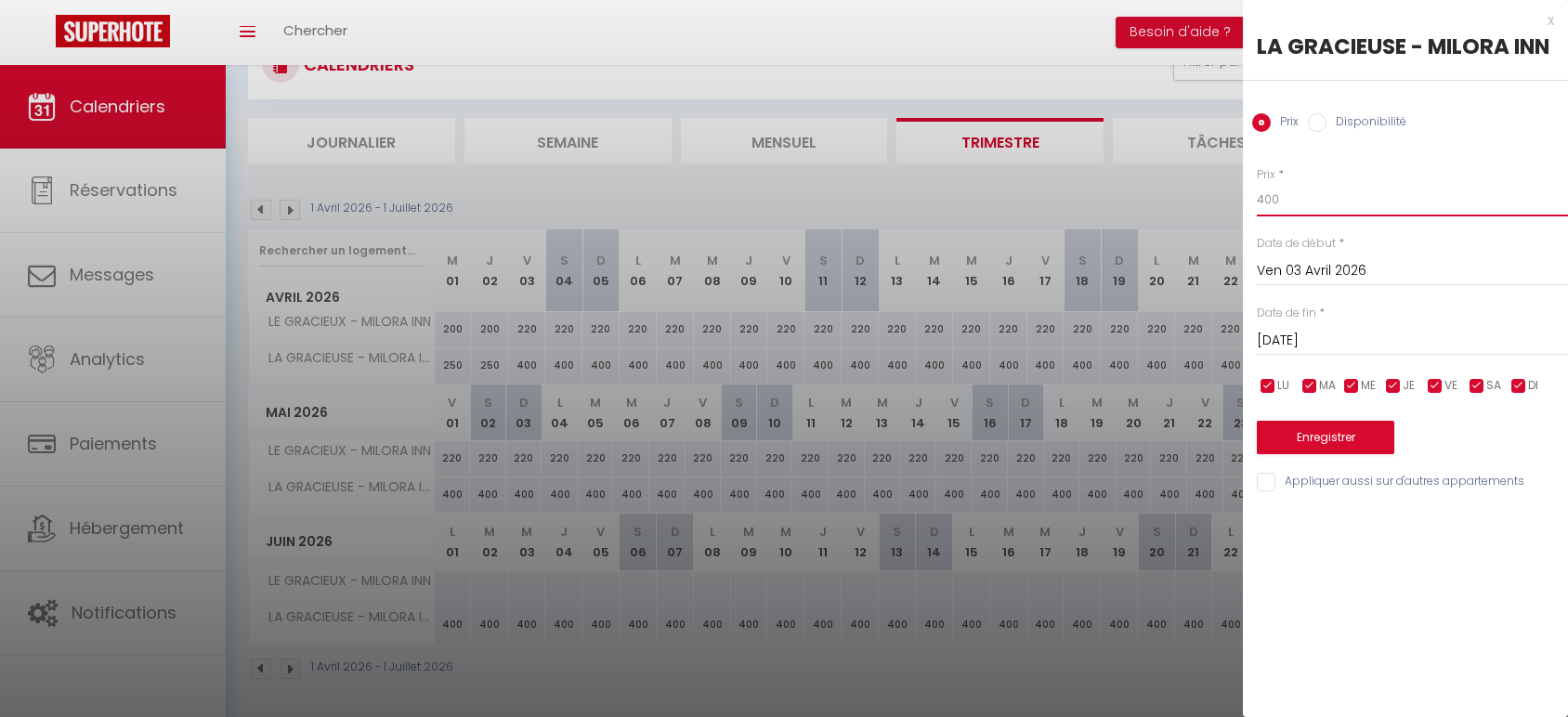
drag, startPoint x: 1277, startPoint y: 204, endPoint x: 1240, endPoint y: 213, distance: 38.1
click at [1240, 213] on body "🟢 Des questions ou besoin d'assistance pour la migration AirBnB? Prenez rdv >>>…" at bounding box center [784, 354] width 1568 height 731
type input "280"
click at [1346, 339] on input "[DATE]" at bounding box center [1413, 341] width 312 height 24
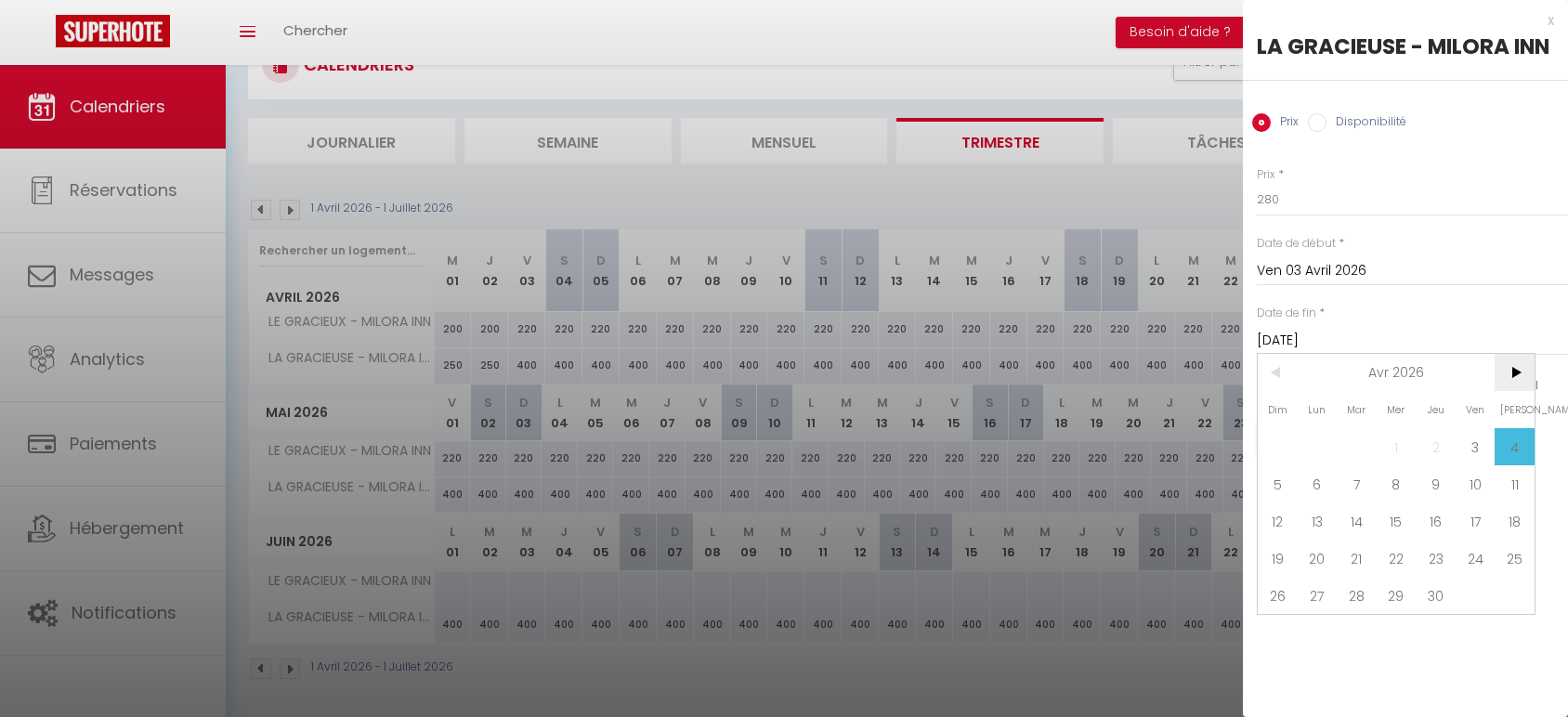
click at [1513, 383] on span ">" at bounding box center [1515, 373] width 40 height 37
click at [1270, 636] on span "31" at bounding box center [1278, 633] width 40 height 37
type input "Dim 31 Mai 2026"
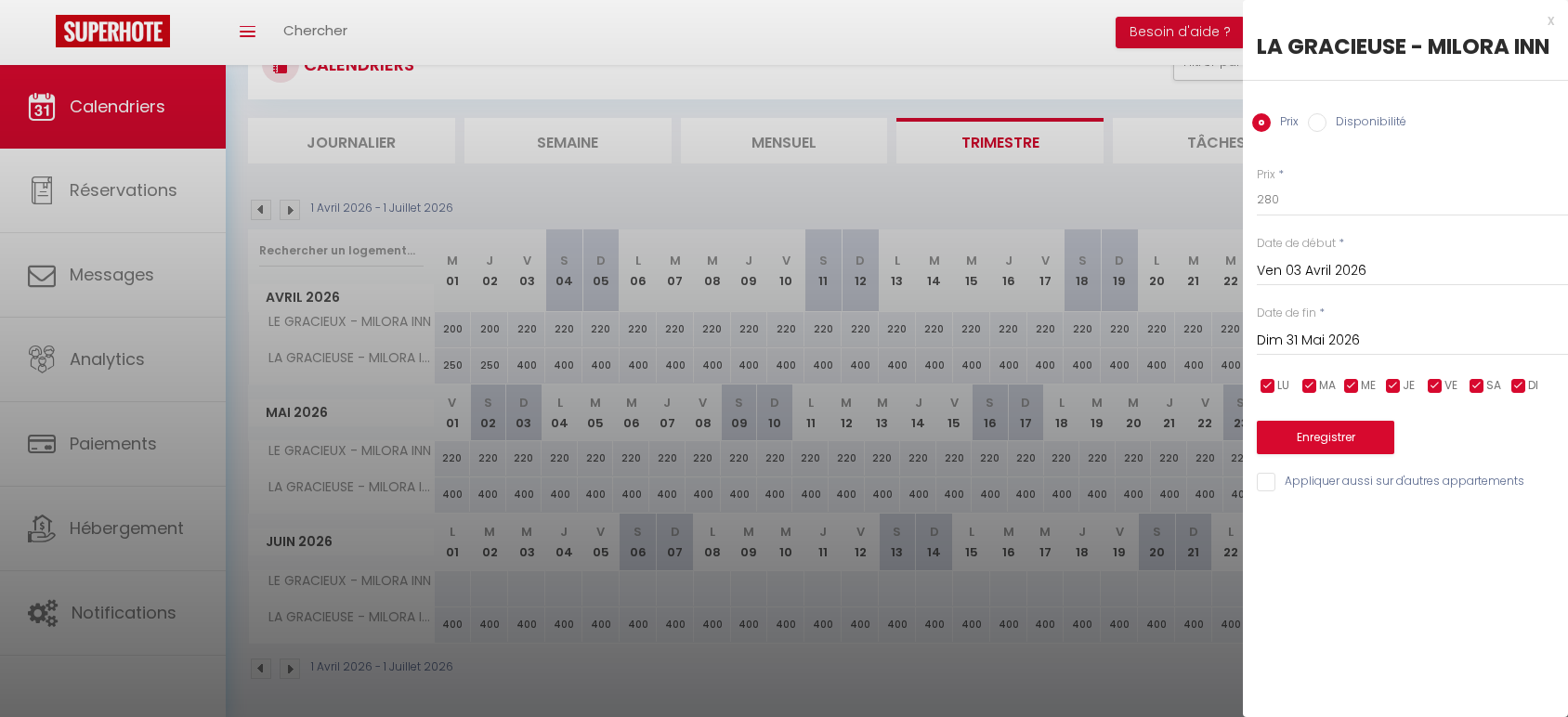
click at [1326, 417] on div "Enregistrer" at bounding box center [1413, 426] width 312 height 56
click at [1323, 429] on button "Enregistrer" at bounding box center [1326, 437] width 138 height 33
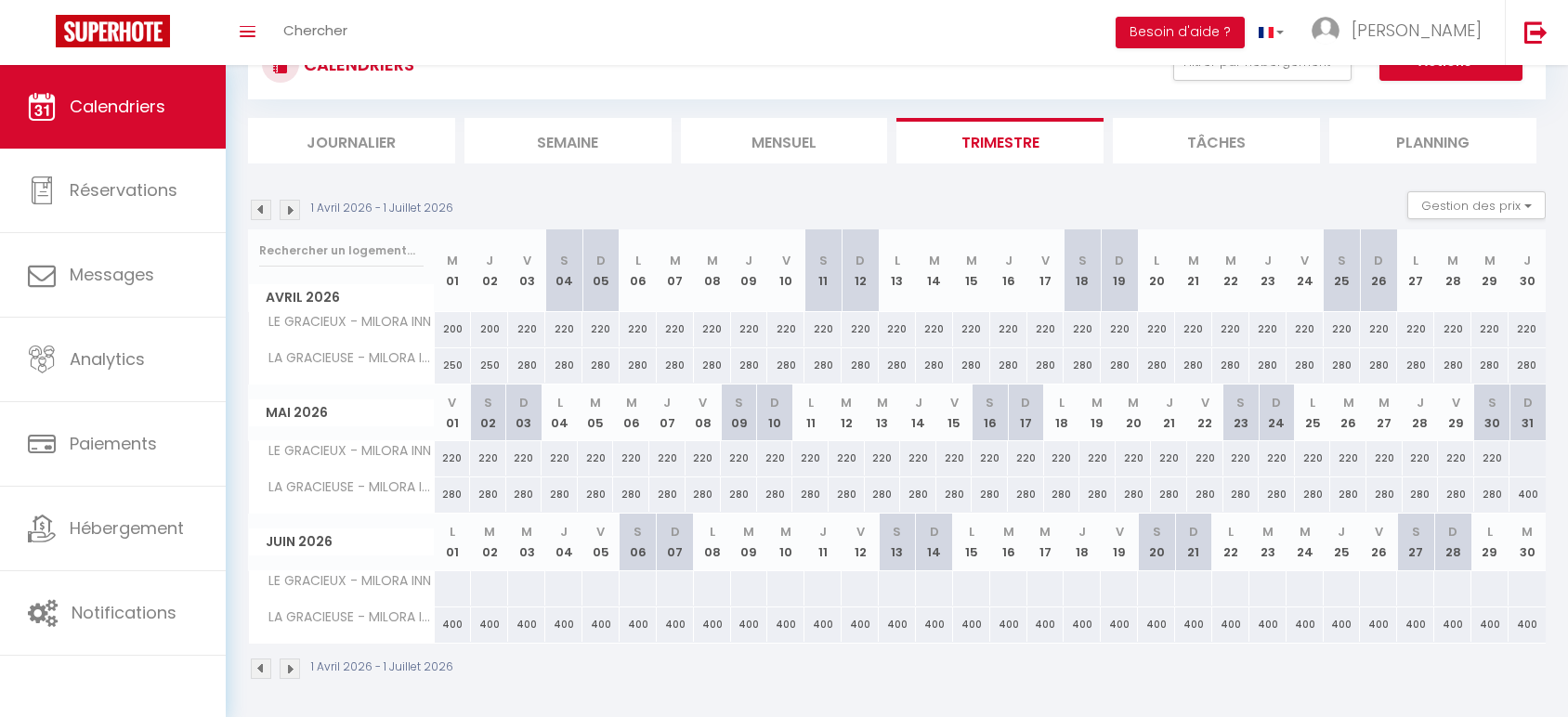
click at [1489, 457] on div "220" at bounding box center [1492, 458] width 36 height 34
type input "220"
type input "[DATE]"
type input "Dim 31 Mai 2026"
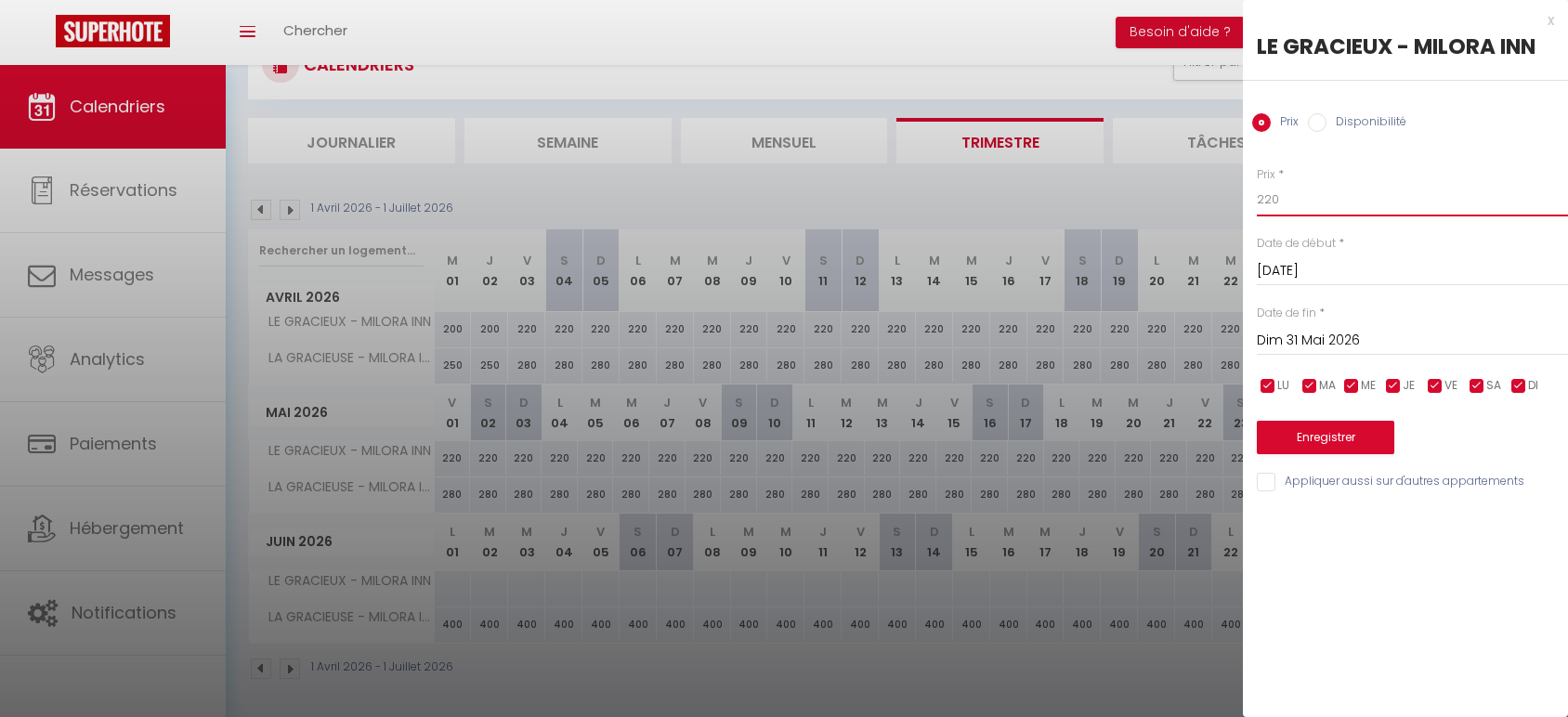
drag, startPoint x: 1261, startPoint y: 199, endPoint x: 1272, endPoint y: 194, distance: 12.1
click at [1272, 194] on input "220" at bounding box center [1413, 200] width 312 height 33
type input "250"
click at [1342, 338] on input "Dim 31 Mai 2026" at bounding box center [1413, 341] width 312 height 24
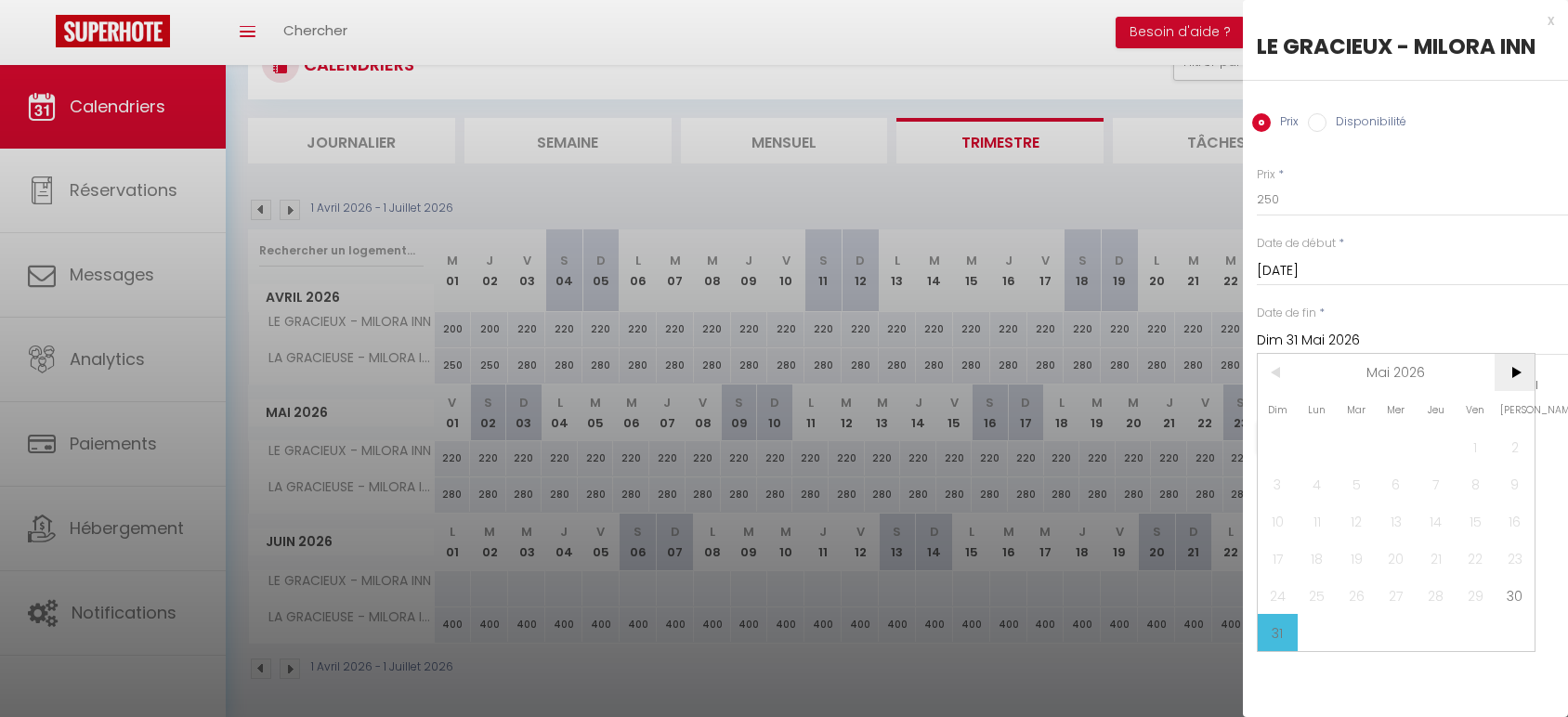
click at [1507, 373] on span ">" at bounding box center [1515, 373] width 40 height 37
click at [1283, 481] on span "5" at bounding box center [1278, 483] width 40 height 37
type input "Dim 05 Juillet 2026"
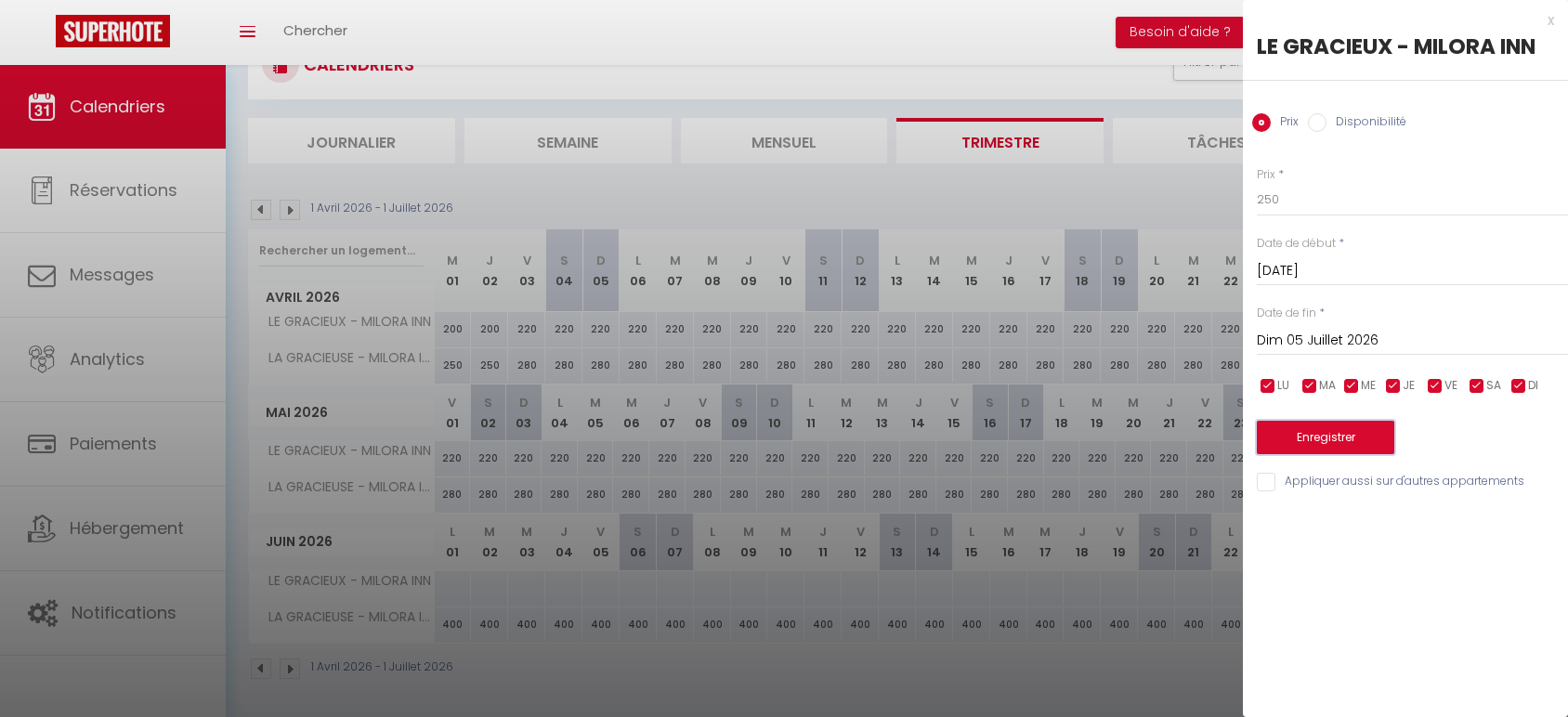
click at [1328, 439] on button "Enregistrer" at bounding box center [1326, 437] width 138 height 33
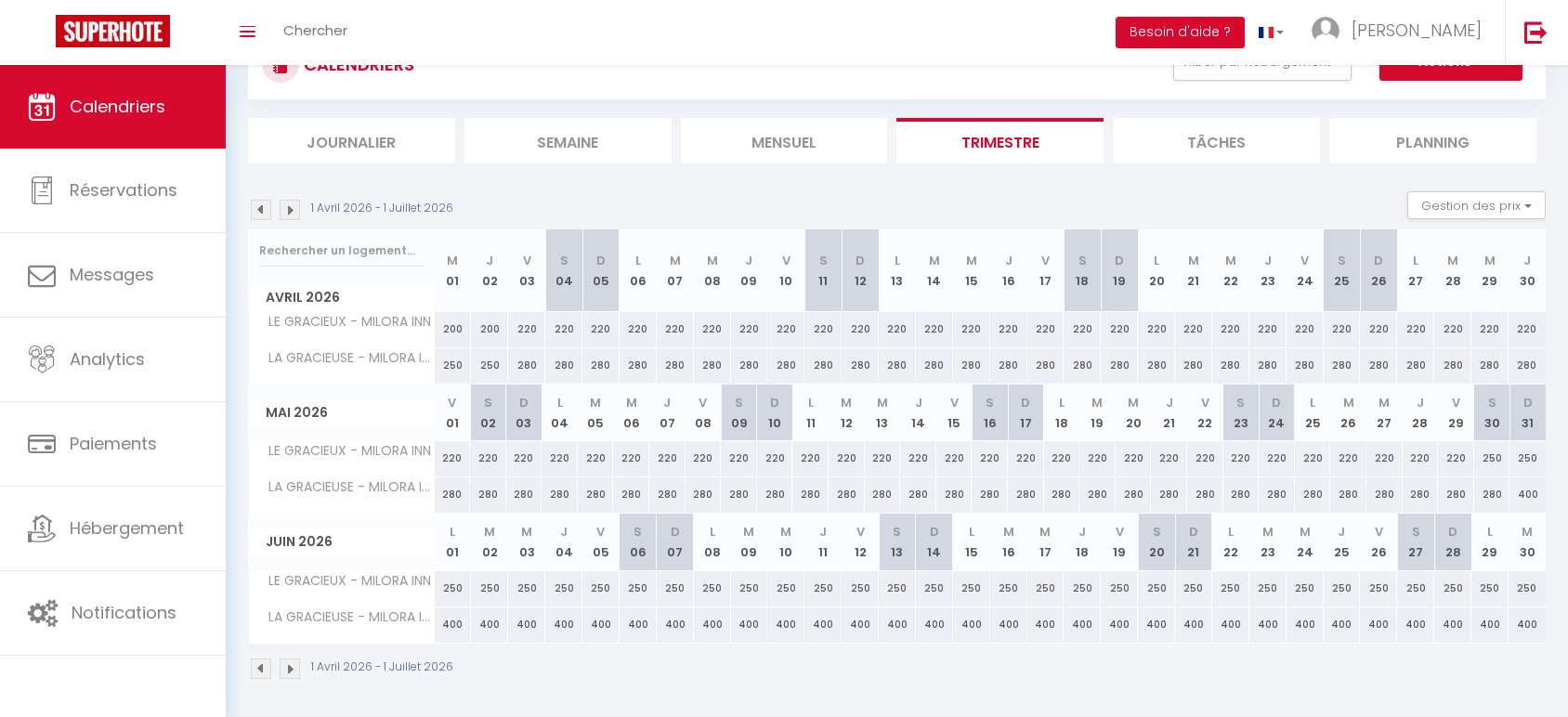
click at [1491, 492] on div "280" at bounding box center [1492, 494] width 36 height 34
type input "280"
type input "[DATE]"
type input "Dim 31 Mai 2026"
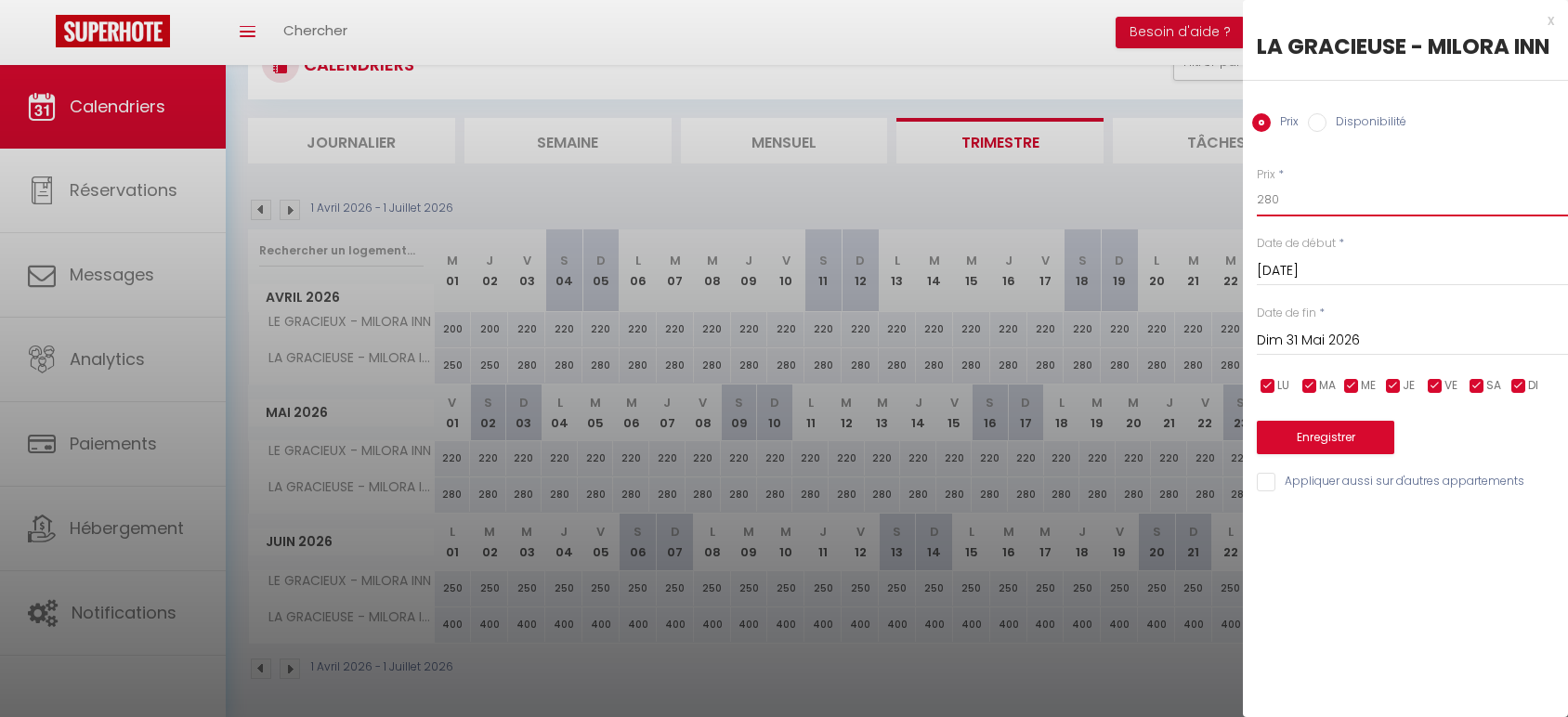
drag, startPoint x: 1277, startPoint y: 199, endPoint x: 1204, endPoint y: 201, distance: 73.0
click at [1204, 201] on body "🟢 Des questions ou besoin d'assistance pour la migration AirBnB? Prenez rdv >>>…" at bounding box center [784, 354] width 1568 height 731
type input "300"
click at [1302, 330] on input "Dim 31 Mai 2026" at bounding box center [1413, 341] width 312 height 24
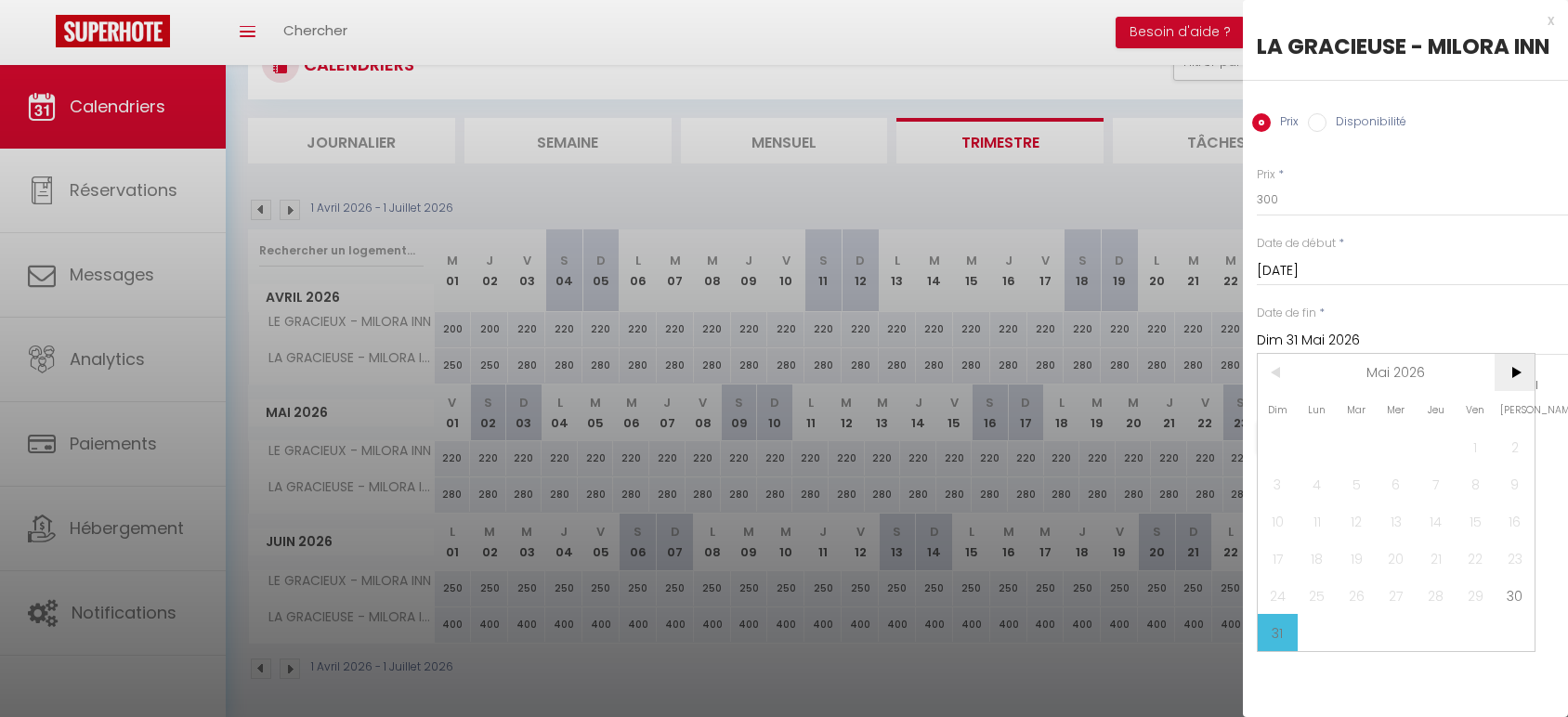
click at [1499, 369] on span ">" at bounding box center [1515, 373] width 40 height 37
click at [1280, 475] on span "5" at bounding box center [1278, 483] width 40 height 37
type input "Dim 05 Juillet 2026"
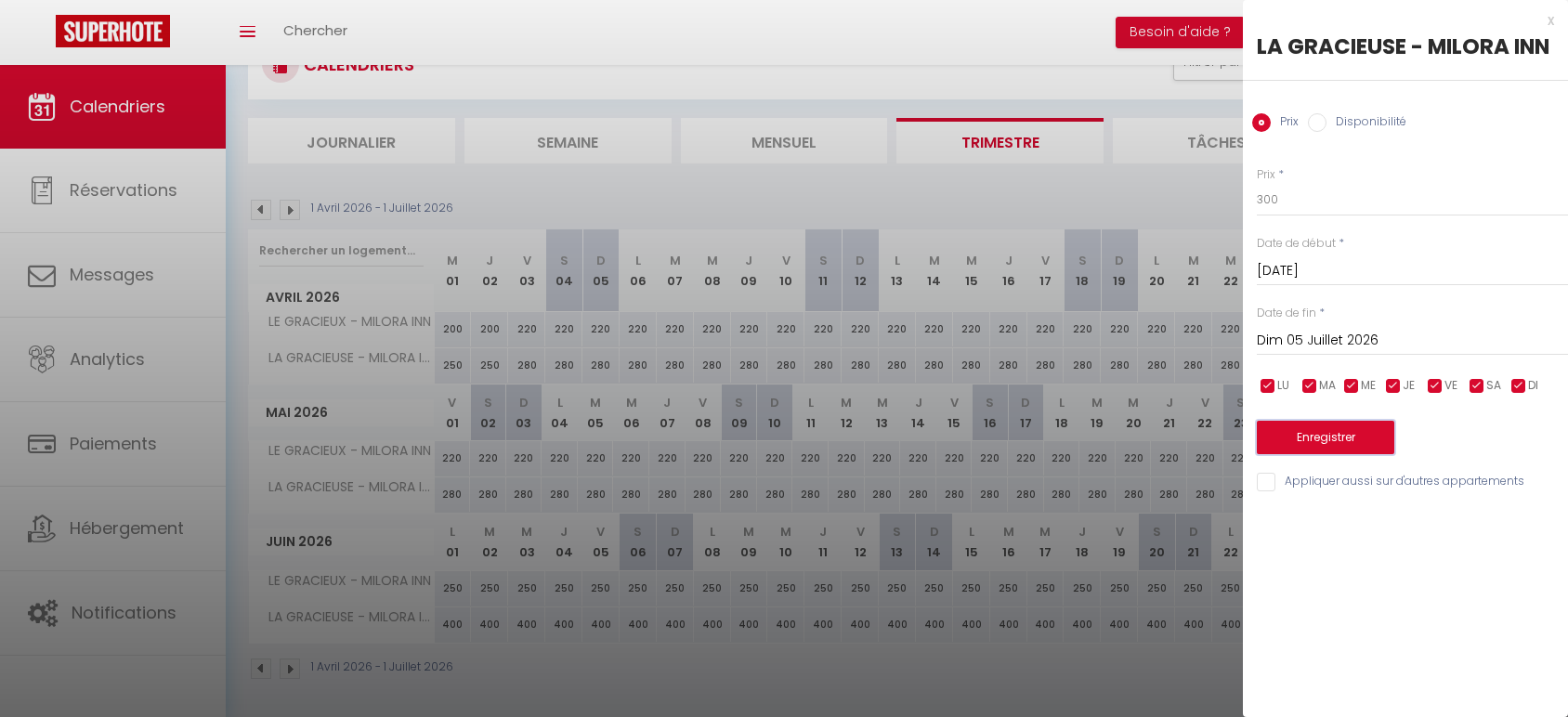
click at [1302, 429] on button "Enregistrer" at bounding box center [1326, 437] width 138 height 33
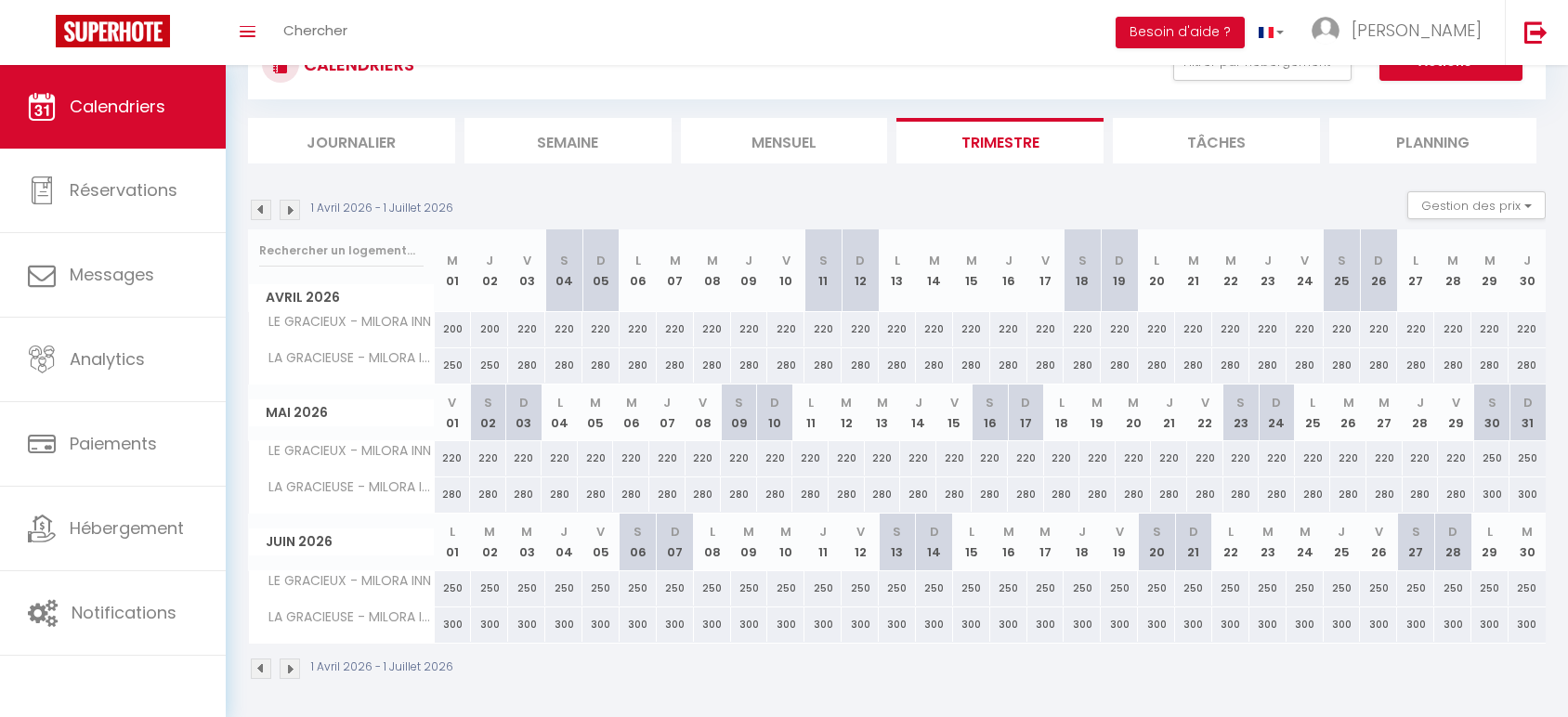
click at [295, 212] on img at bounding box center [289, 210] width 20 height 20
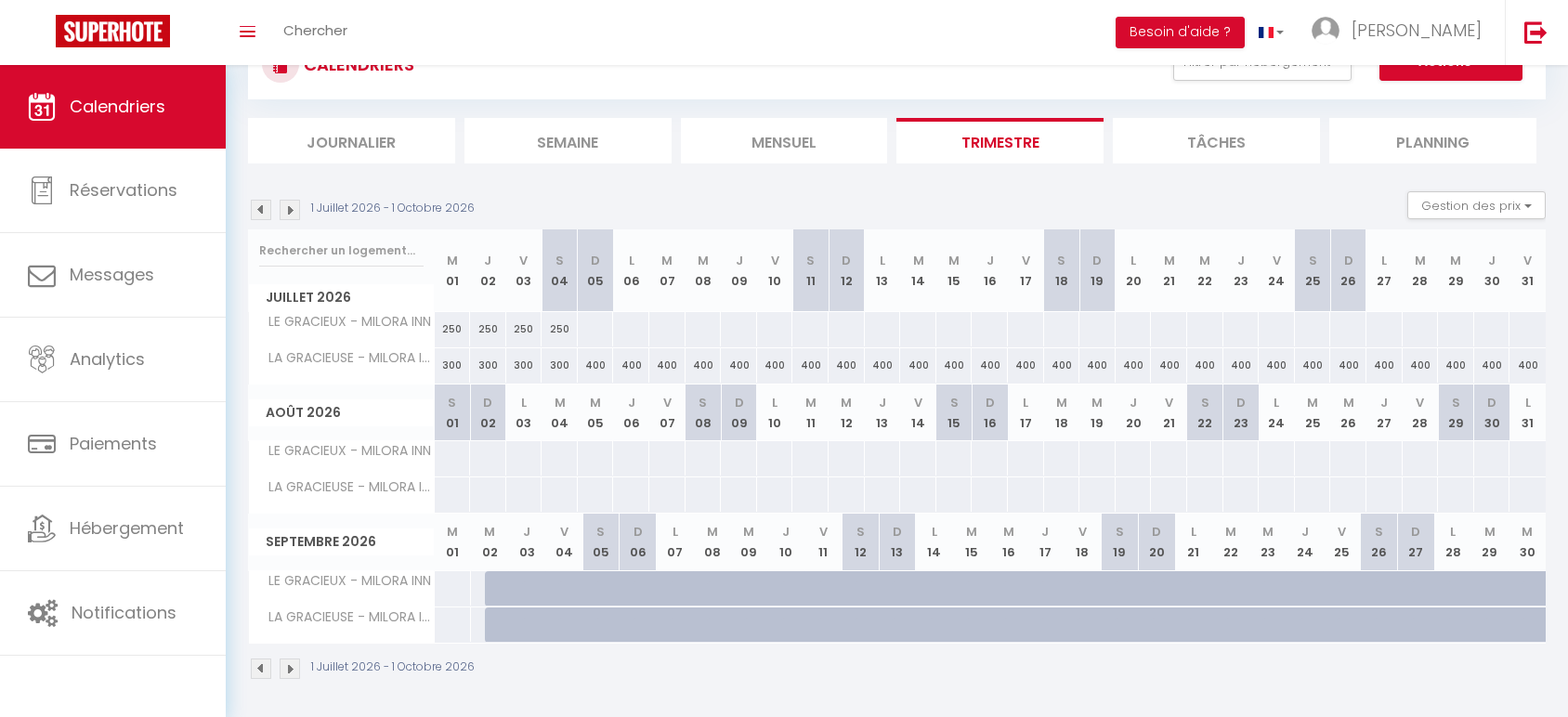
click at [596, 322] on div at bounding box center [595, 329] width 37 height 34
type input "Dim 05 Juillet 2026"
type input "Lun 06 Juillet 2026"
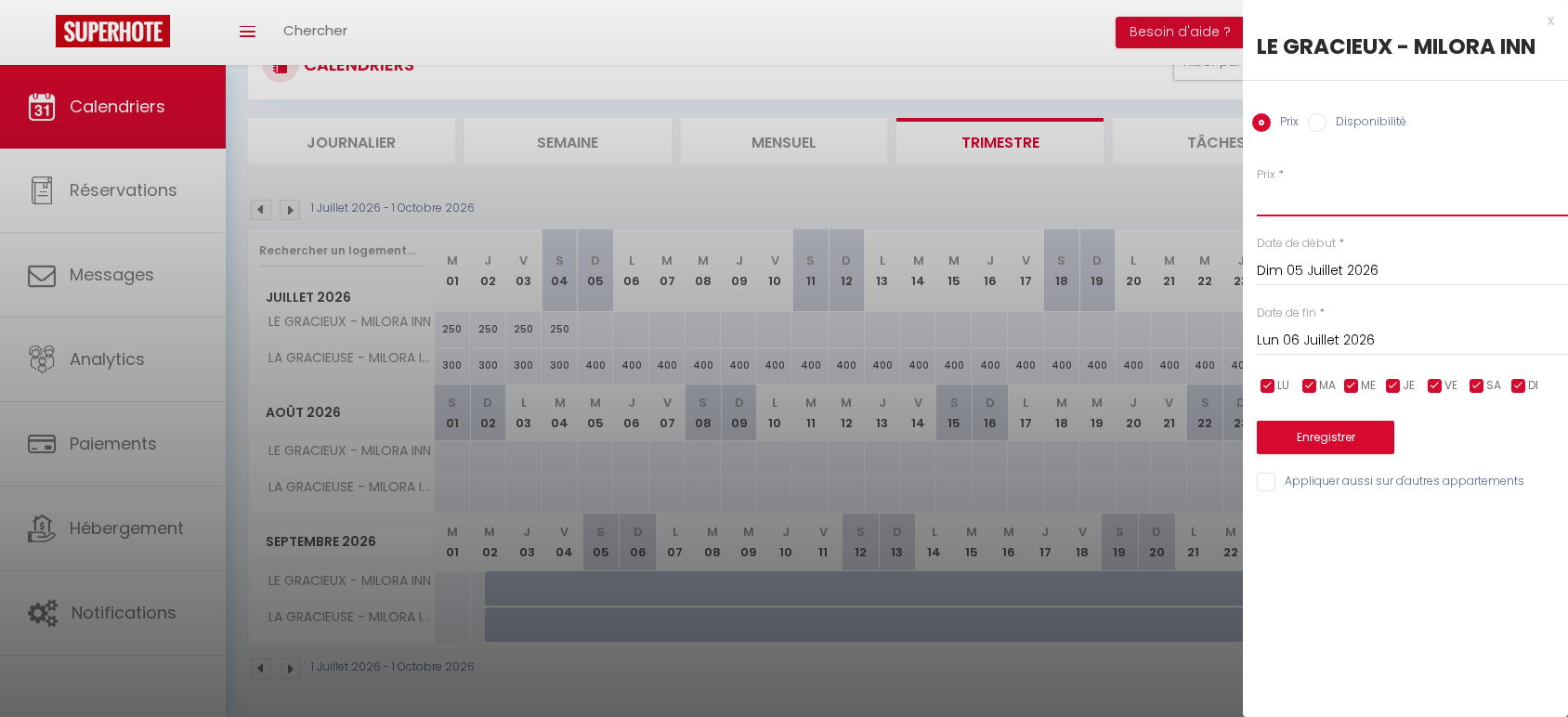
click at [1366, 203] on input "Prix" at bounding box center [1413, 200] width 312 height 33
type input "220"
click at [1346, 342] on input "Lun 06 Juillet 2026" at bounding box center [1413, 341] width 312 height 24
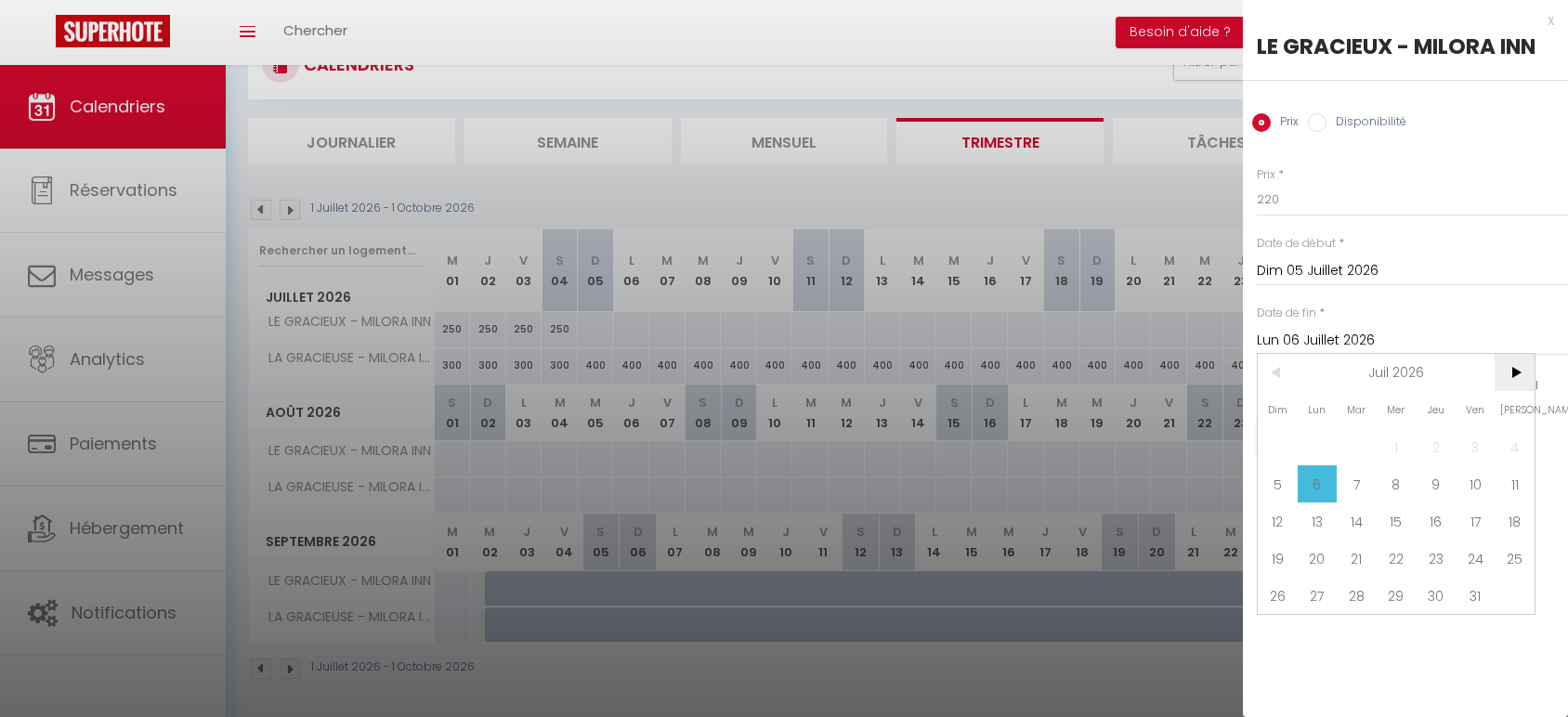
click at [1523, 377] on span ">" at bounding box center [1515, 373] width 40 height 37
click at [1392, 450] on span "2" at bounding box center [1396, 446] width 40 height 37
type input "Mer 02 Septembre 2026"
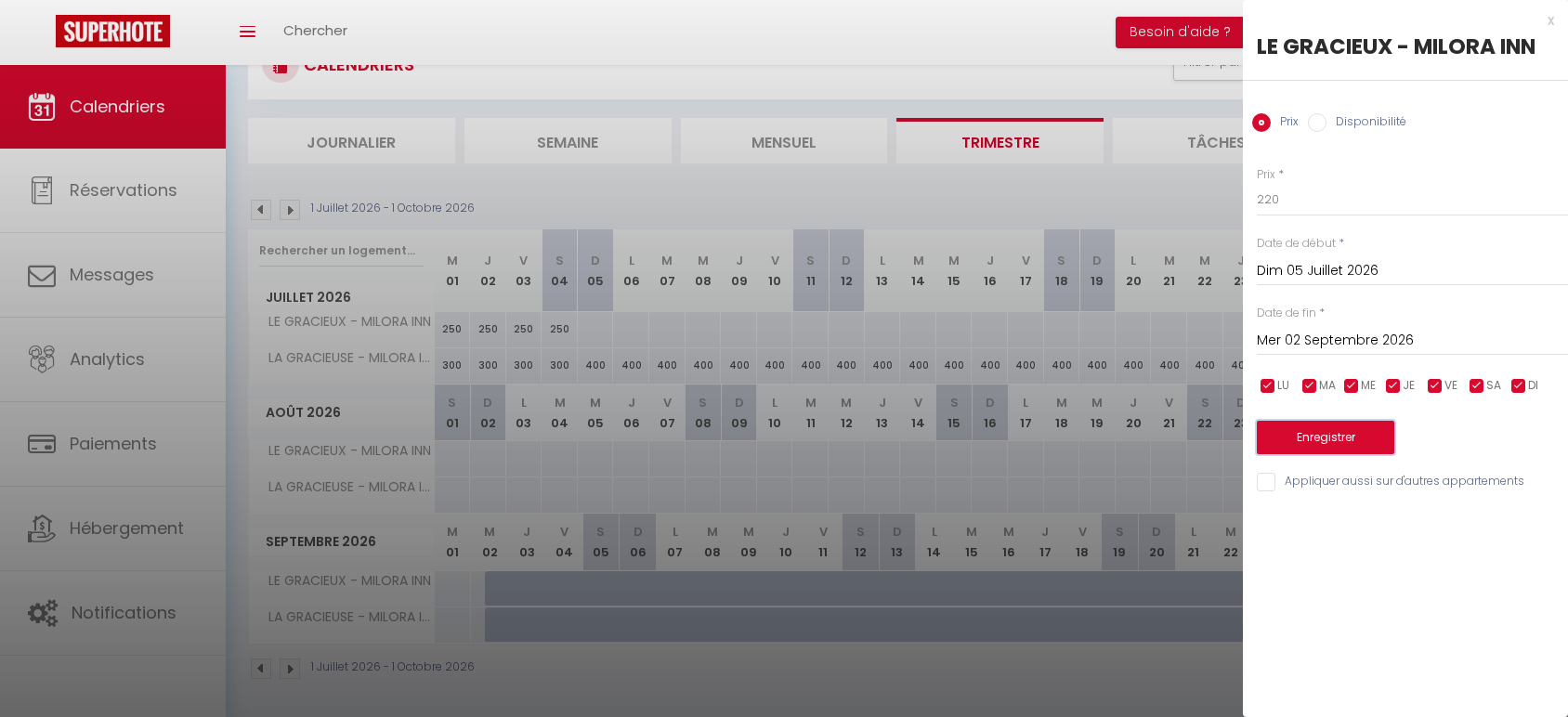
click at [1348, 437] on button "Enregistrer" at bounding box center [1326, 437] width 138 height 33
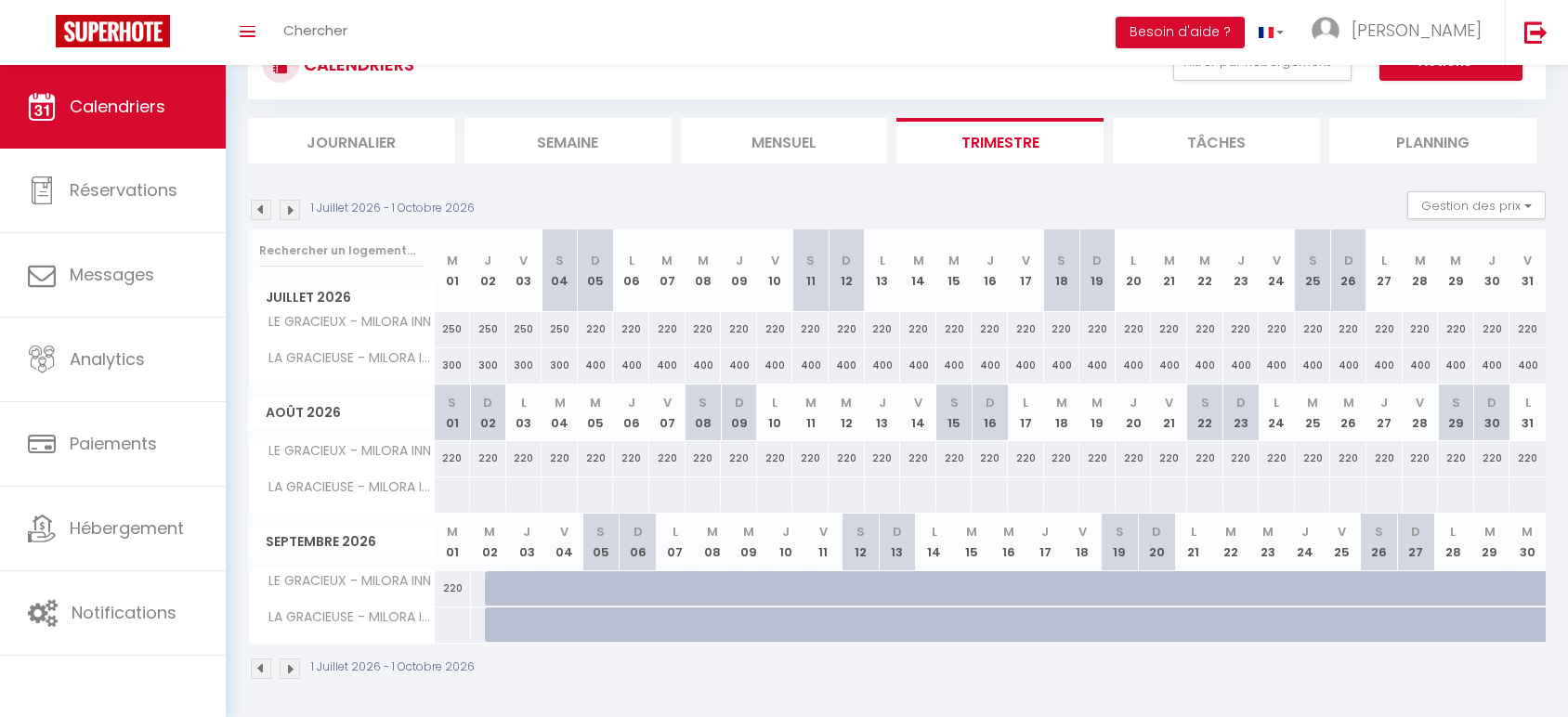
click at [598, 363] on div "400" at bounding box center [595, 365] width 36 height 34
type input "400"
type input "Dim 05 Juillet 2026"
type input "Lun 06 Juillet 2026"
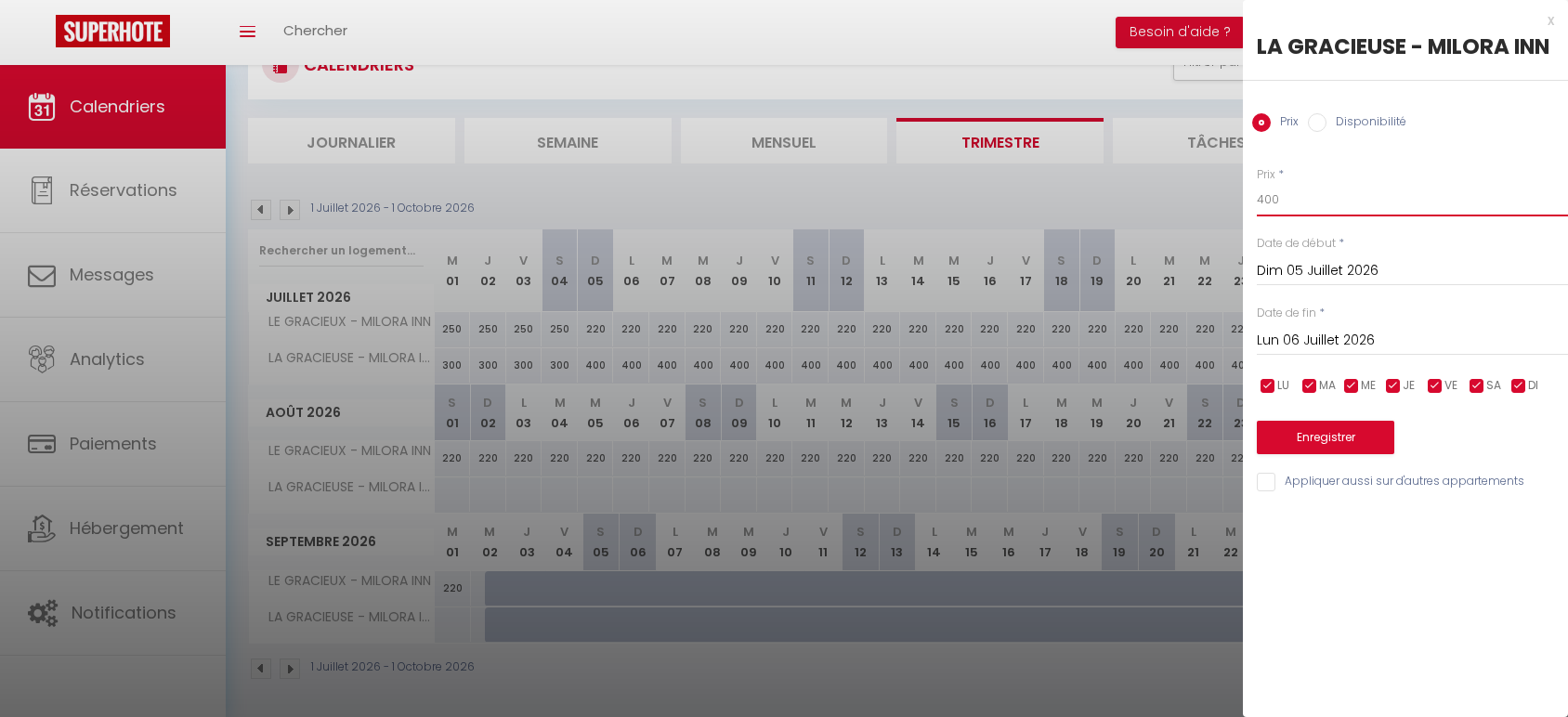
drag, startPoint x: 1269, startPoint y: 202, endPoint x: 1234, endPoint y: 206, distance: 35.2
click at [1234, 206] on body "🟢 Des questions ou besoin d'assistance pour la migration AirBnB? Prenez rdv >>>…" at bounding box center [784, 354] width 1568 height 731
type input "280"
click at [1326, 334] on input "Lun 06 Juillet 2026" at bounding box center [1413, 341] width 312 height 24
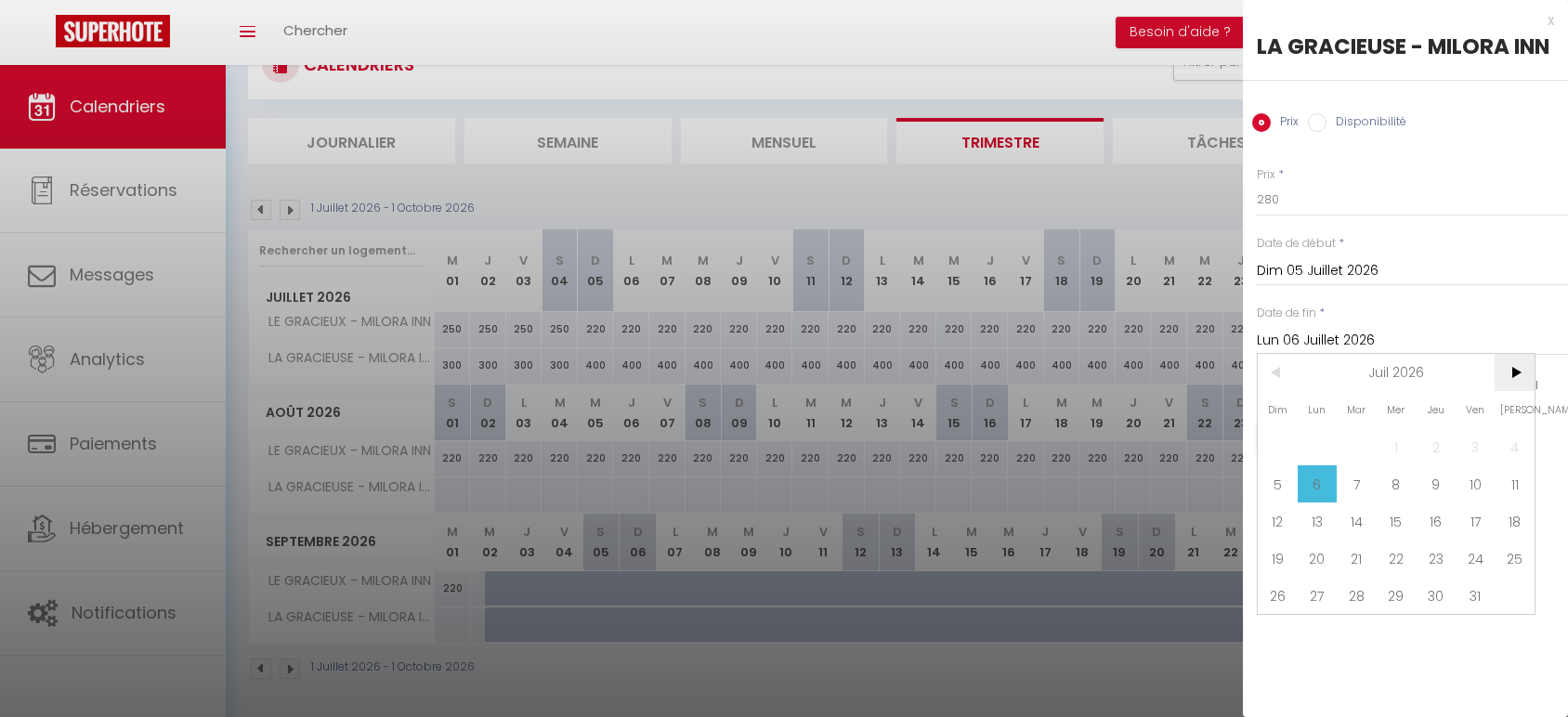
click at [1510, 370] on span ">" at bounding box center [1515, 373] width 40 height 37
click at [1397, 437] on span "2" at bounding box center [1396, 446] width 40 height 37
type input "Mer 02 Septembre 2026"
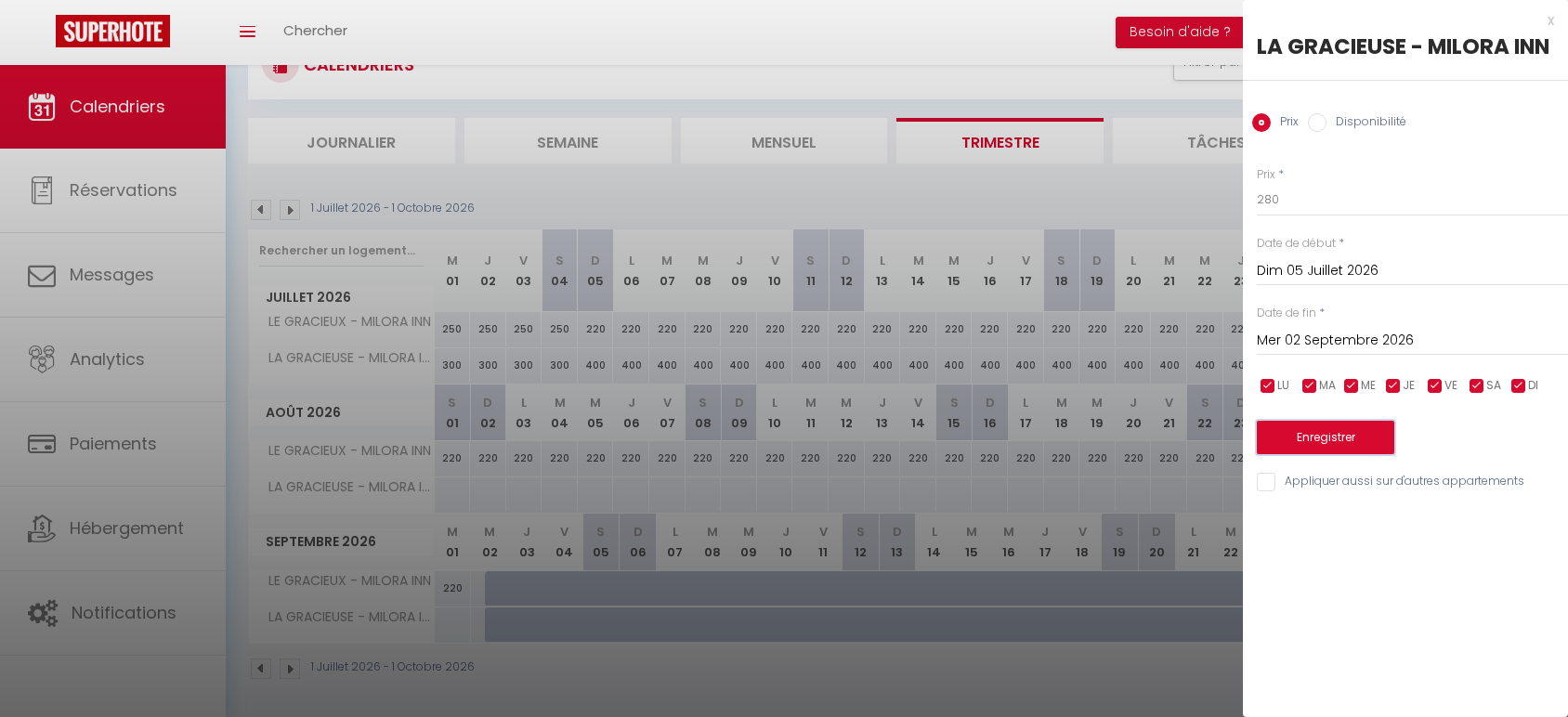
click at [1348, 442] on button "Enregistrer" at bounding box center [1326, 437] width 138 height 33
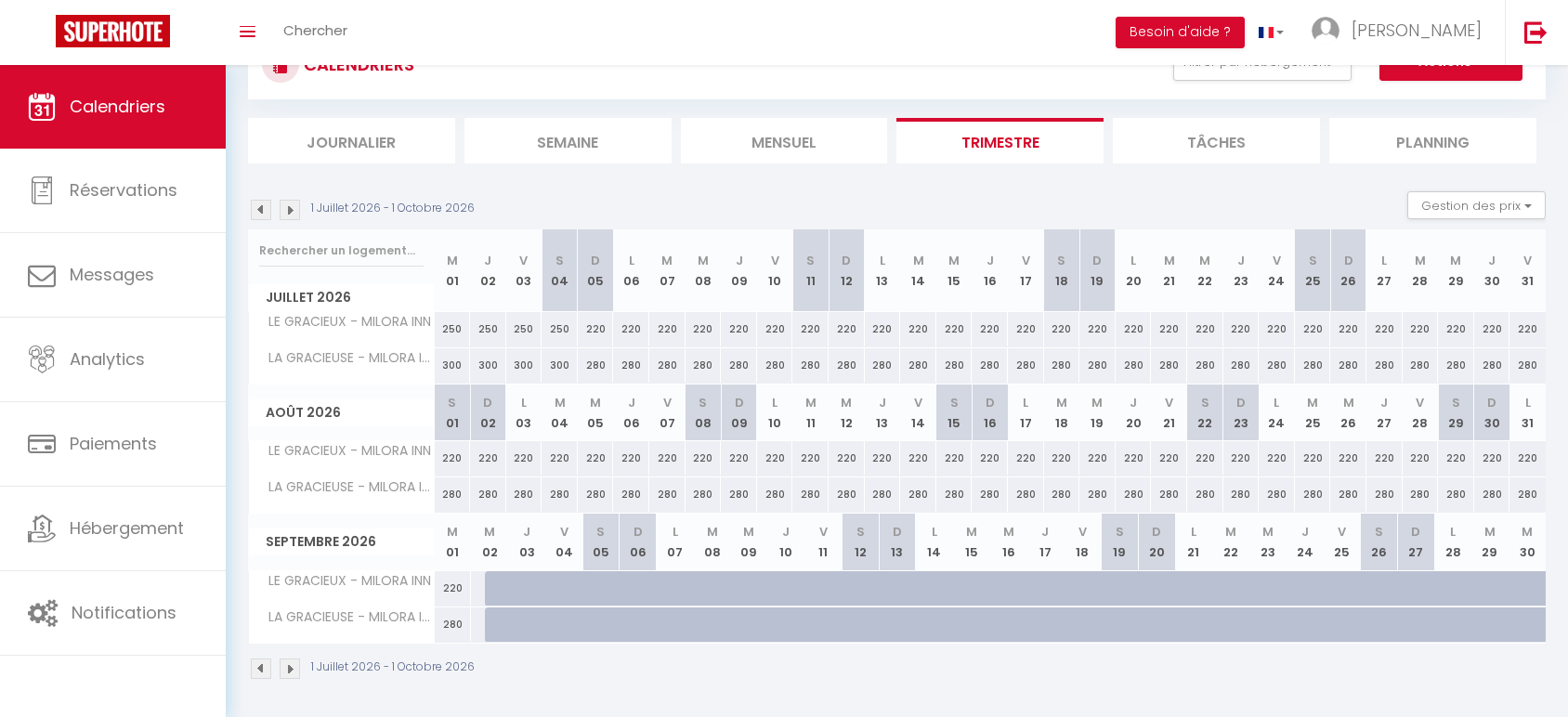
click at [254, 204] on img at bounding box center [260, 210] width 20 height 20
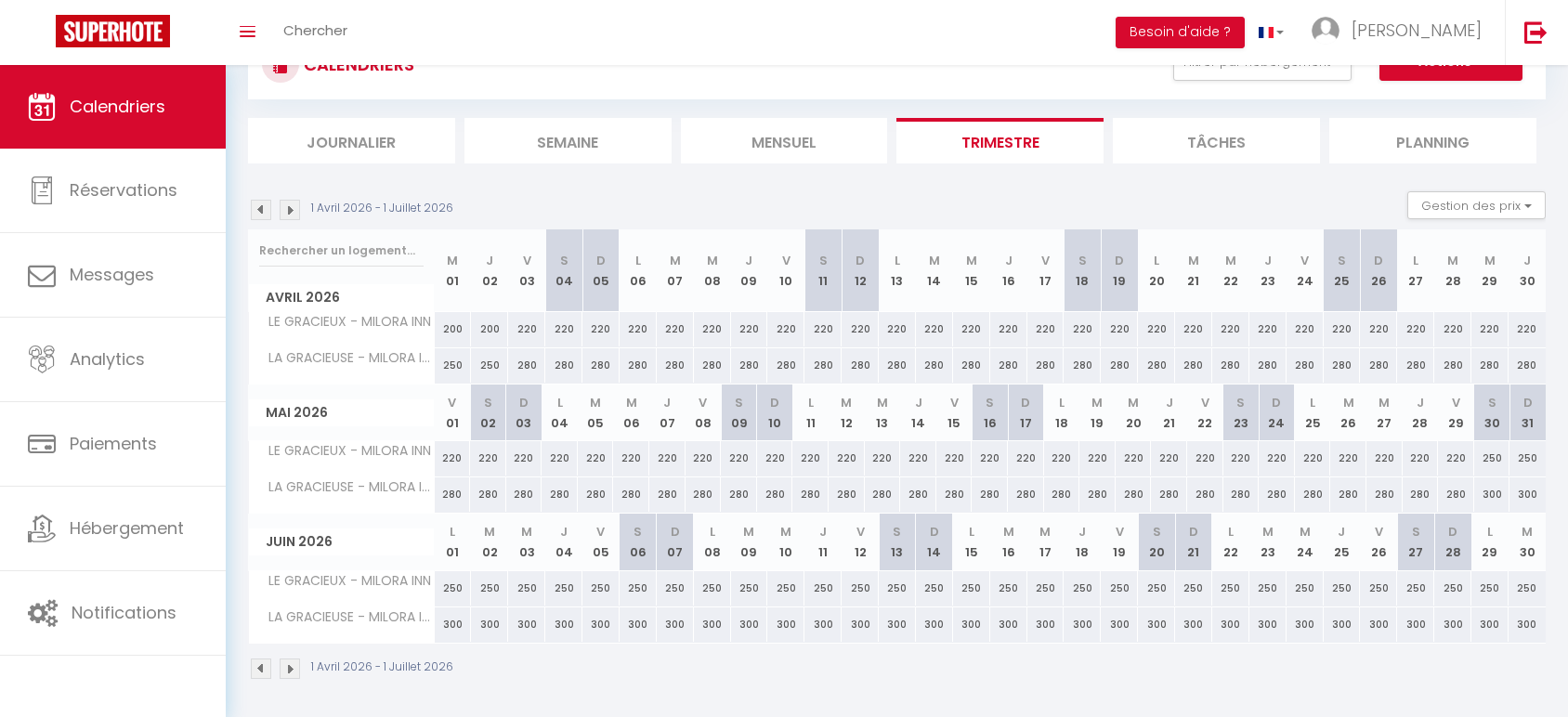
click at [254, 204] on img at bounding box center [260, 210] width 20 height 20
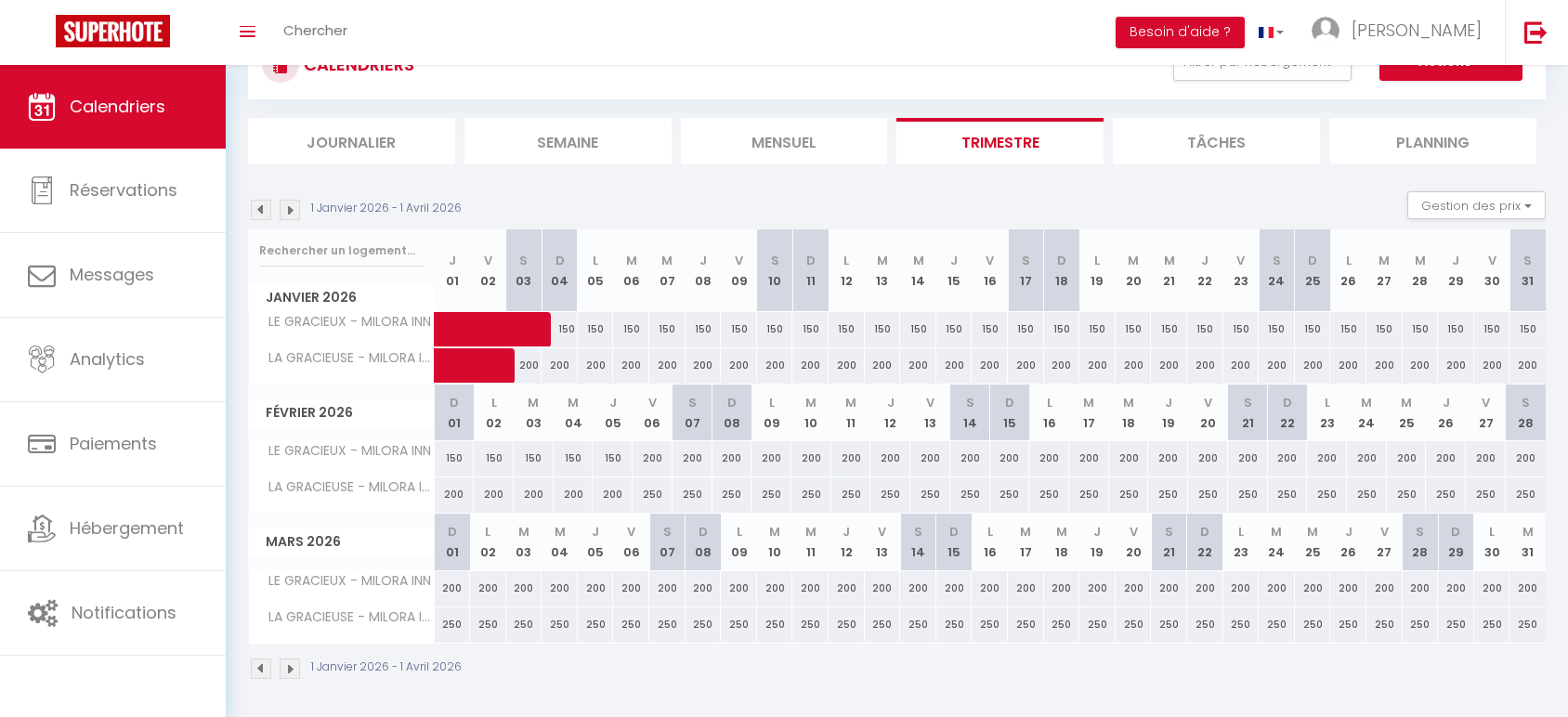
click at [254, 204] on img at bounding box center [260, 210] width 20 height 20
